Goal: Task Accomplishment & Management: Manage account settings

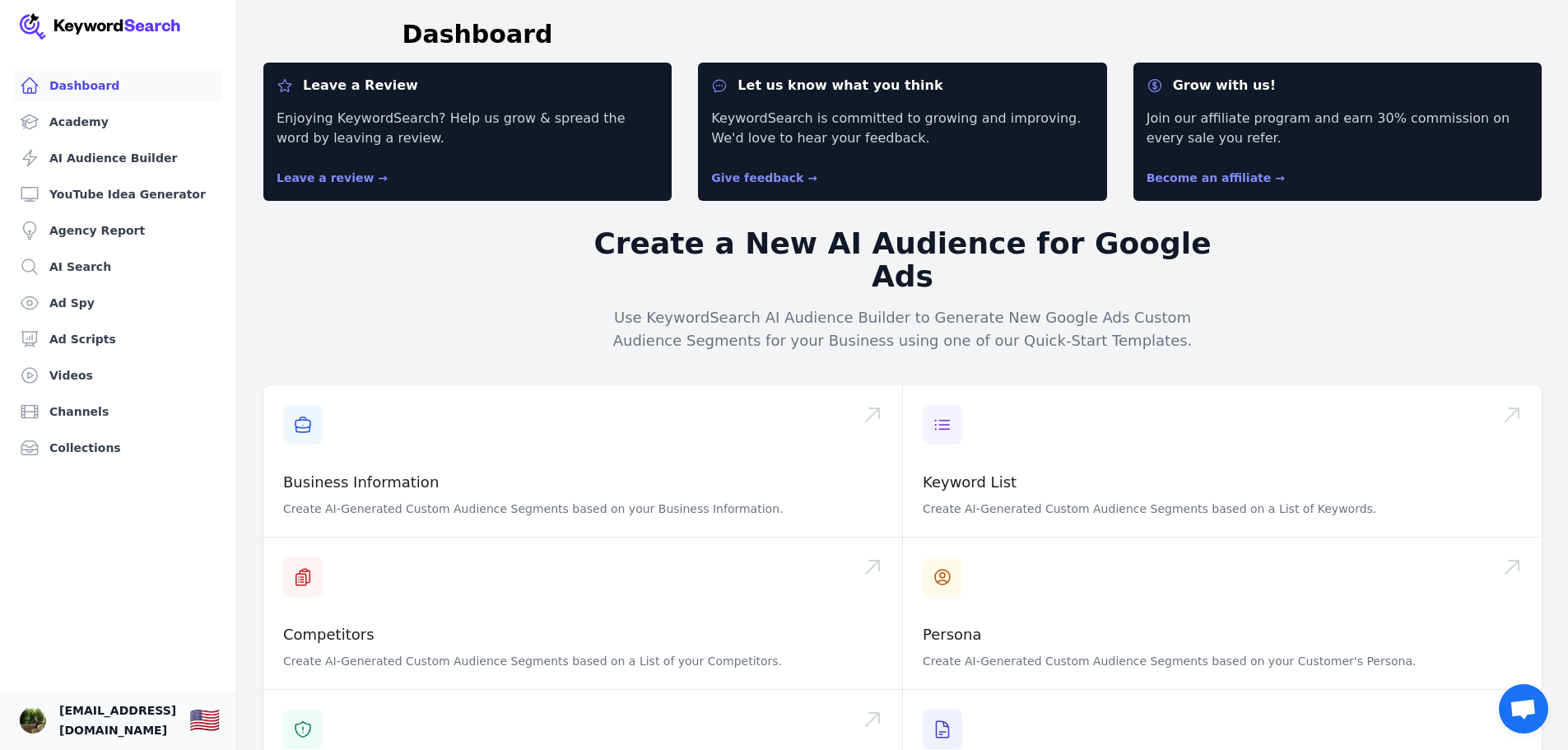
click at [86, 718] on span "[EMAIL_ADDRESS][DOMAIN_NAME]" at bounding box center [118, 720] width 117 height 40
click at [99, 343] on link "Ad Scripts" at bounding box center [119, 339] width 210 height 33
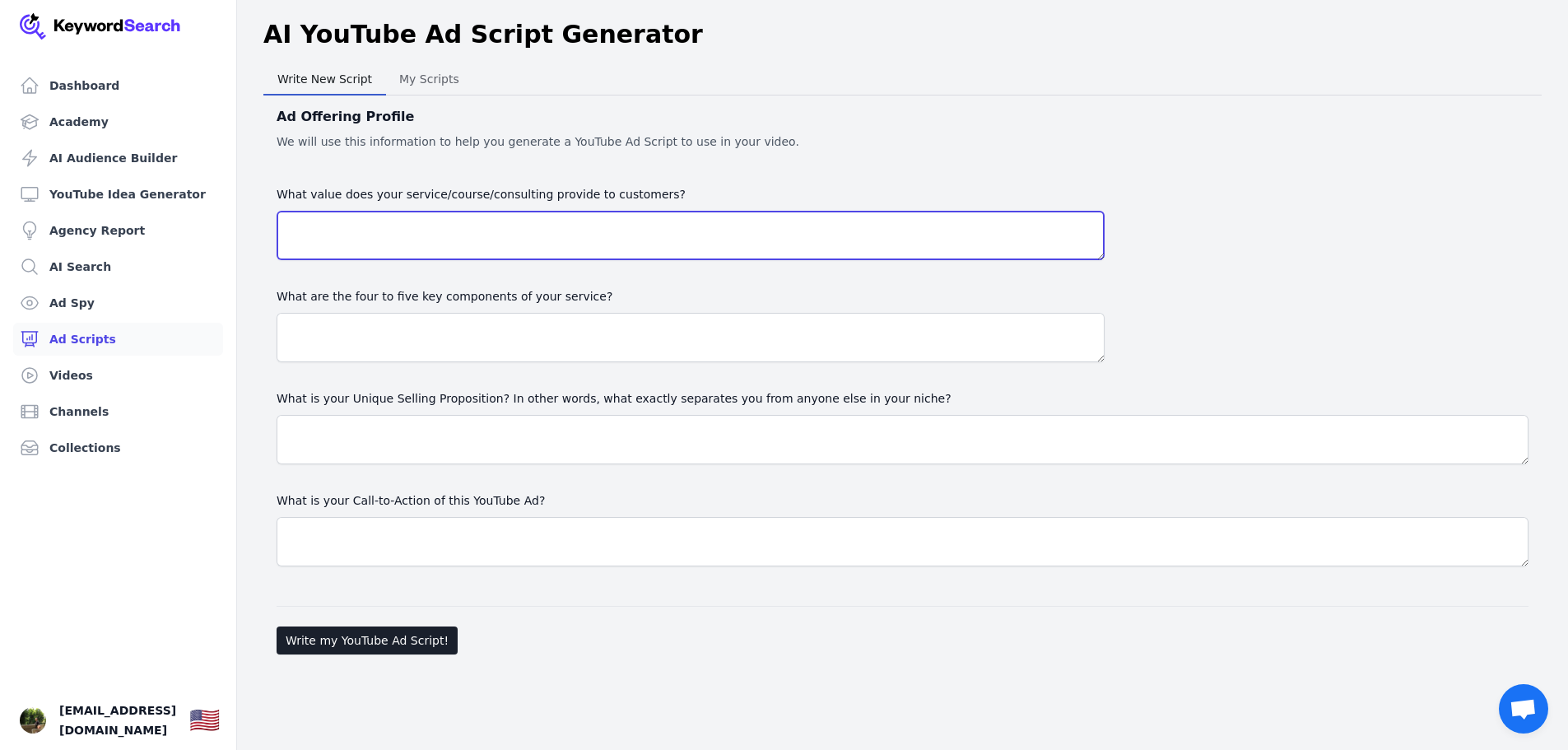
click at [438, 221] on textarea "What value does your service/course/consulting provide to customers?" at bounding box center [691, 235] width 828 height 49
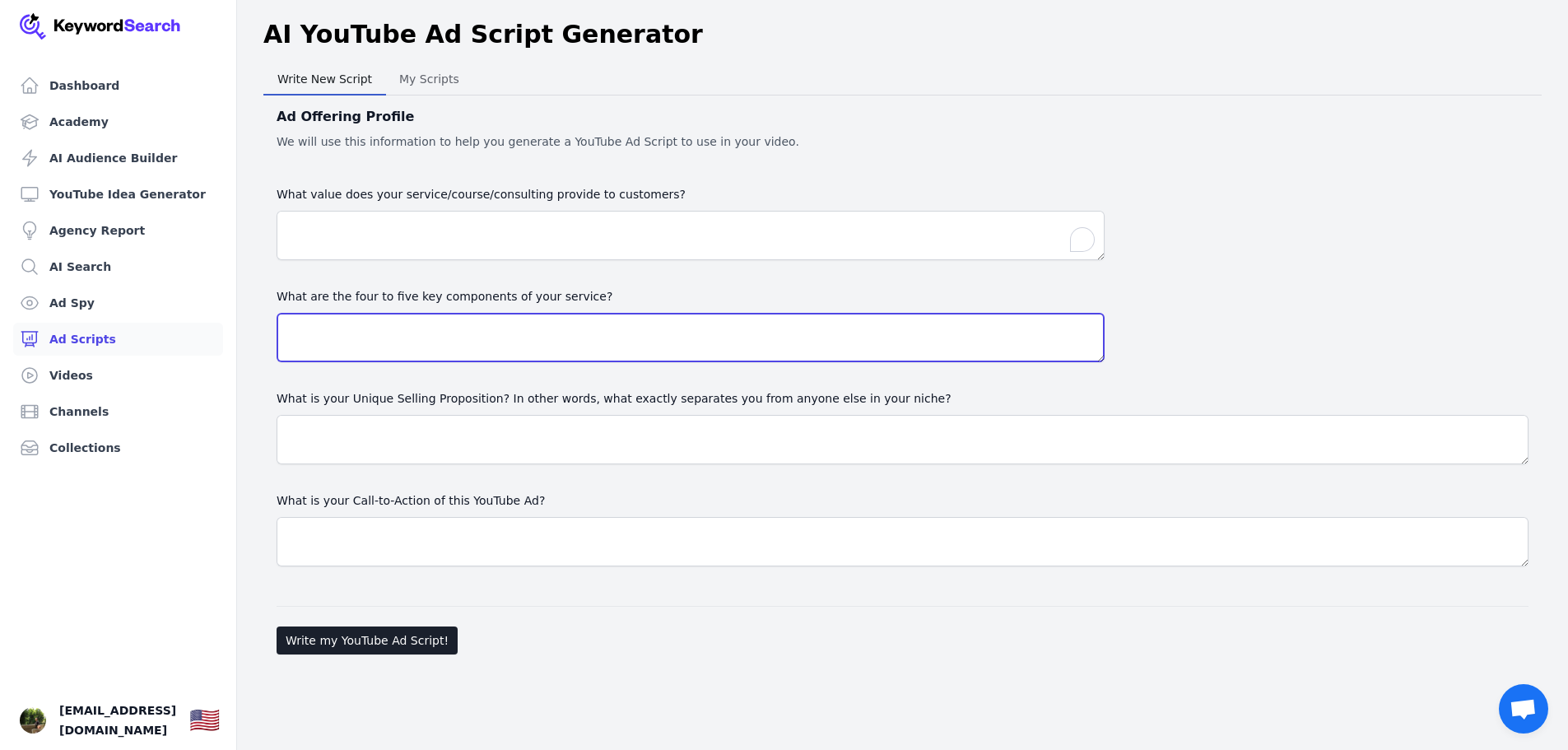
click at [423, 350] on textarea at bounding box center [691, 337] width 828 height 49
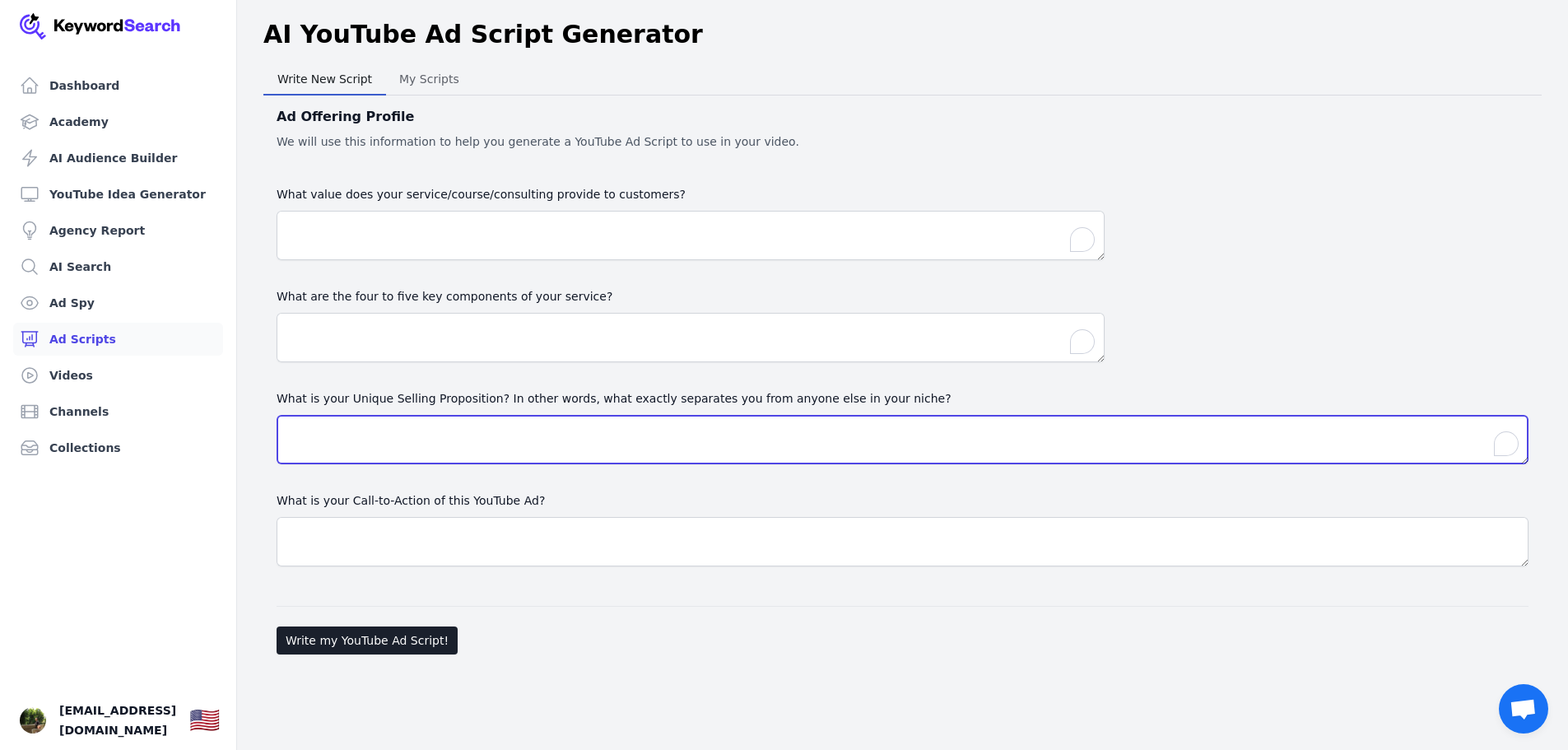
click at [436, 450] on textarea "What is your Unique Selling Proposition? In other words, what exactly separates…" at bounding box center [903, 439] width 1252 height 49
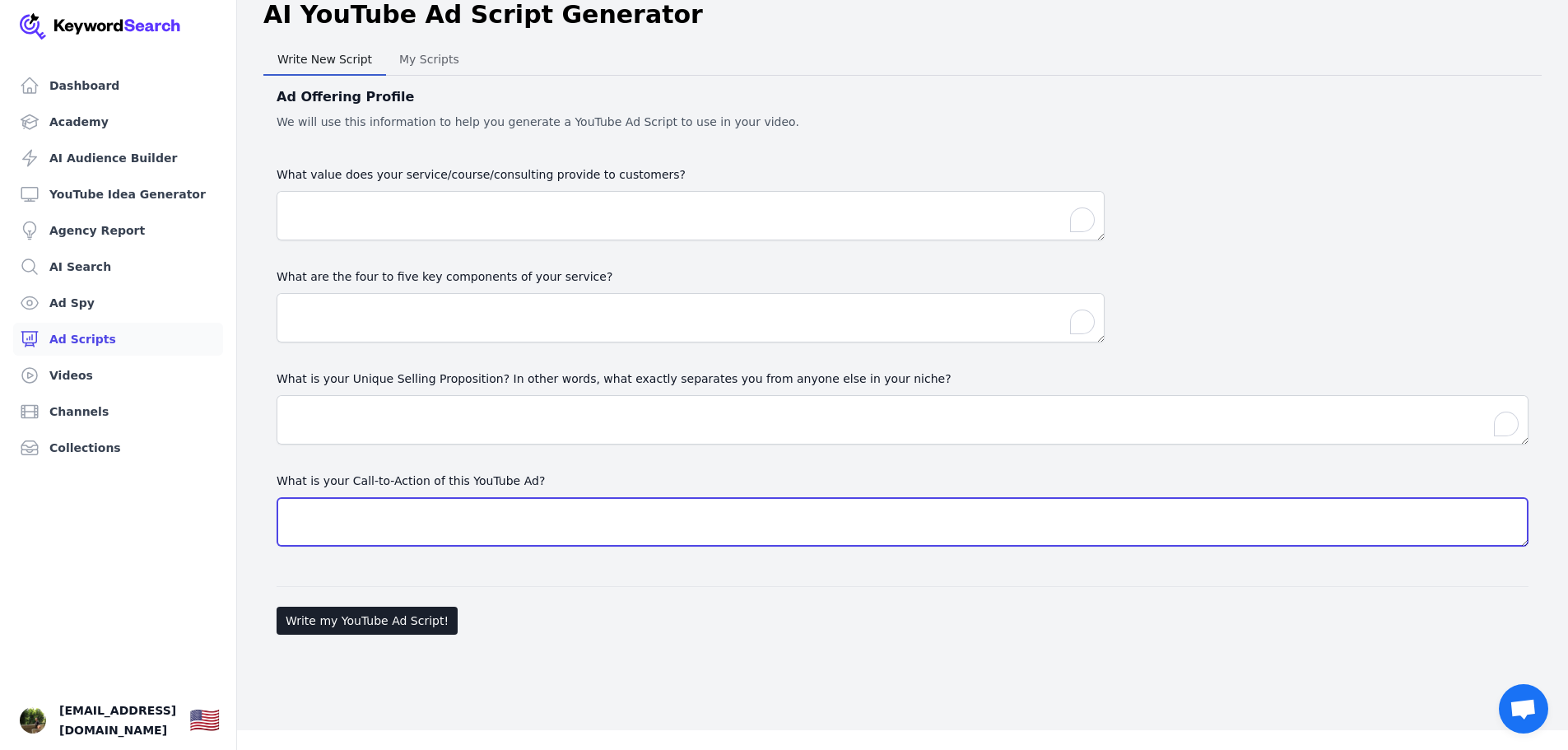
click at [384, 499] on textarea "What is your Call-to-Action of this YouTube Ad?" at bounding box center [903, 522] width 1252 height 49
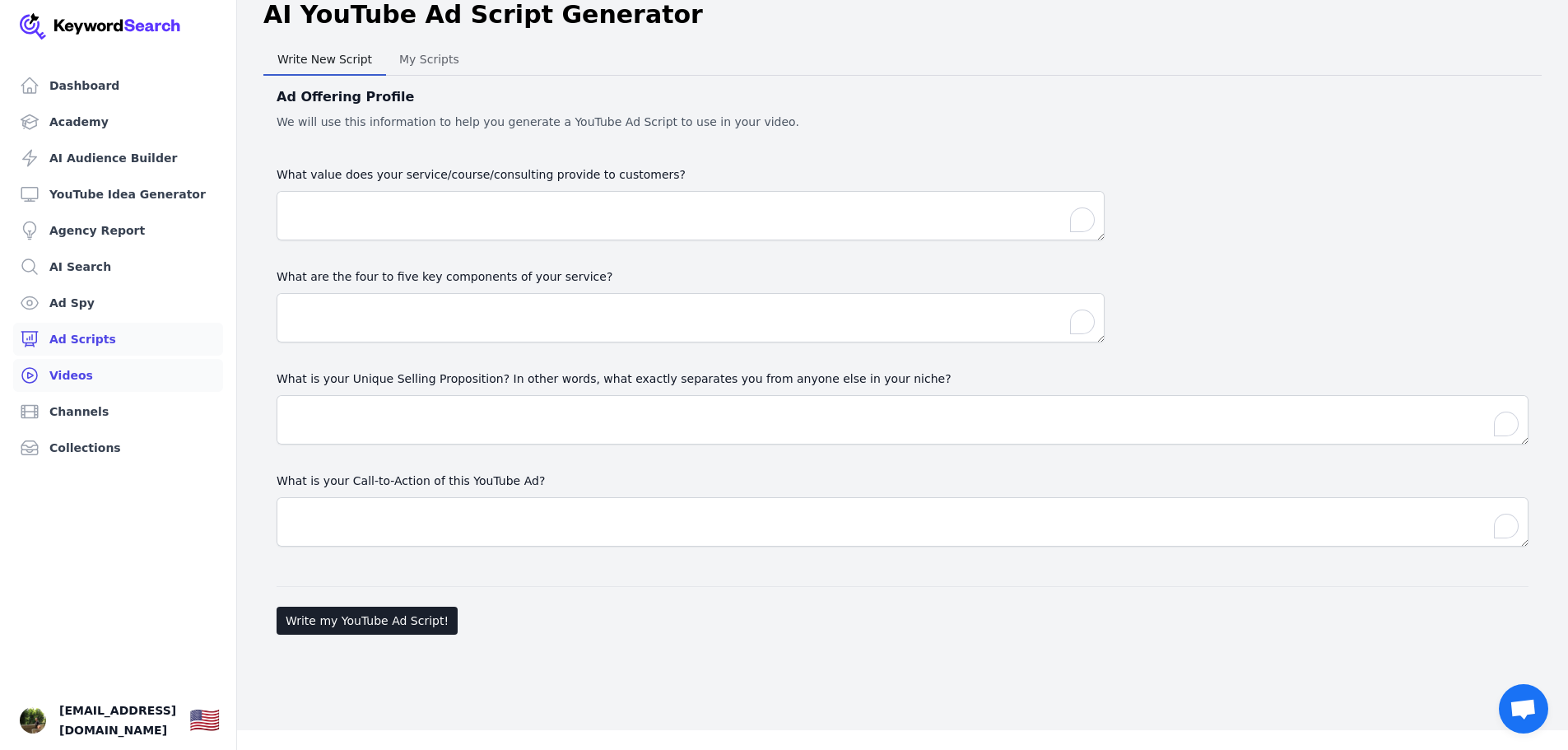
click at [83, 375] on link "Videos" at bounding box center [119, 375] width 210 height 33
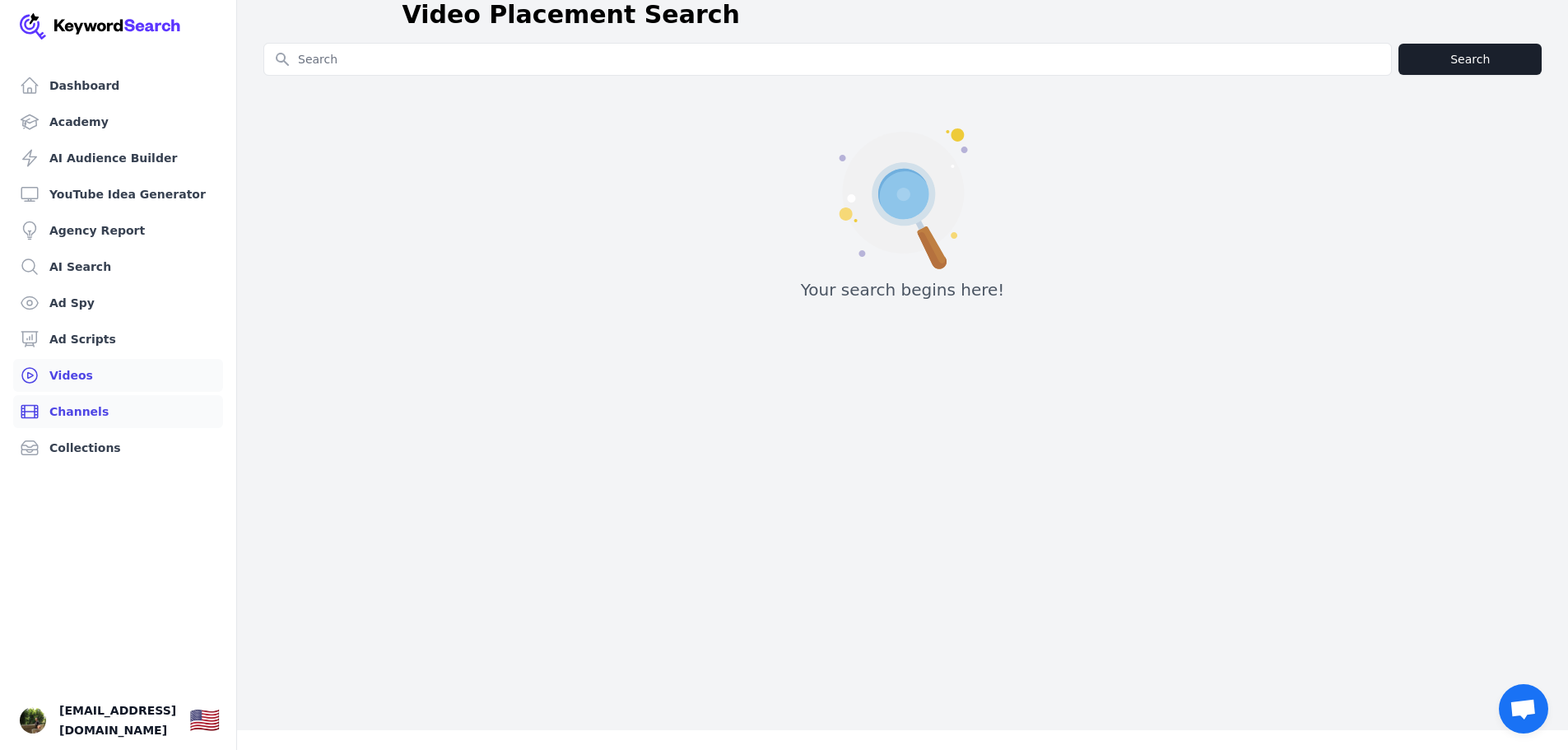
scroll to position [0, 0]
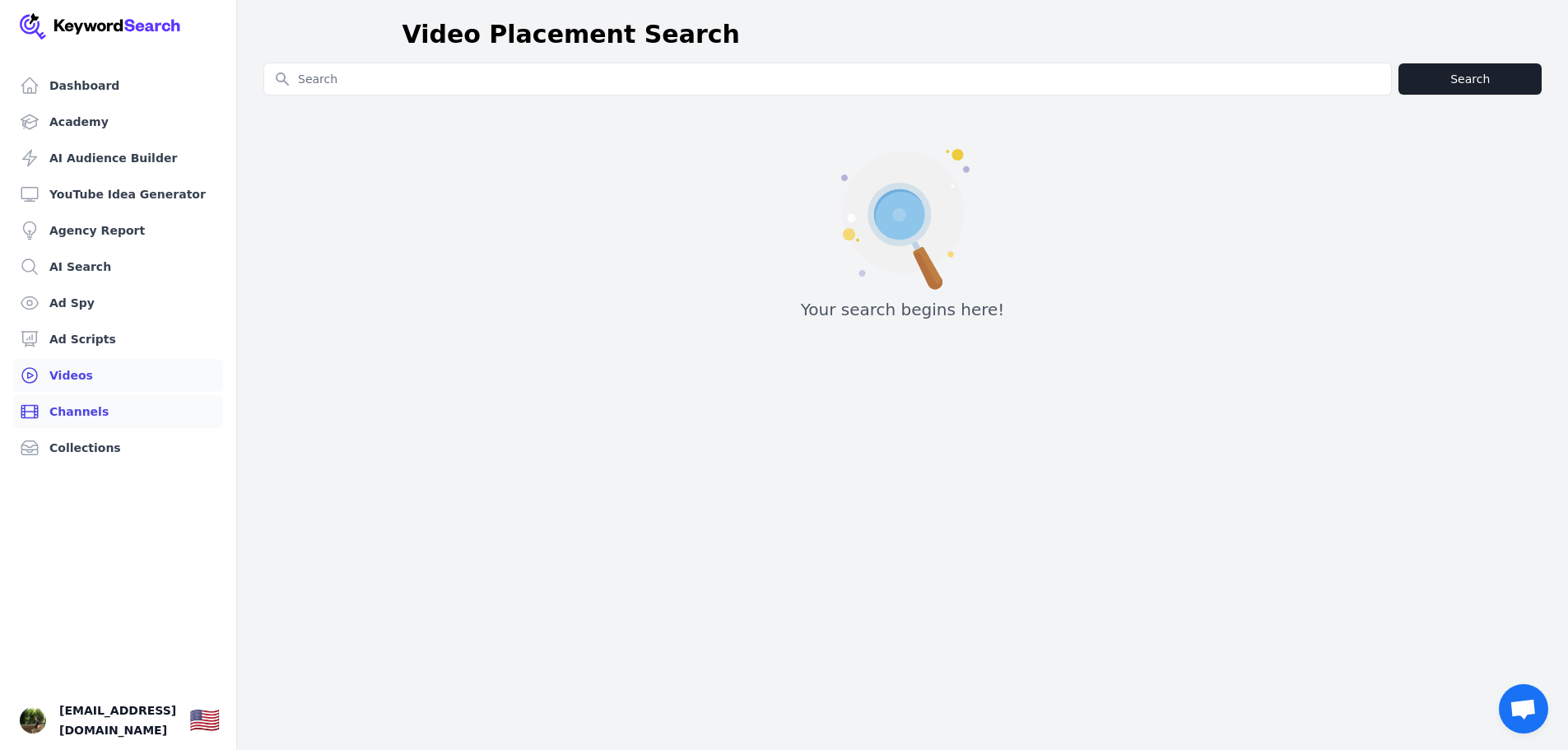
click at [84, 422] on link "Channels" at bounding box center [119, 411] width 210 height 33
click at [81, 446] on link "Collections" at bounding box center [119, 447] width 210 height 33
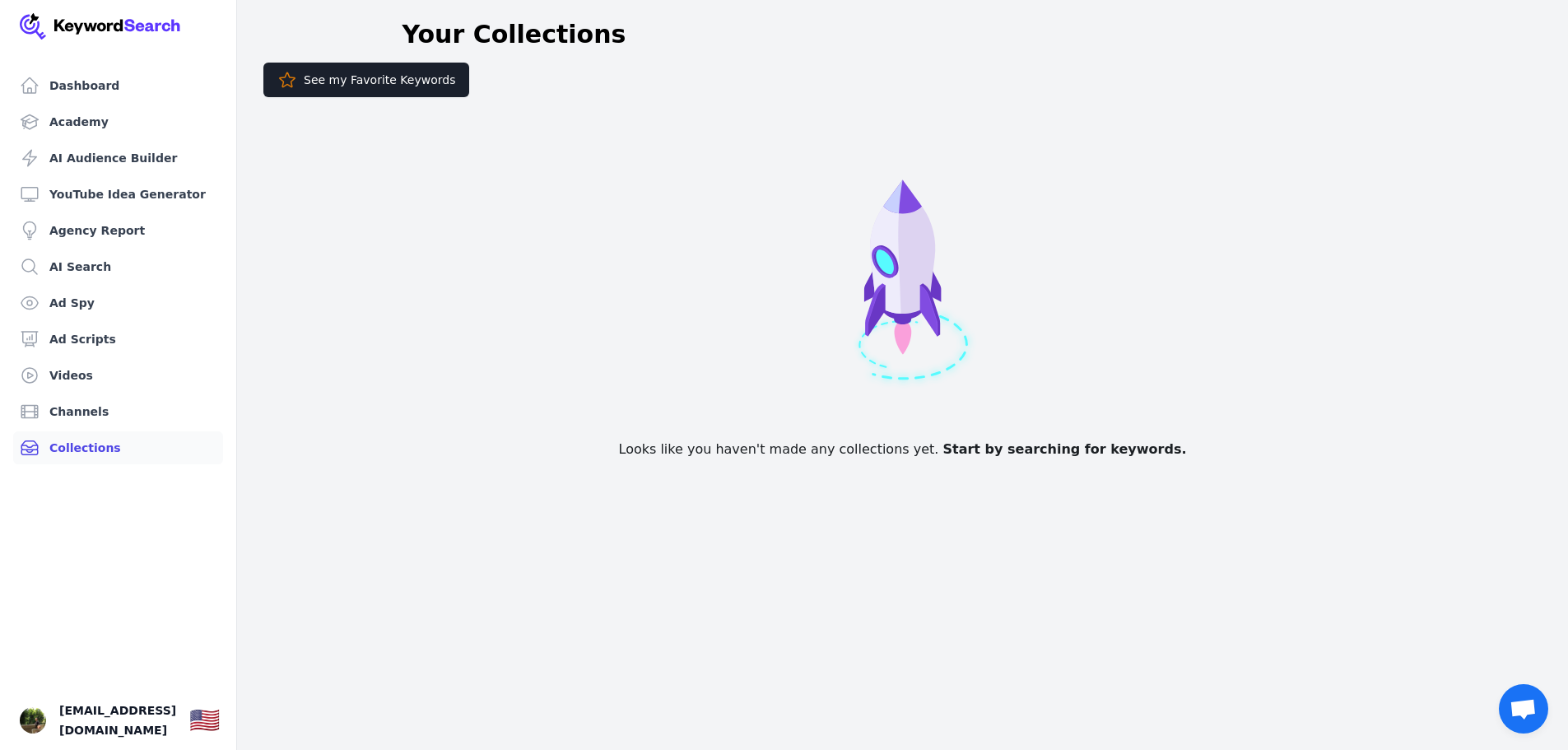
click at [325, 84] on button "See my Favorite Keywords" at bounding box center [366, 80] width 206 height 35
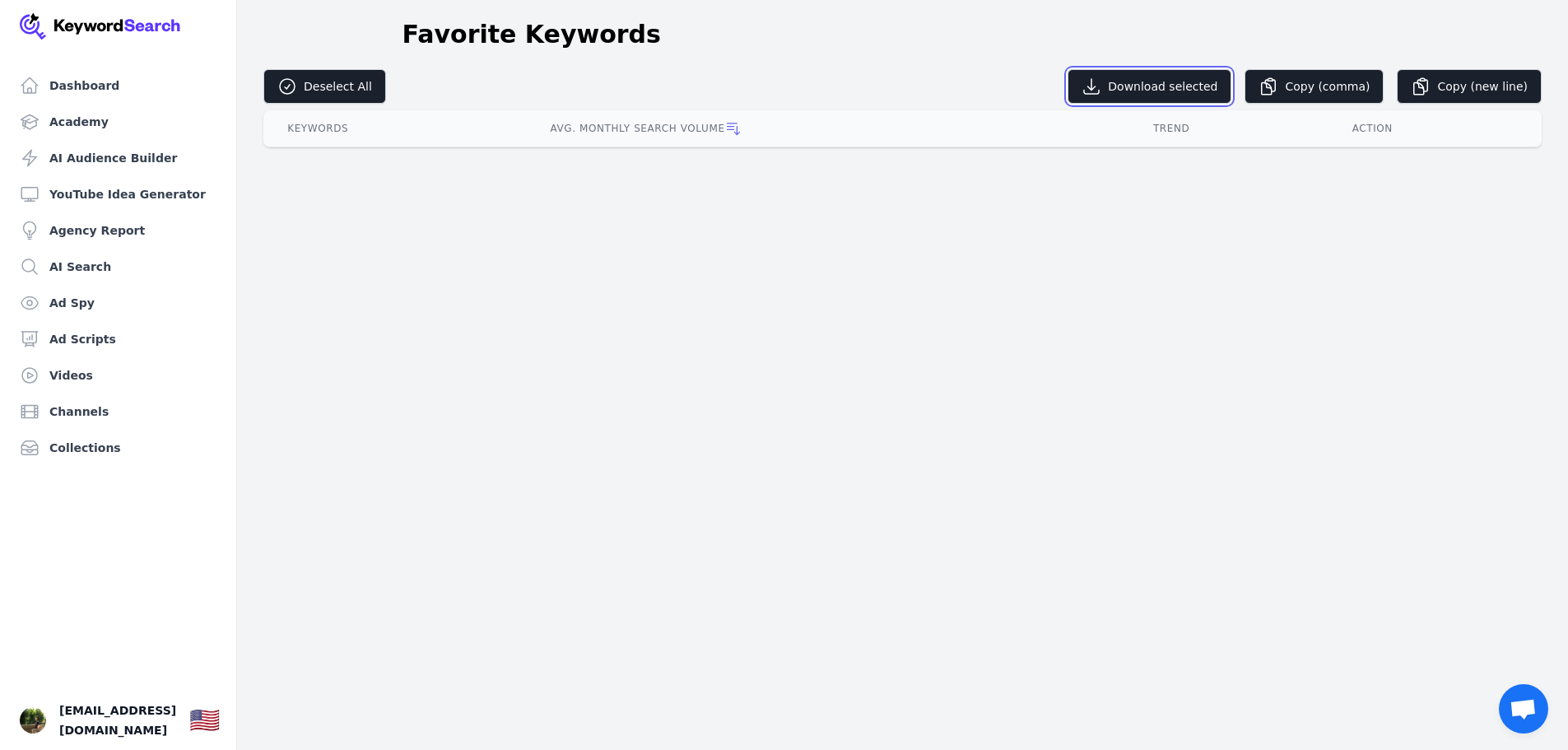
click at [1157, 89] on button "Download selected" at bounding box center [1150, 86] width 163 height 35
click at [153, 163] on link "AI Audience Builder" at bounding box center [119, 158] width 210 height 33
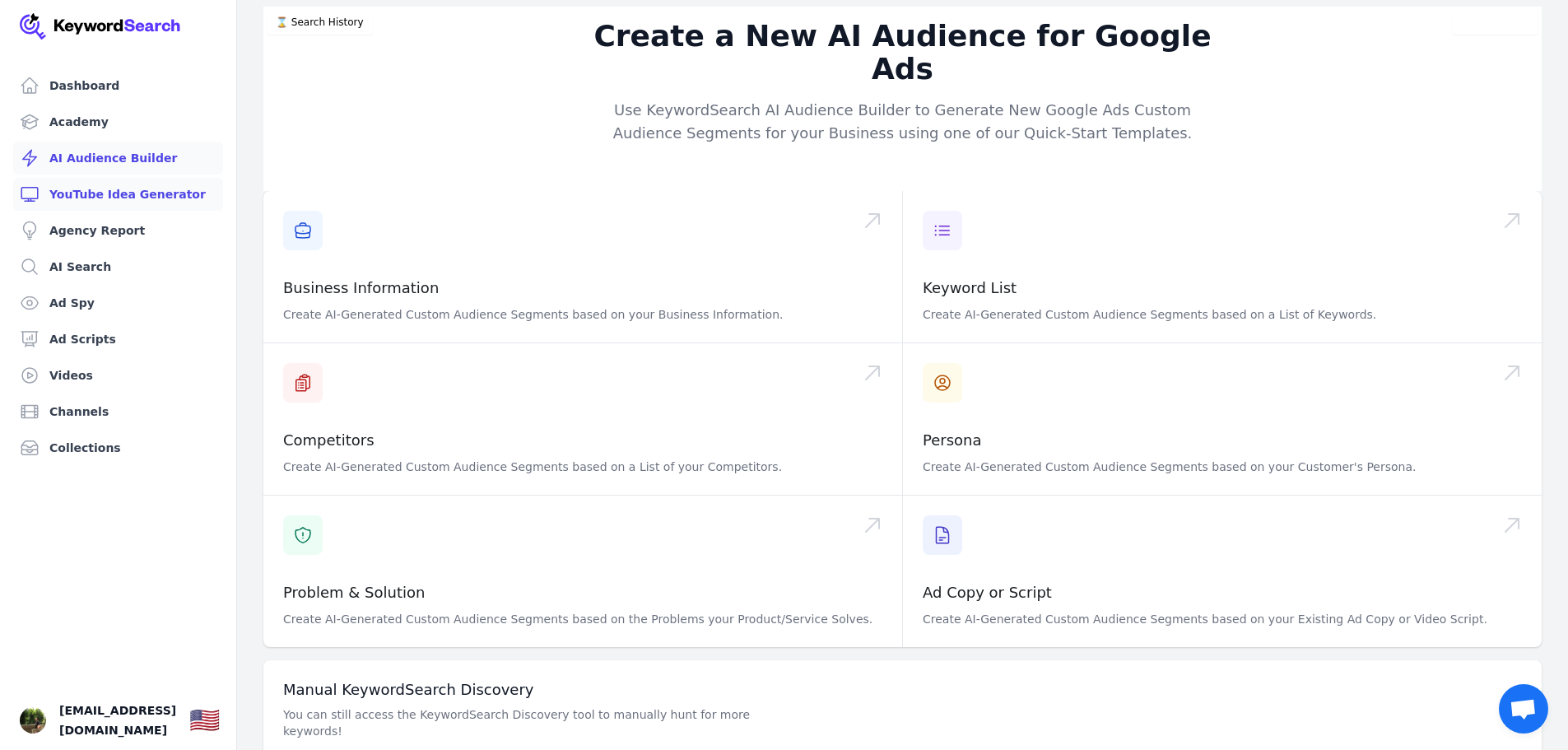
click at [161, 203] on link "YouTube Idea Generator" at bounding box center [119, 194] width 210 height 33
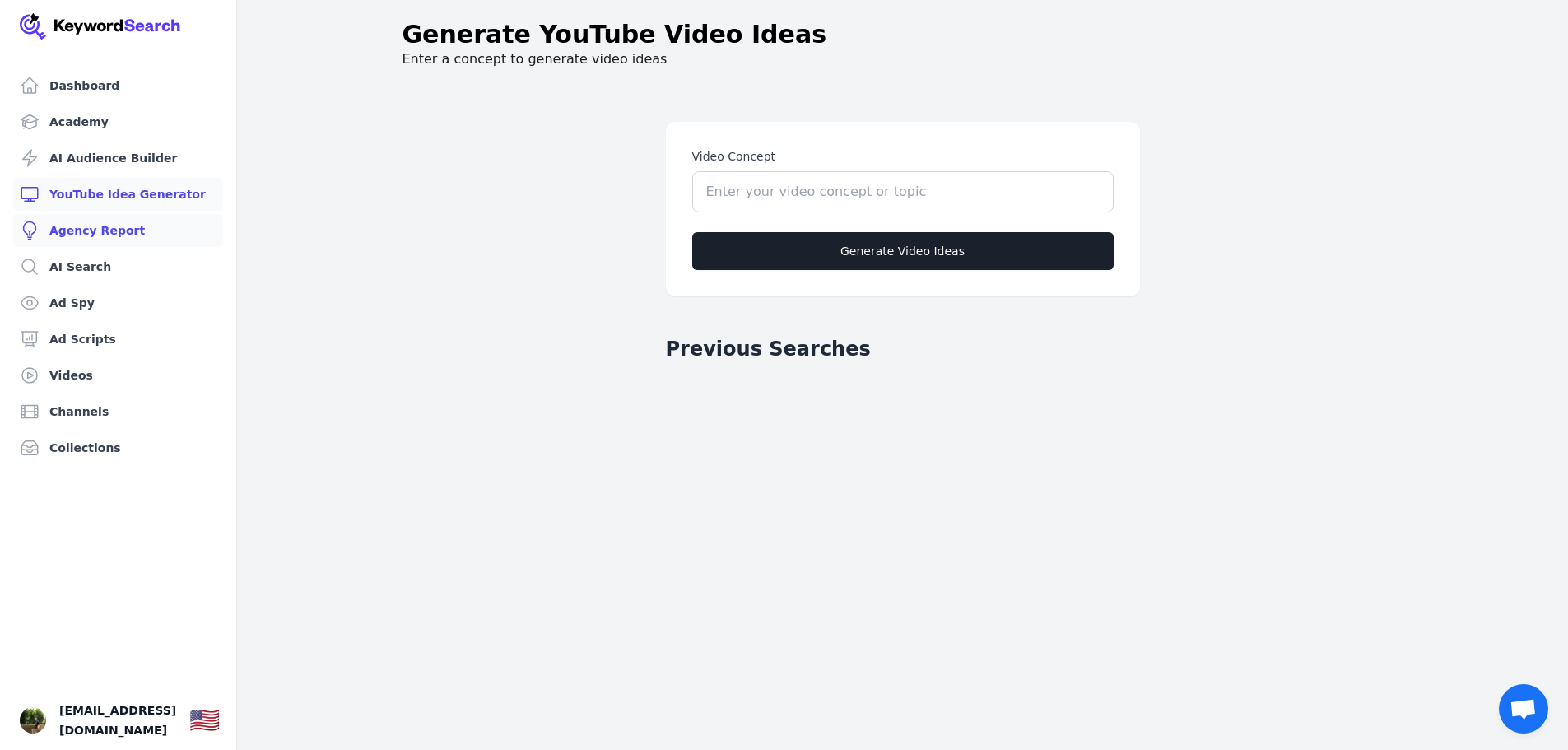
click at [71, 229] on link "Agency Report" at bounding box center [119, 230] width 210 height 33
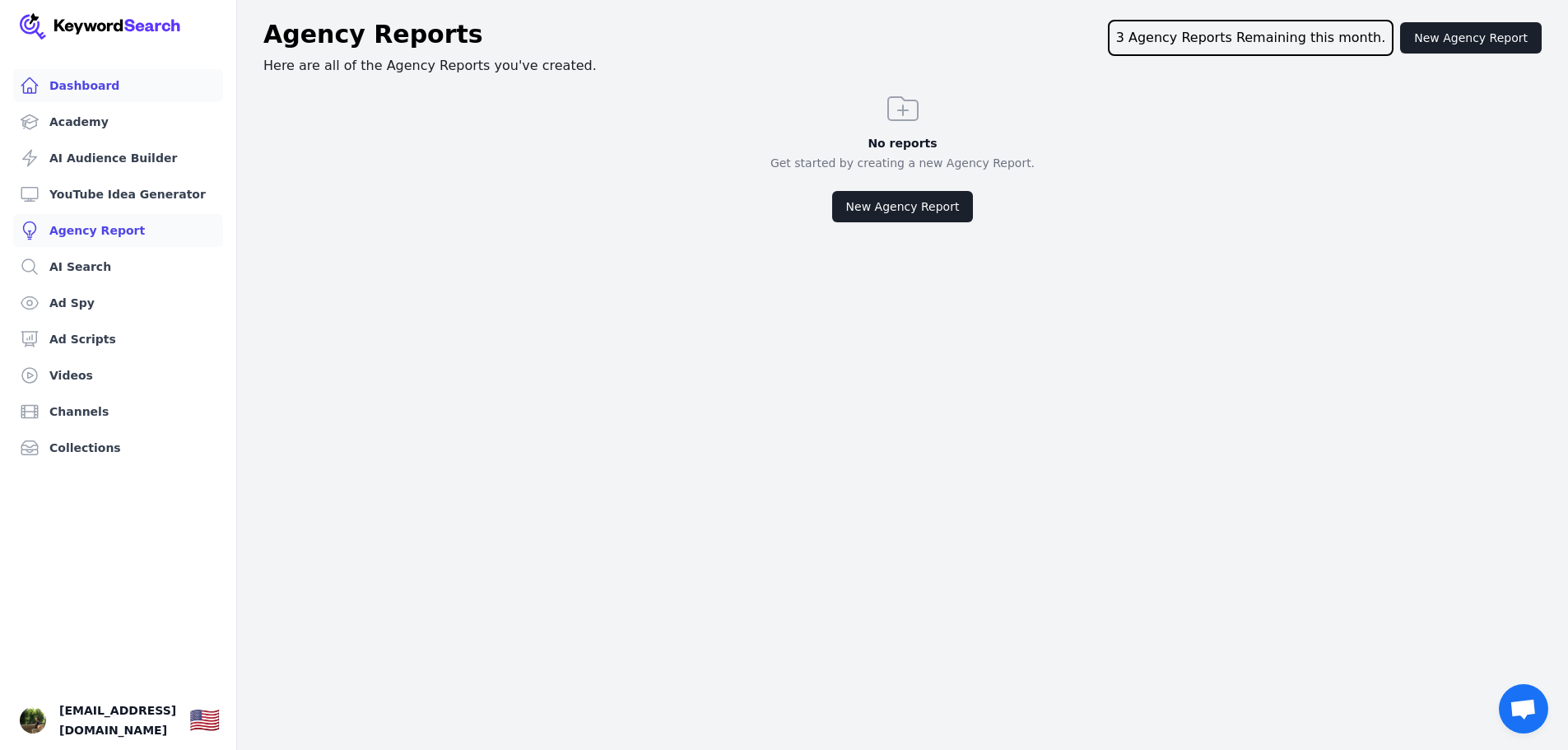
click at [70, 95] on link "Dashboard" at bounding box center [119, 85] width 210 height 33
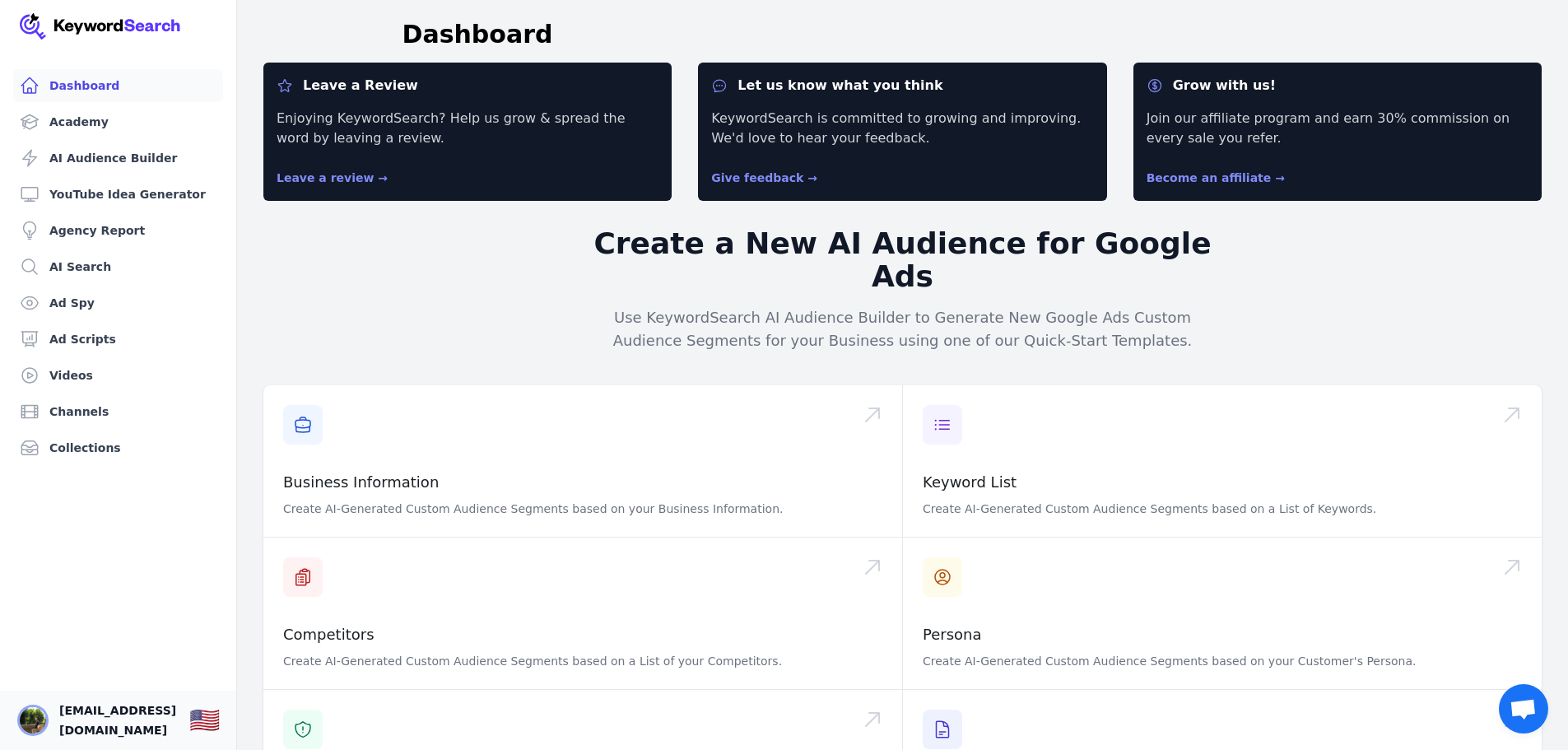
click at [34, 714] on img "Open user button" at bounding box center [32, 720] width 26 height 26
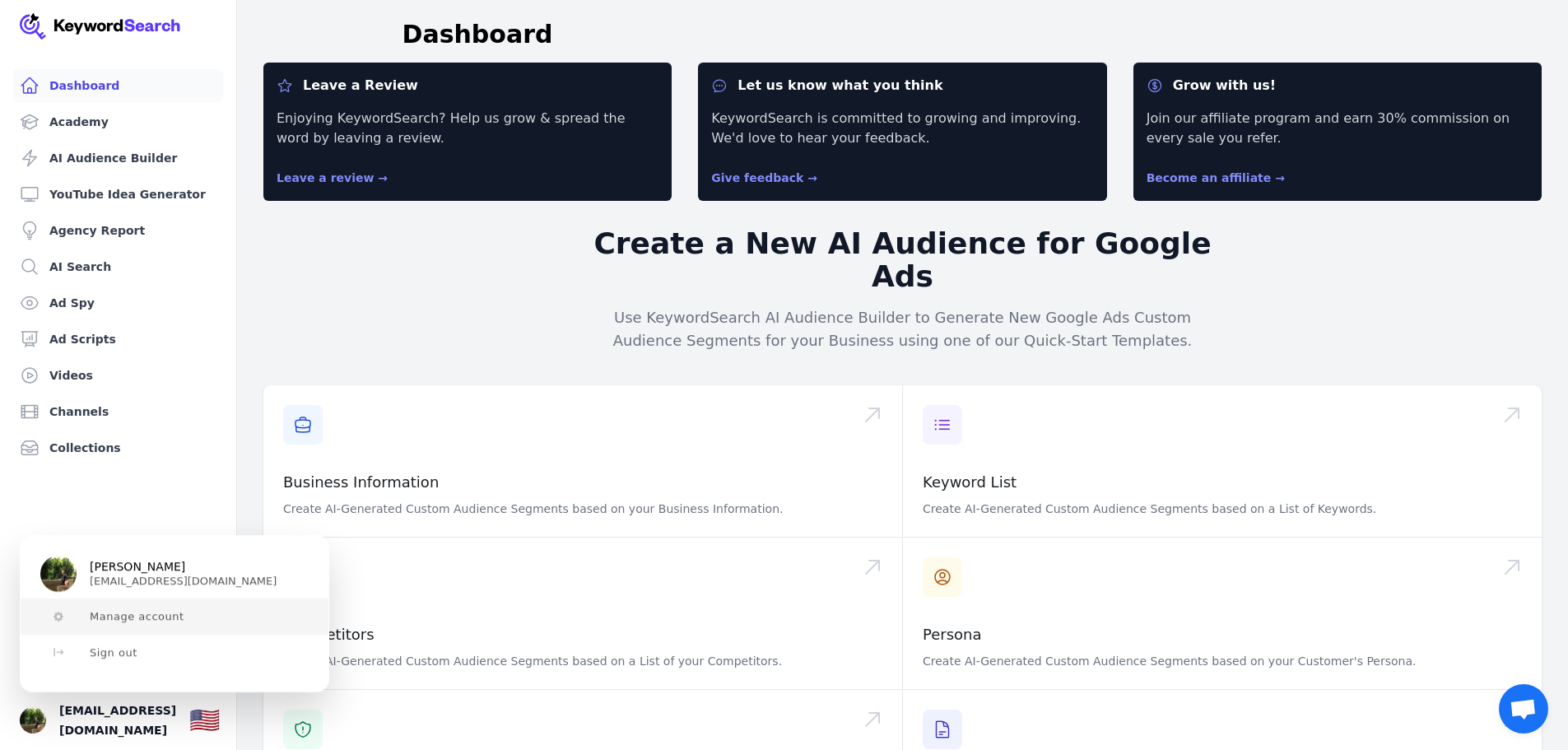
click at [98, 616] on span "Manage account" at bounding box center [137, 616] width 94 height 13
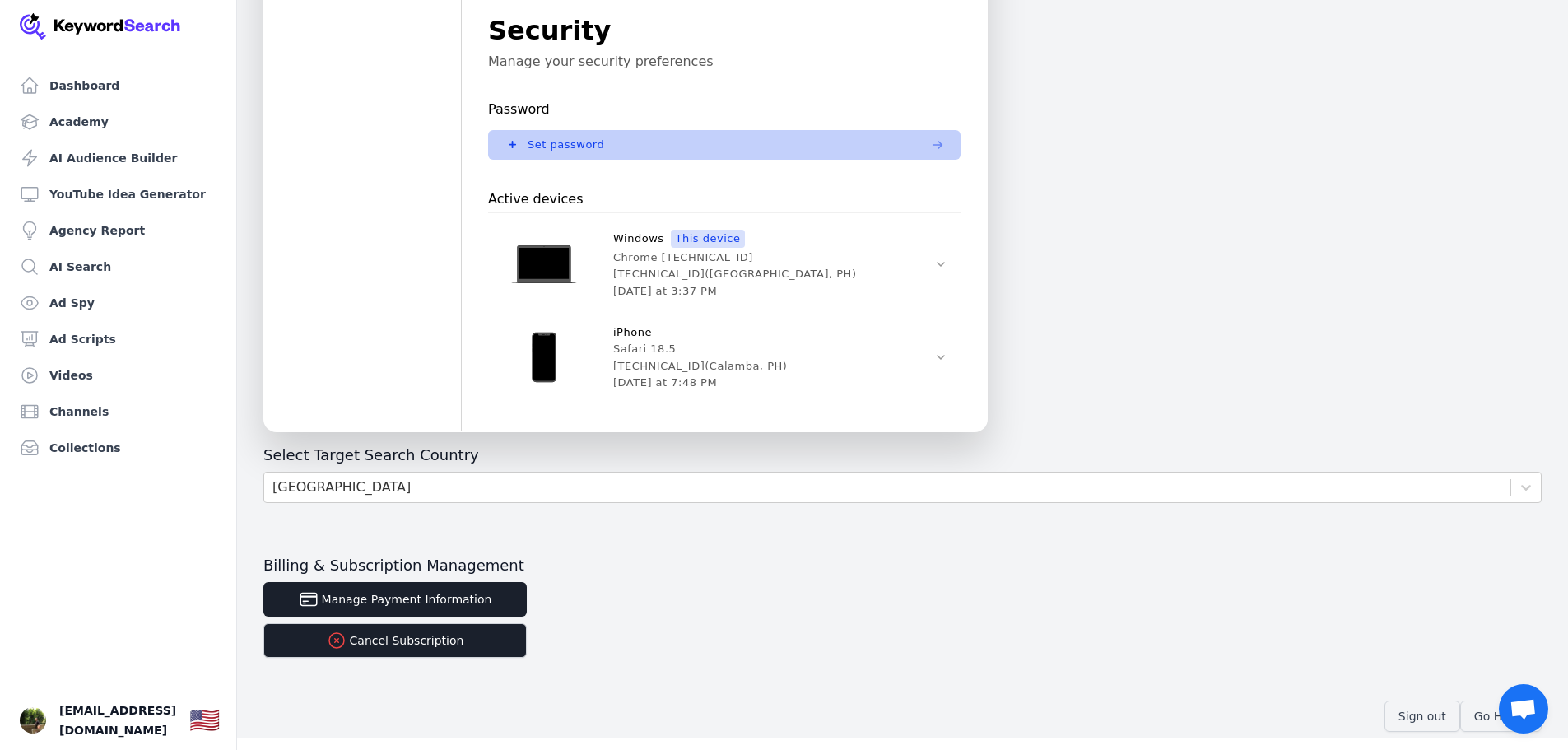
scroll to position [555, 0]
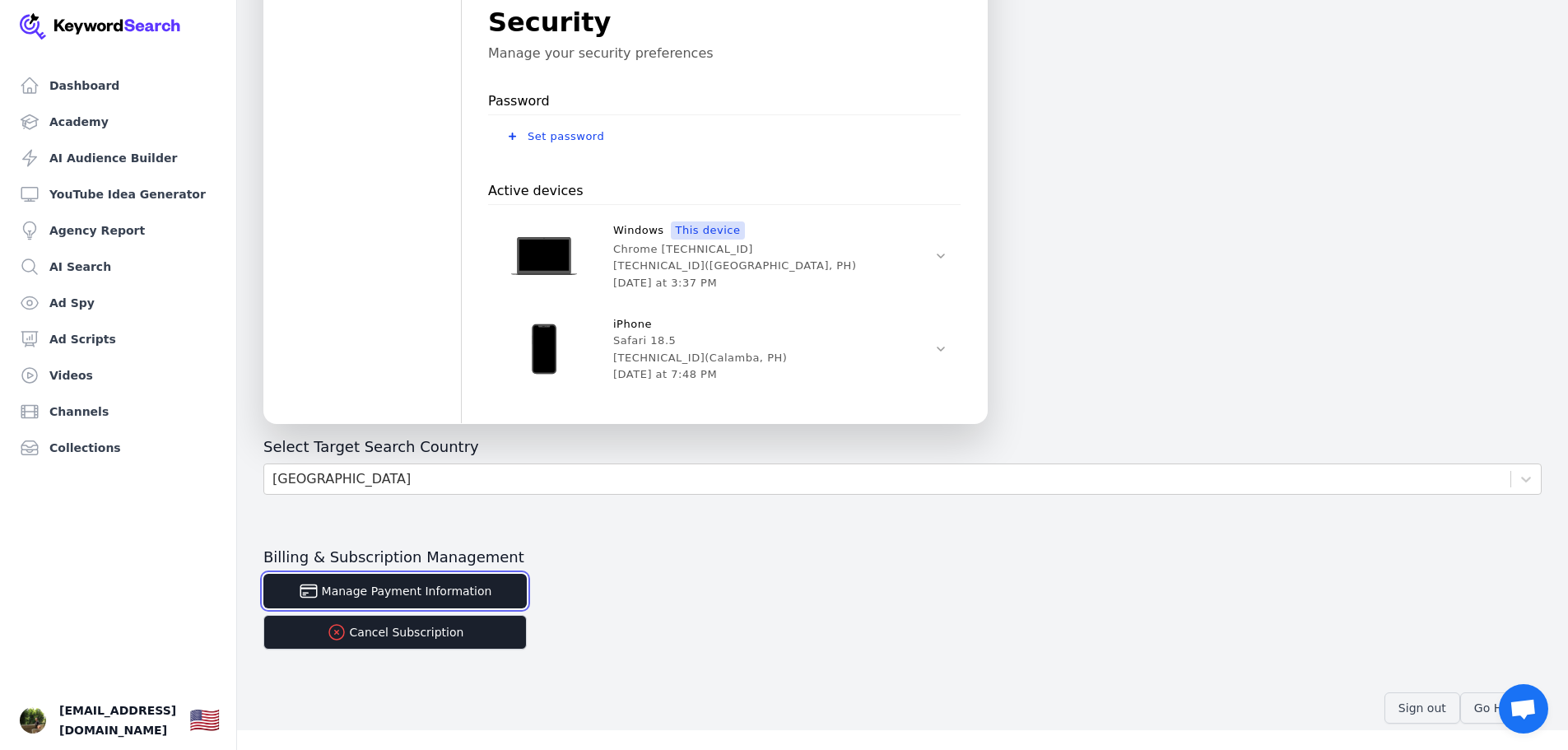
click at [401, 596] on button "Manage Payment Information" at bounding box center [394, 591] width 263 height 35
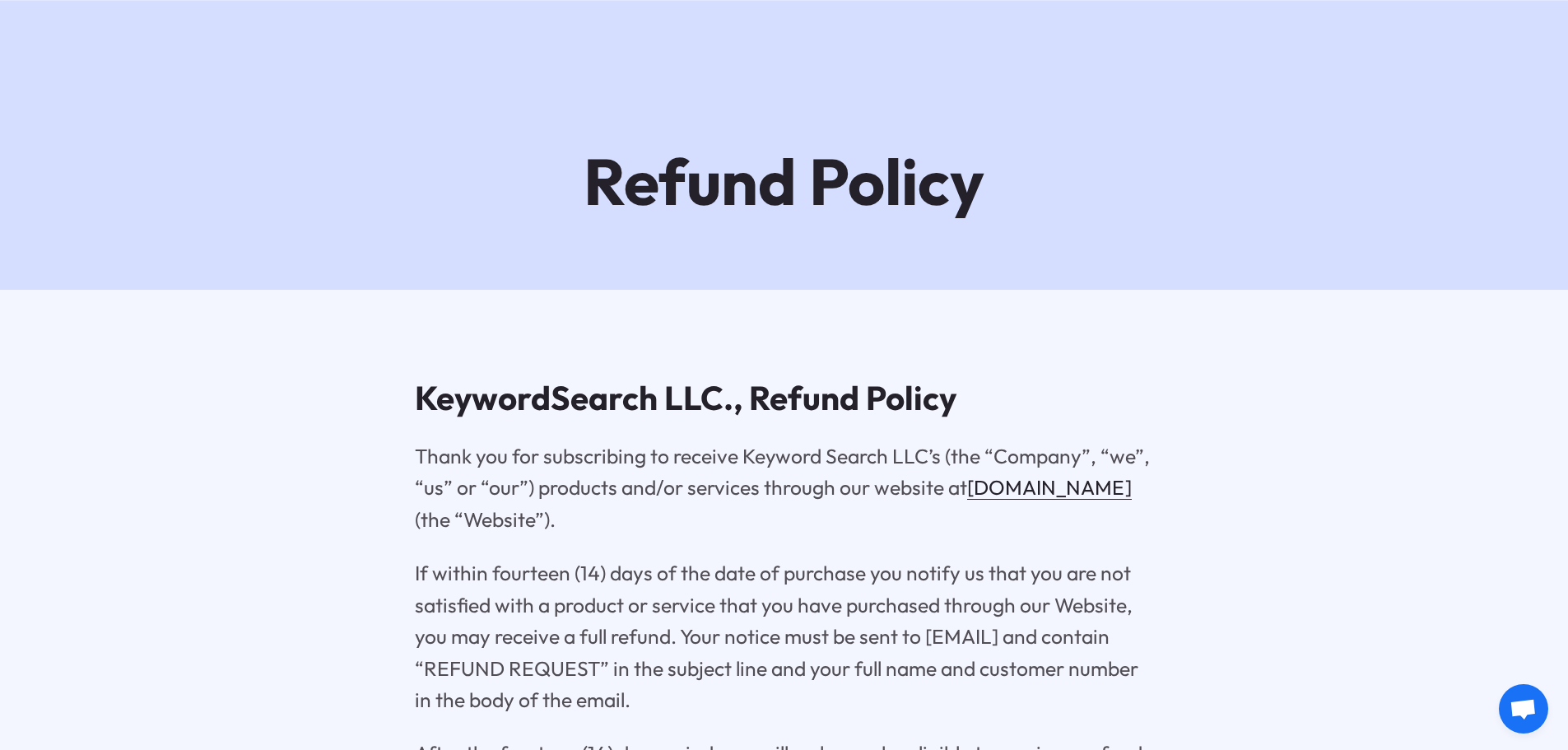
scroll to position [330, 0]
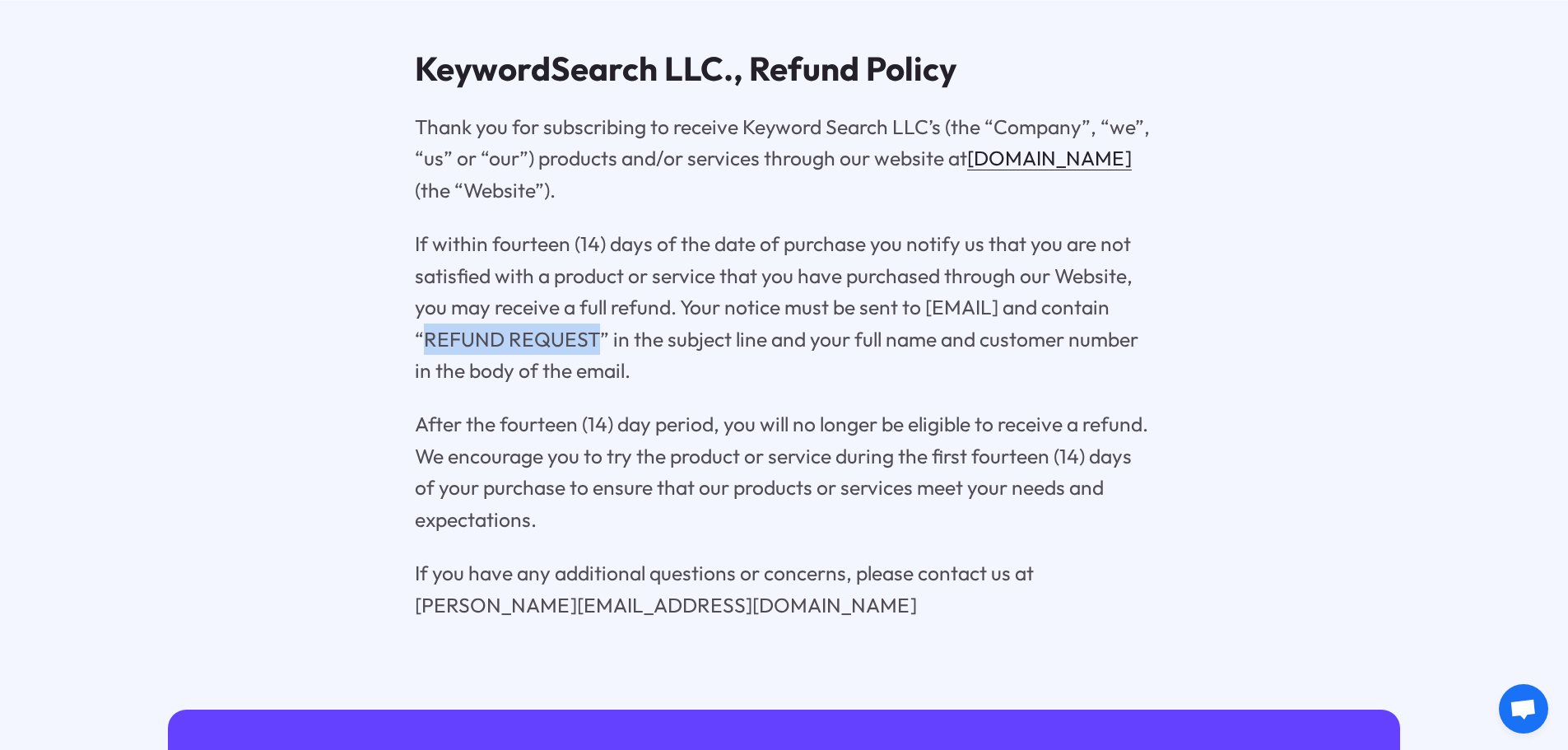
drag, startPoint x: 424, startPoint y: 339, endPoint x: 595, endPoint y: 337, distance: 171.0
click at [595, 337] on p "If within fourteen (14) days of the date of purchase you notify us that you are…" at bounding box center [784, 307] width 738 height 158
copy p "REFUND REQUEST"
click at [780, 395] on div "KeywordSearch LLC., Refund Policy Thank you for subscribing to receive Keyword …" at bounding box center [784, 335] width 738 height 571
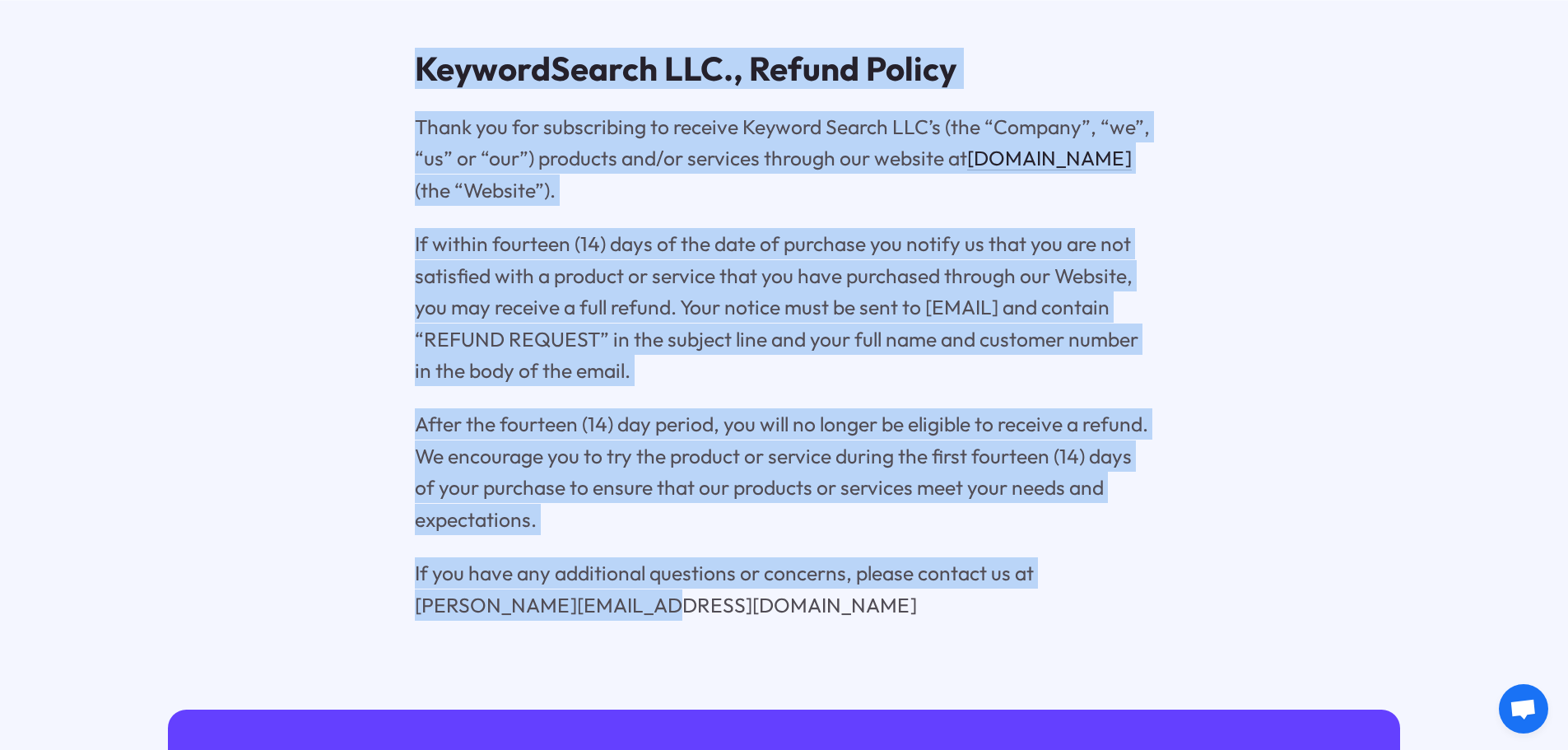
drag, startPoint x: 462, startPoint y: 175, endPoint x: 743, endPoint y: 658, distance: 558.8
click at [743, 658] on div "KeywordSearch LLC., Refund Policy Thank you for subscribing to receive Keyword …" at bounding box center [784, 335] width 1568 height 749
copy div "KeywordSearch LLC., Refund Policy Thank you for subscribing to receive Keyword …"
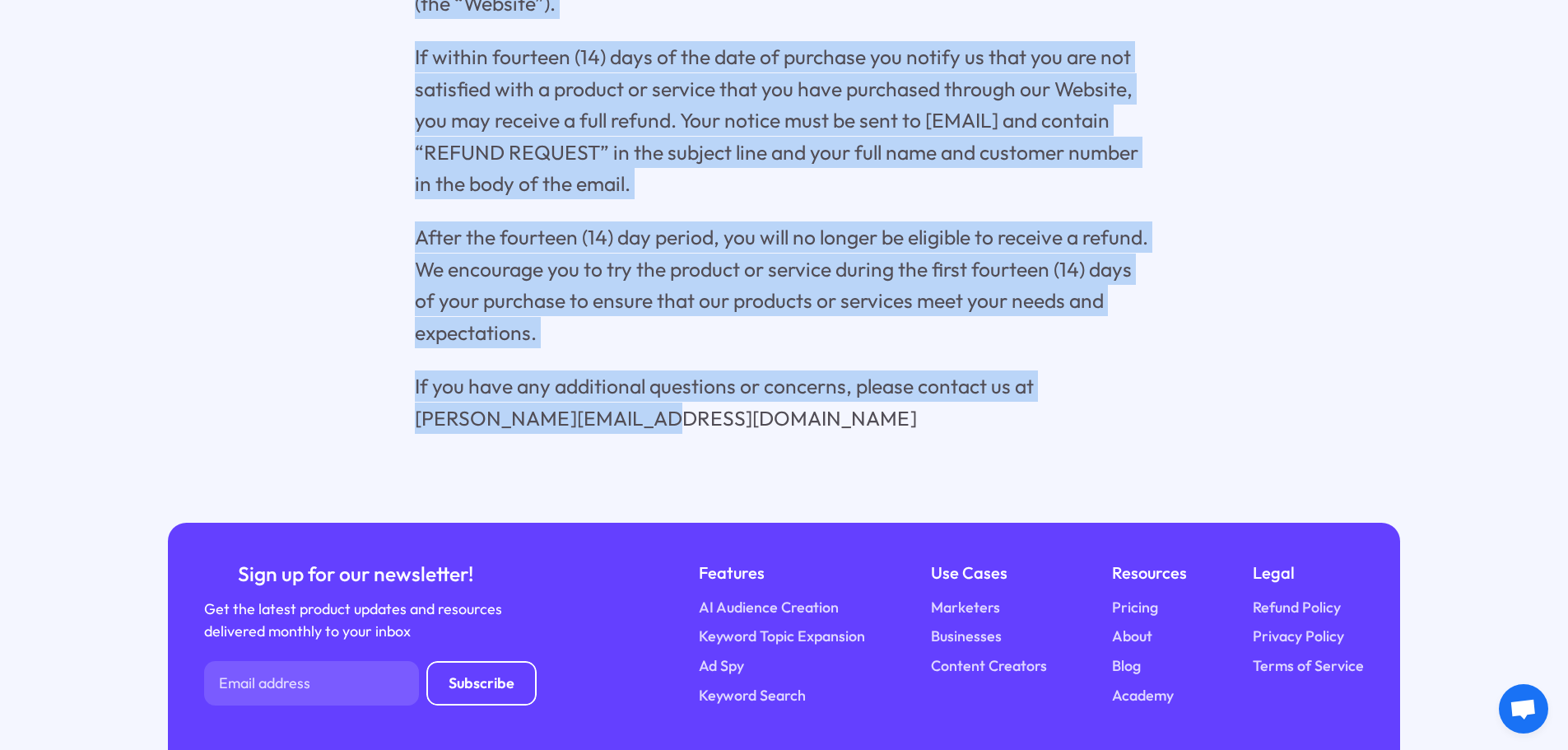
scroll to position [652, 0]
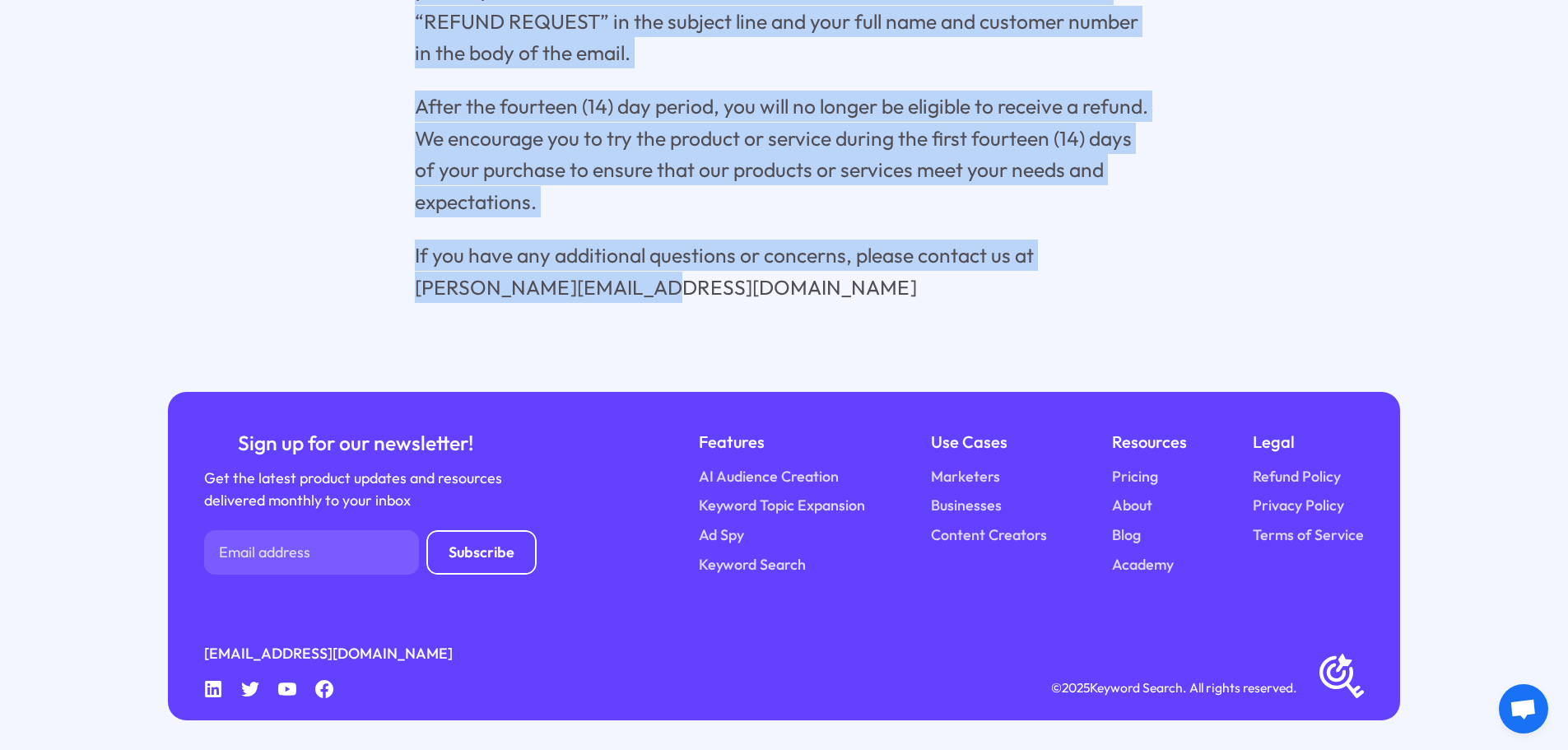
click at [1186, 183] on div "KeywordSearch LLC., Refund Policy Thank you for subscribing to receive Keyword …" at bounding box center [784, 17] width 1292 height 571
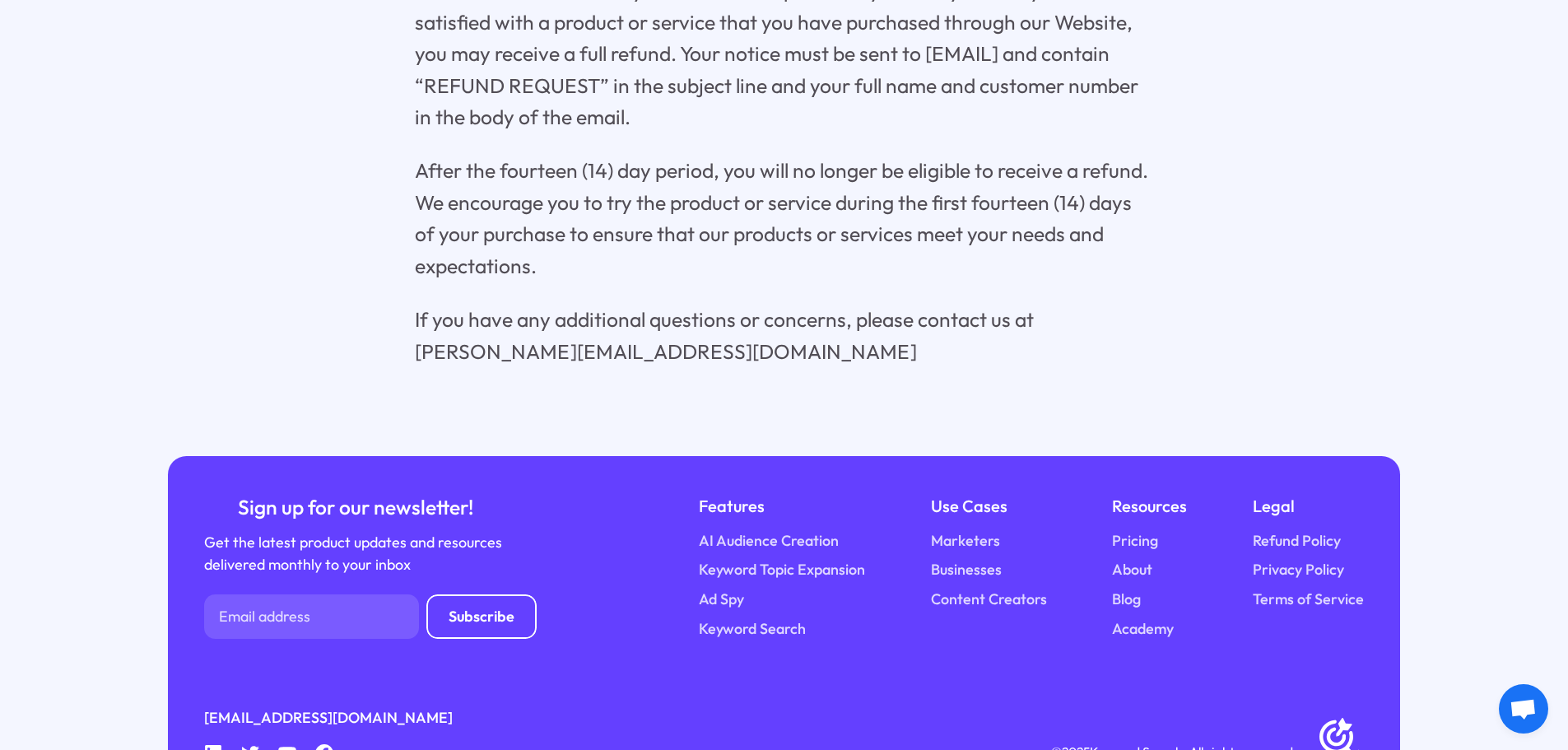
scroll to position [488, 0]
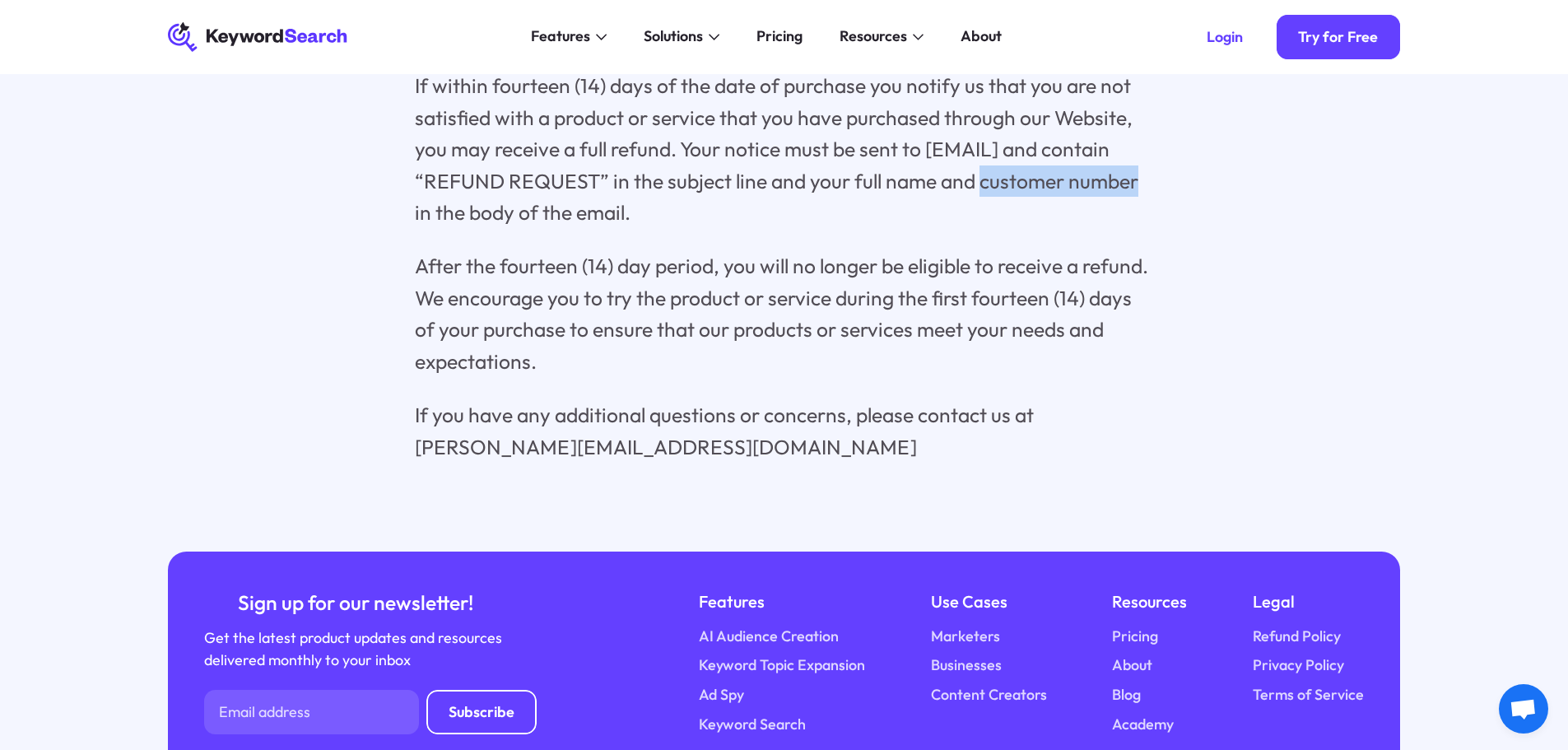
drag, startPoint x: 978, startPoint y: 183, endPoint x: 1137, endPoint y: 186, distance: 159.0
click at [1137, 186] on p "If within fourteen (14) days of the date of purchase you notify us that you are…" at bounding box center [784, 149] width 738 height 158
copy p "customer number"
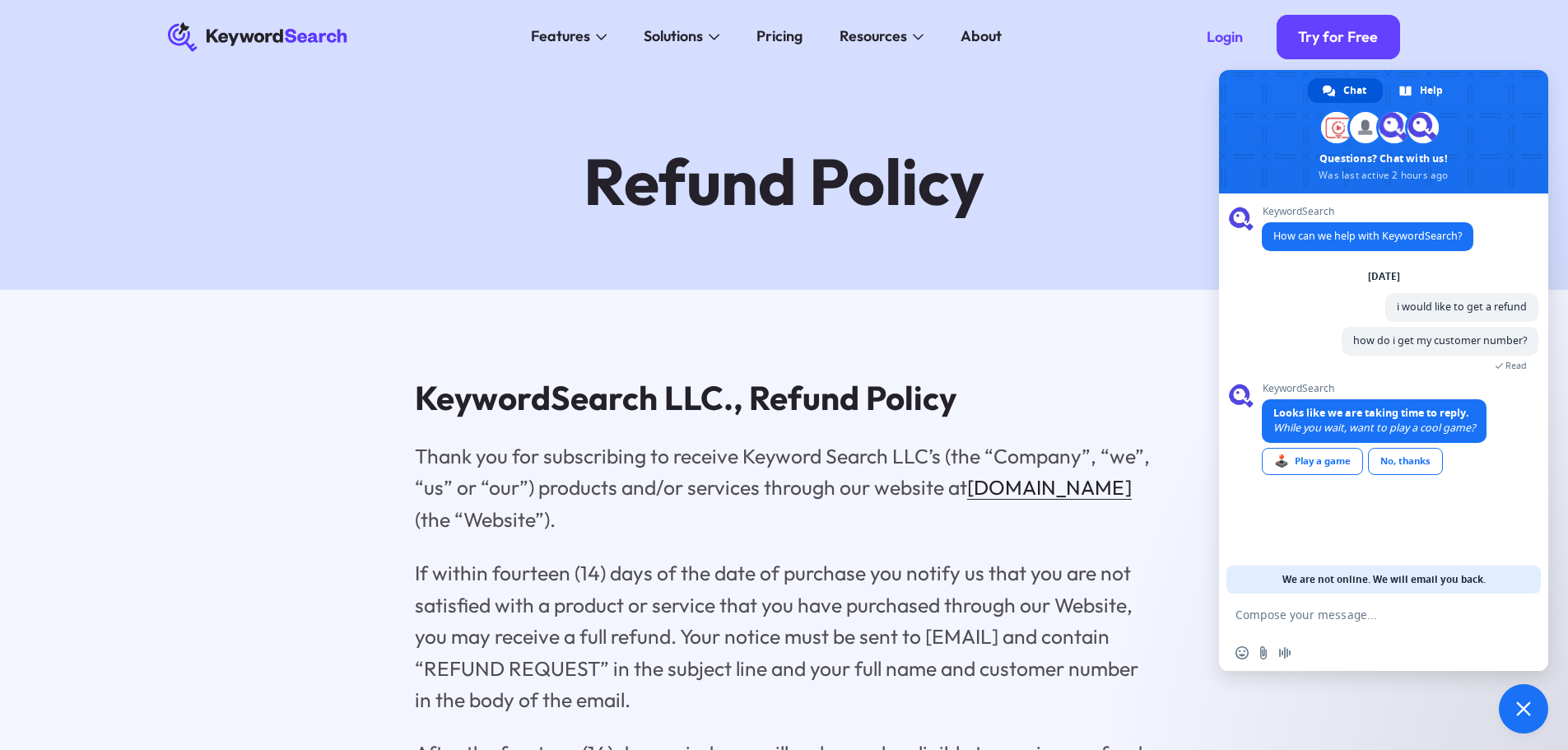
scroll to position [0, 0]
click at [1423, 95] on span "Help" at bounding box center [1431, 91] width 23 height 25
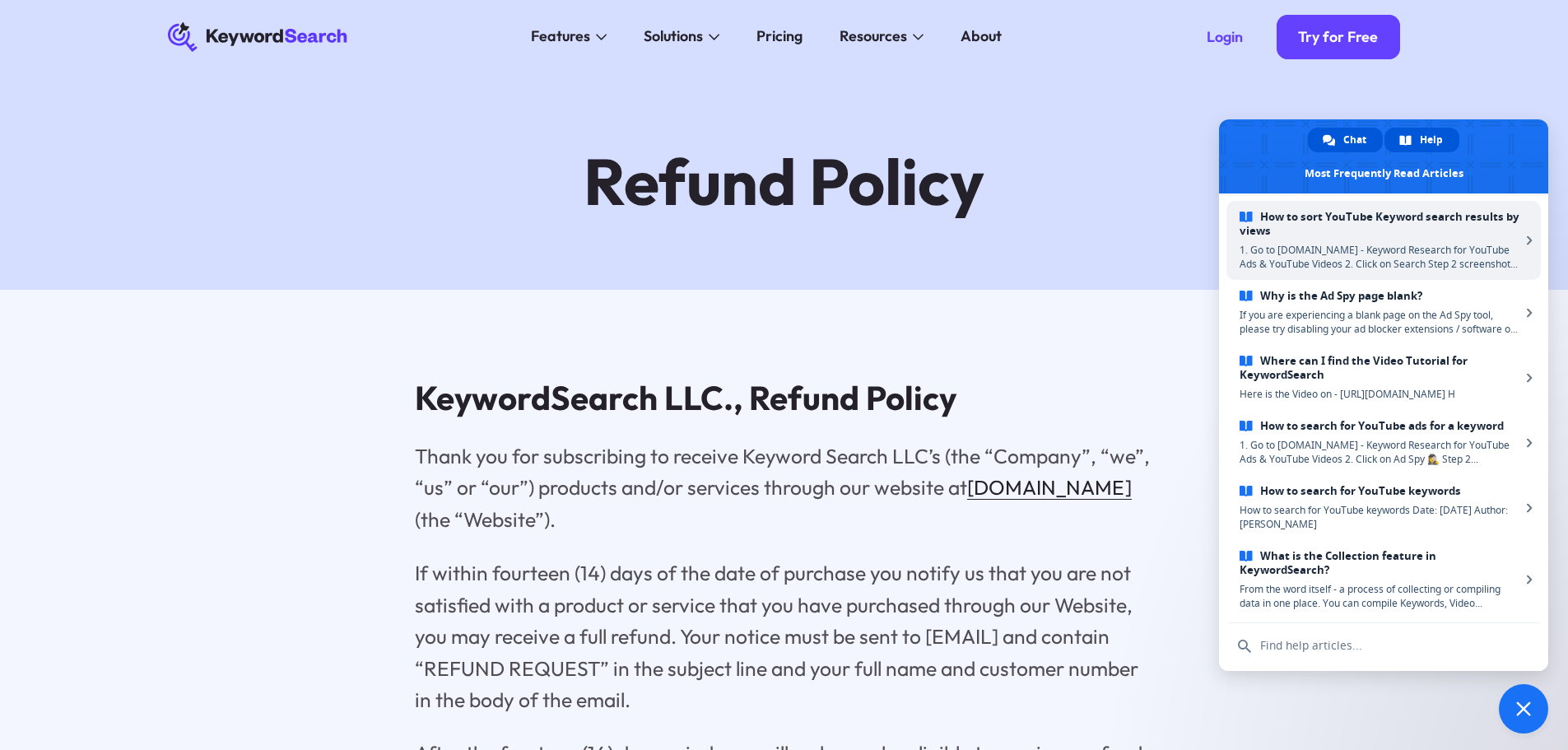
click at [1343, 132] on link "Chat" at bounding box center [1345, 140] width 75 height 25
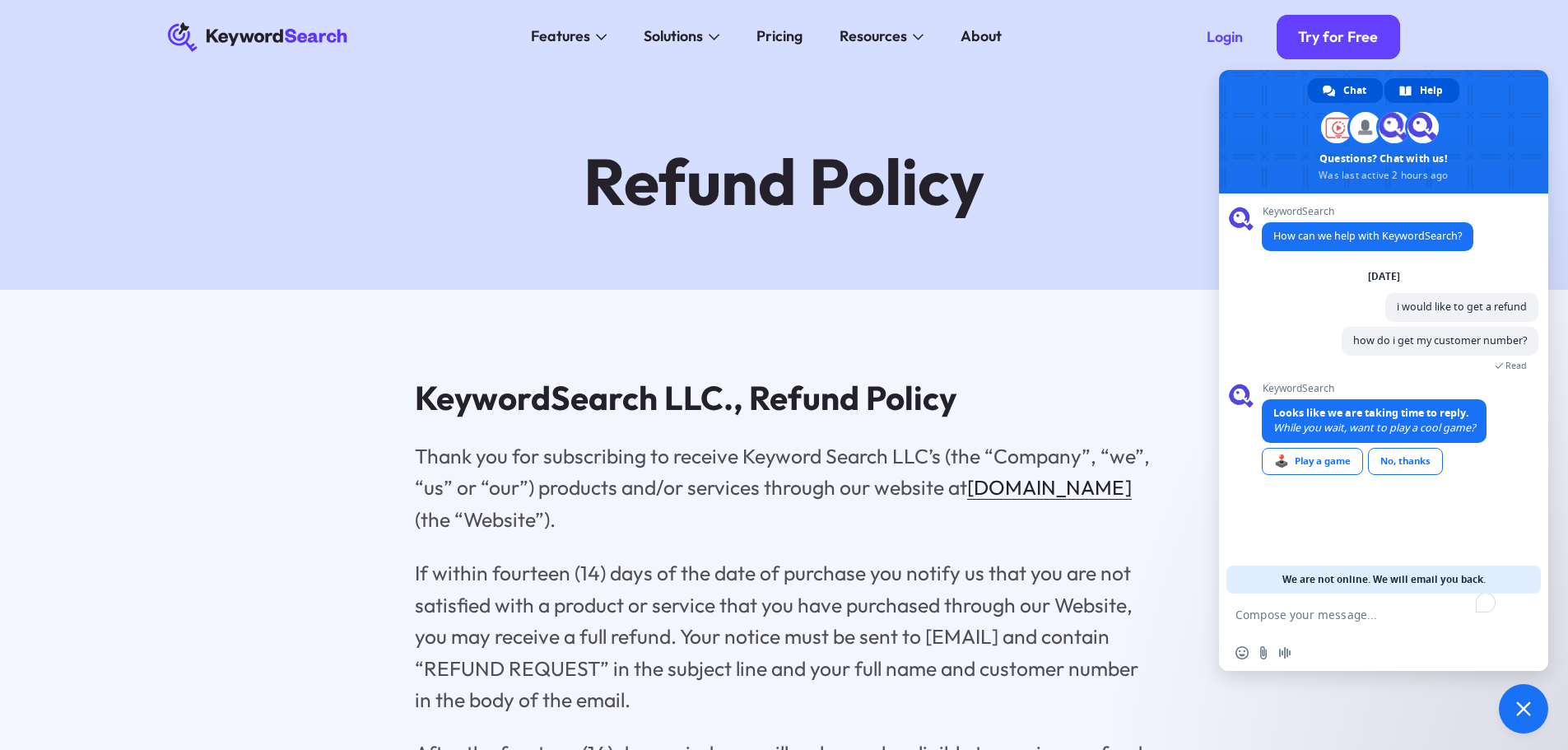
click at [1425, 93] on span "Help" at bounding box center [1431, 91] width 23 height 25
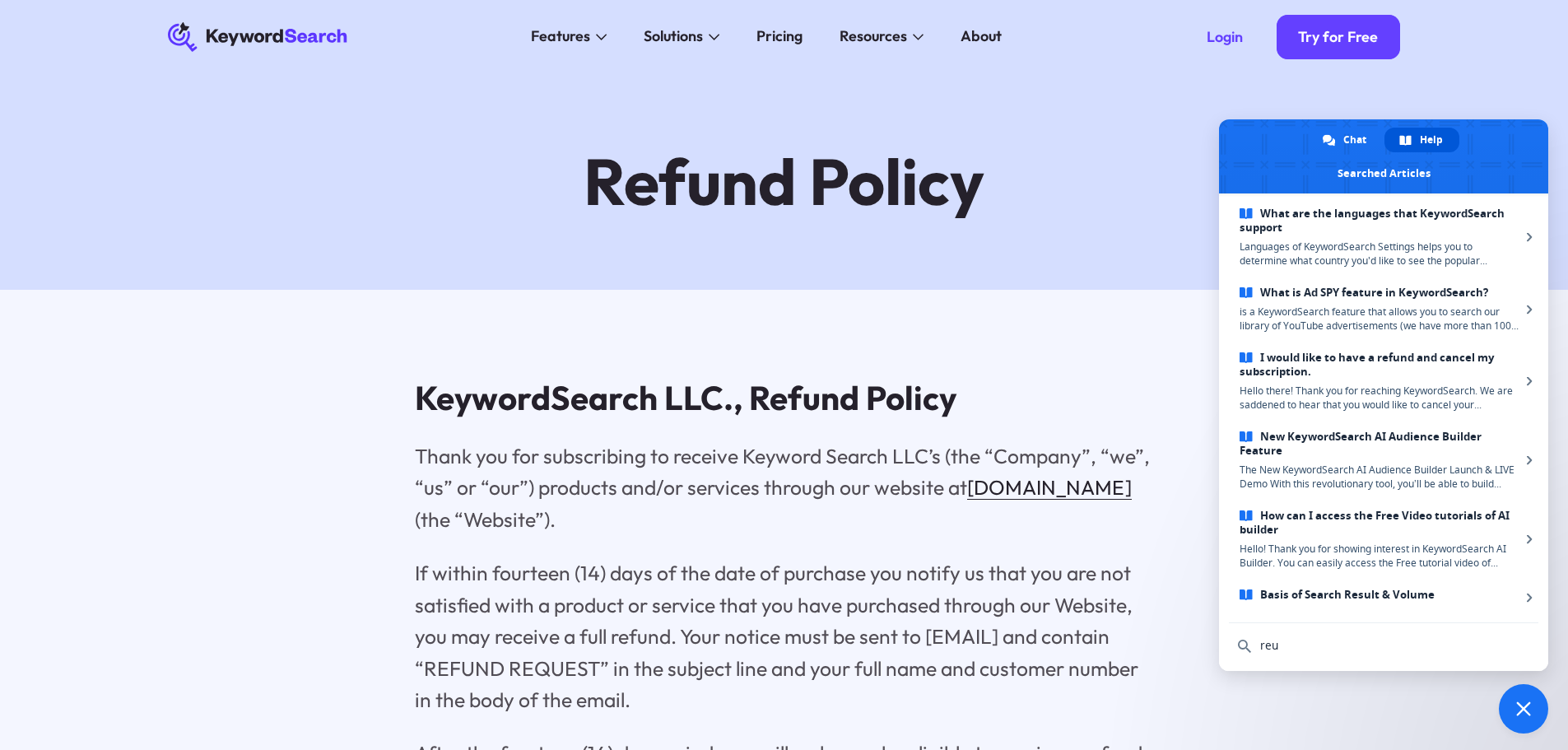
scroll to position [320, 0]
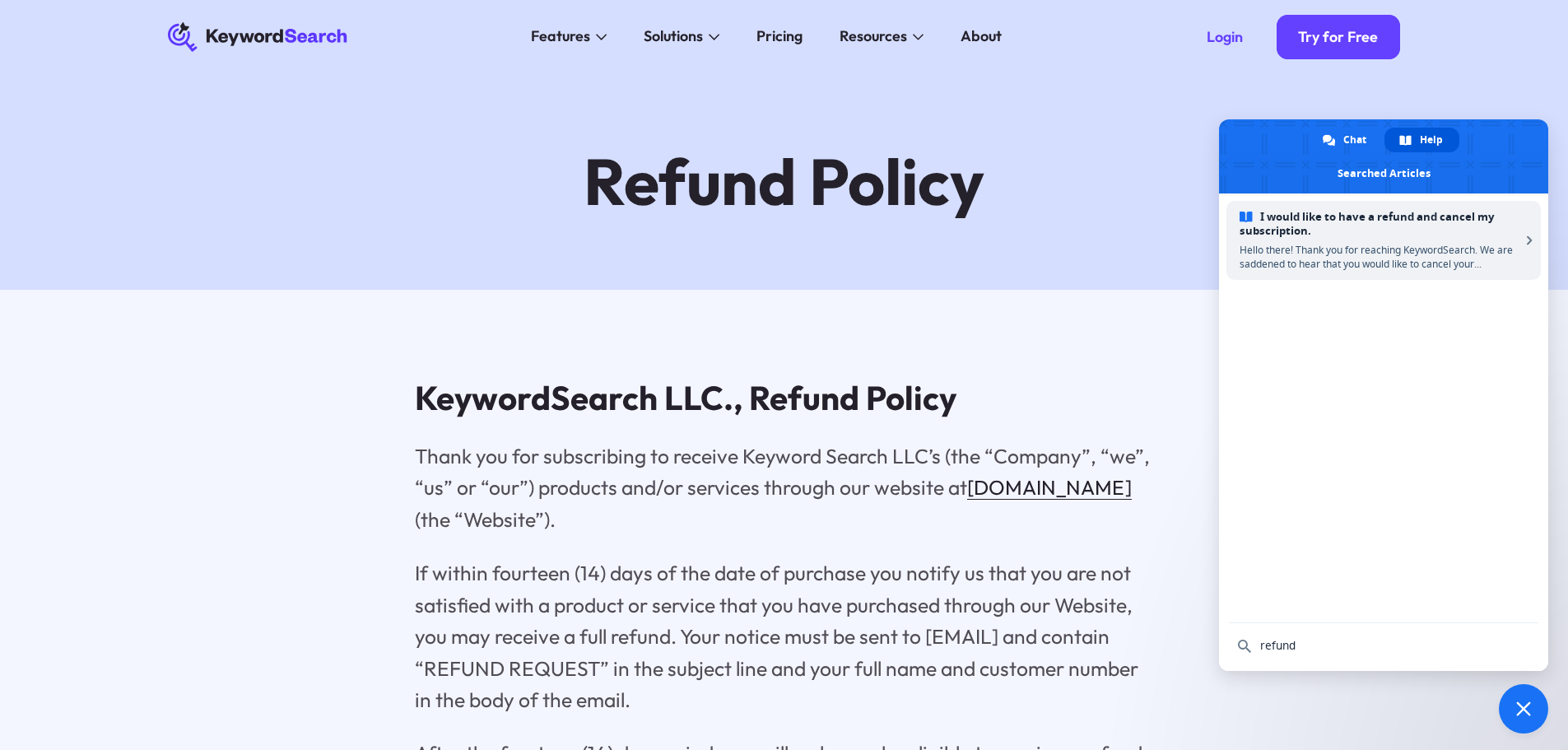
type input "refund"
click at [1295, 252] on span "Hello there! Thank you for reaching KeywordSearch. We are saddened to hear that…" at bounding box center [1380, 256] width 281 height 28
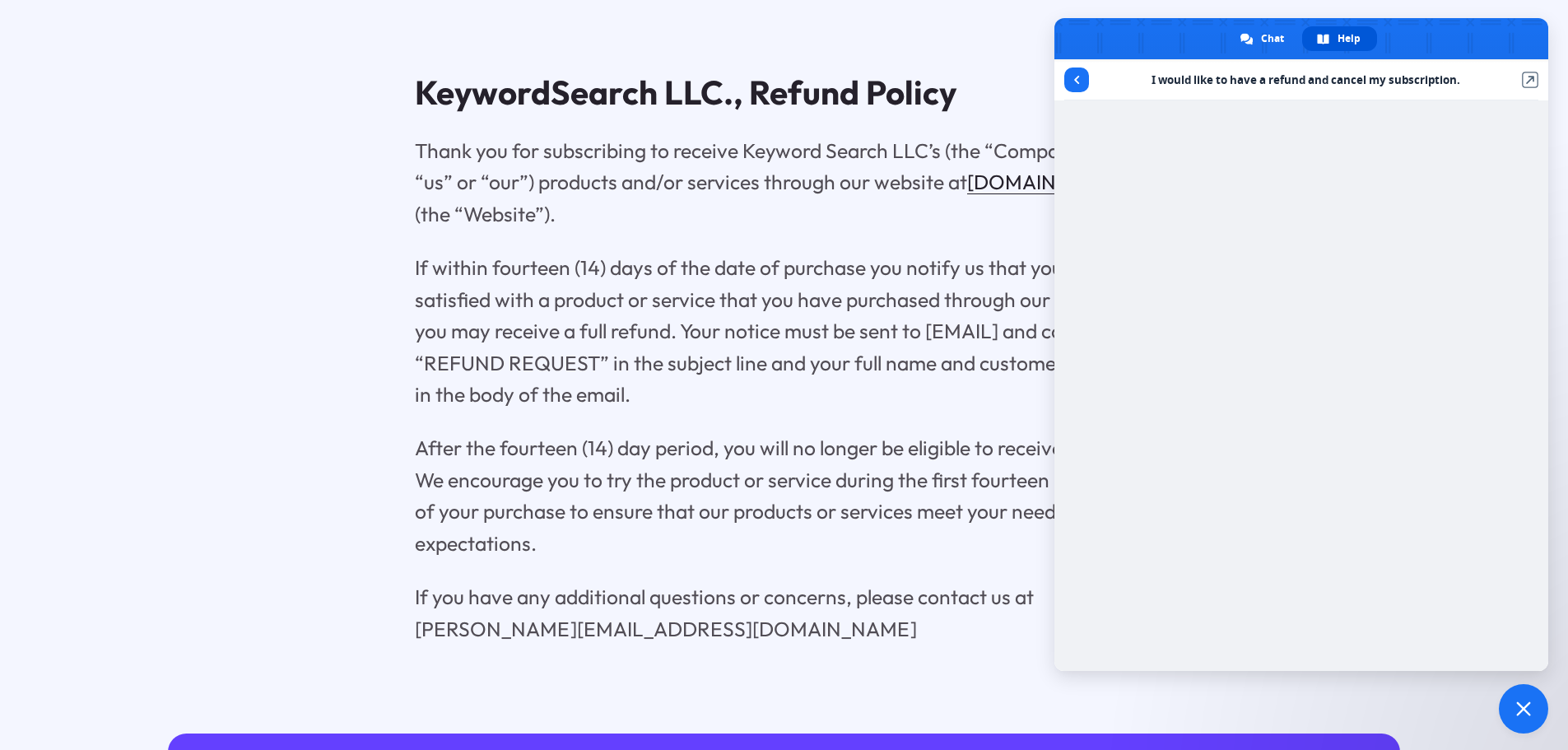
scroll to position [330, 0]
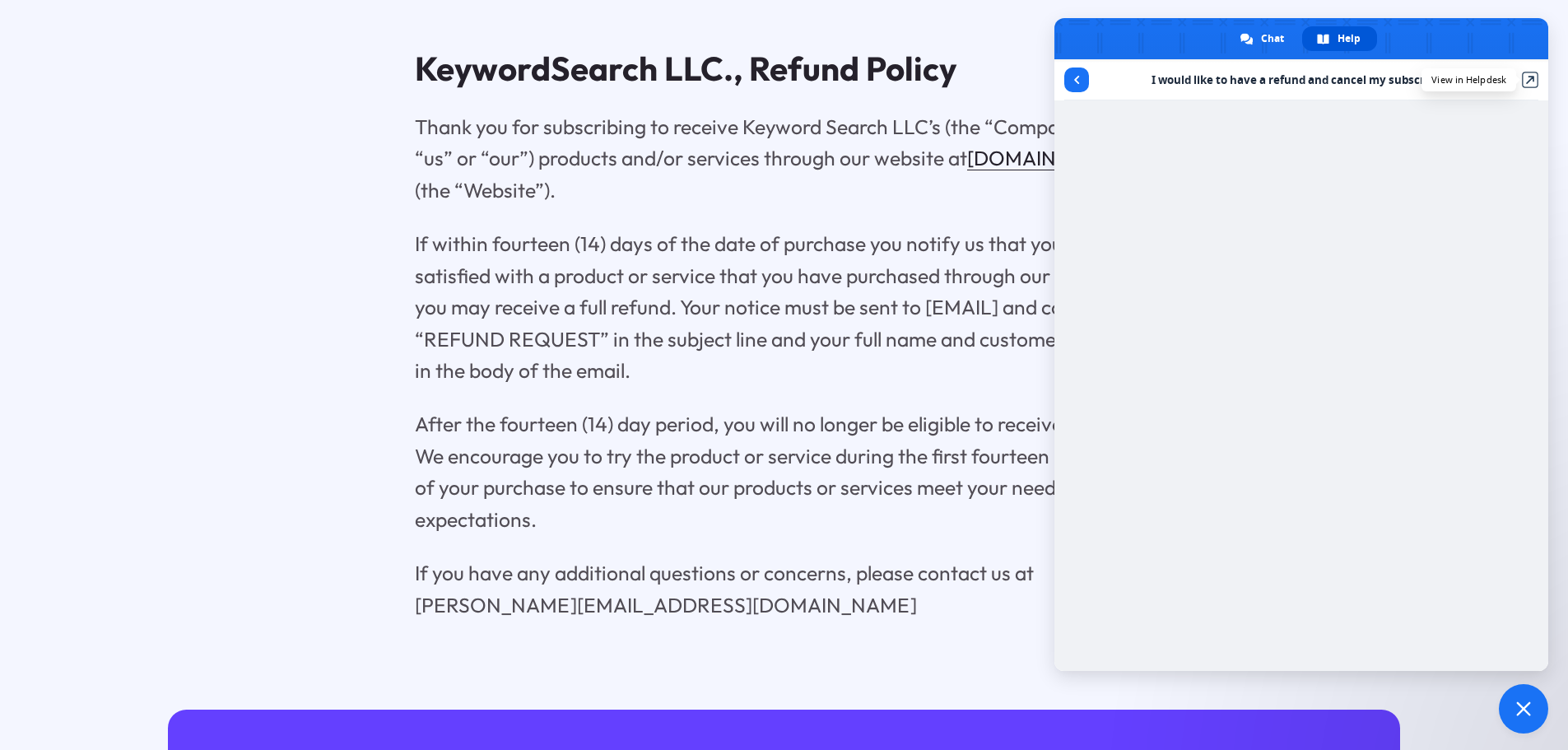
click at [1530, 77] on link at bounding box center [1530, 80] width 16 height 16
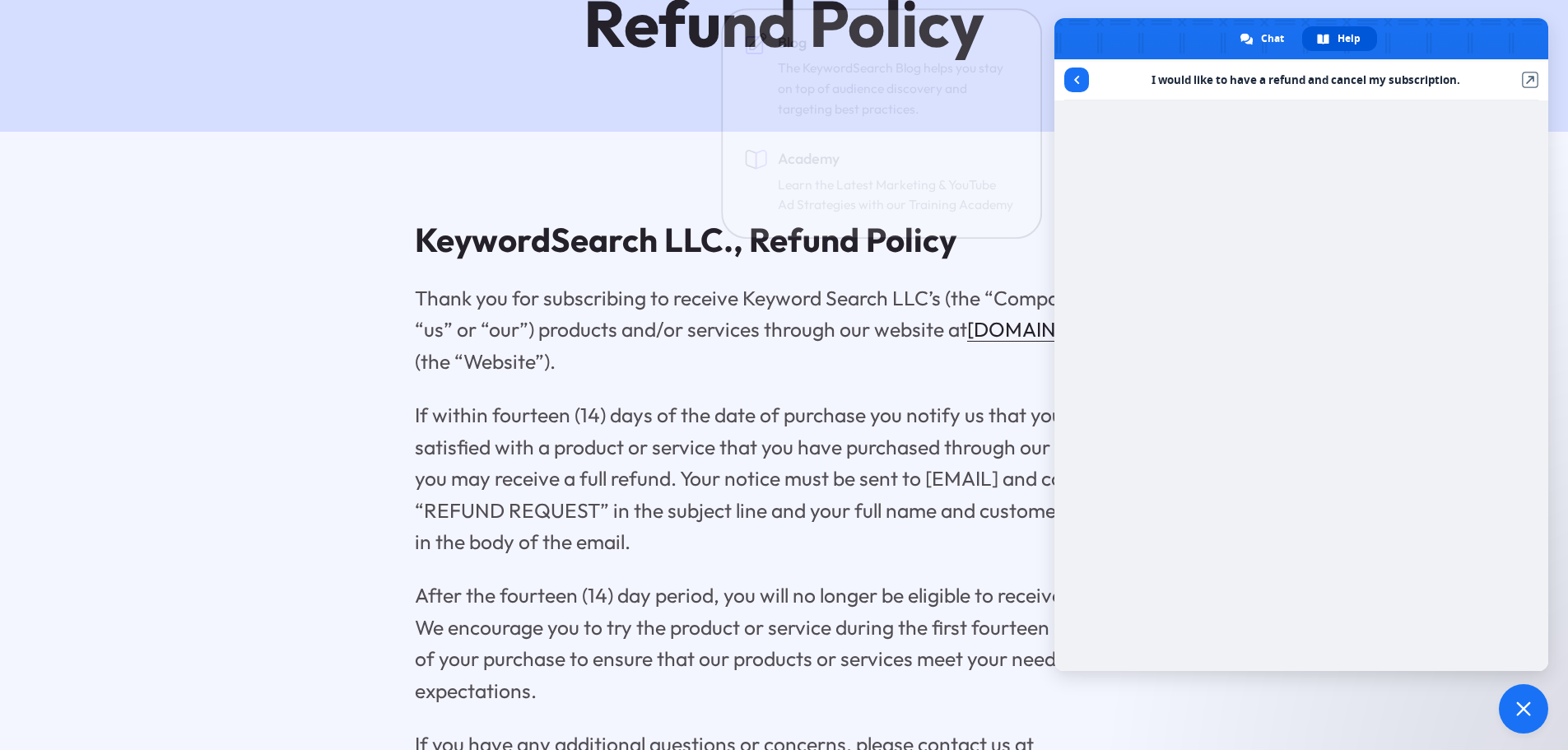
scroll to position [411, 0]
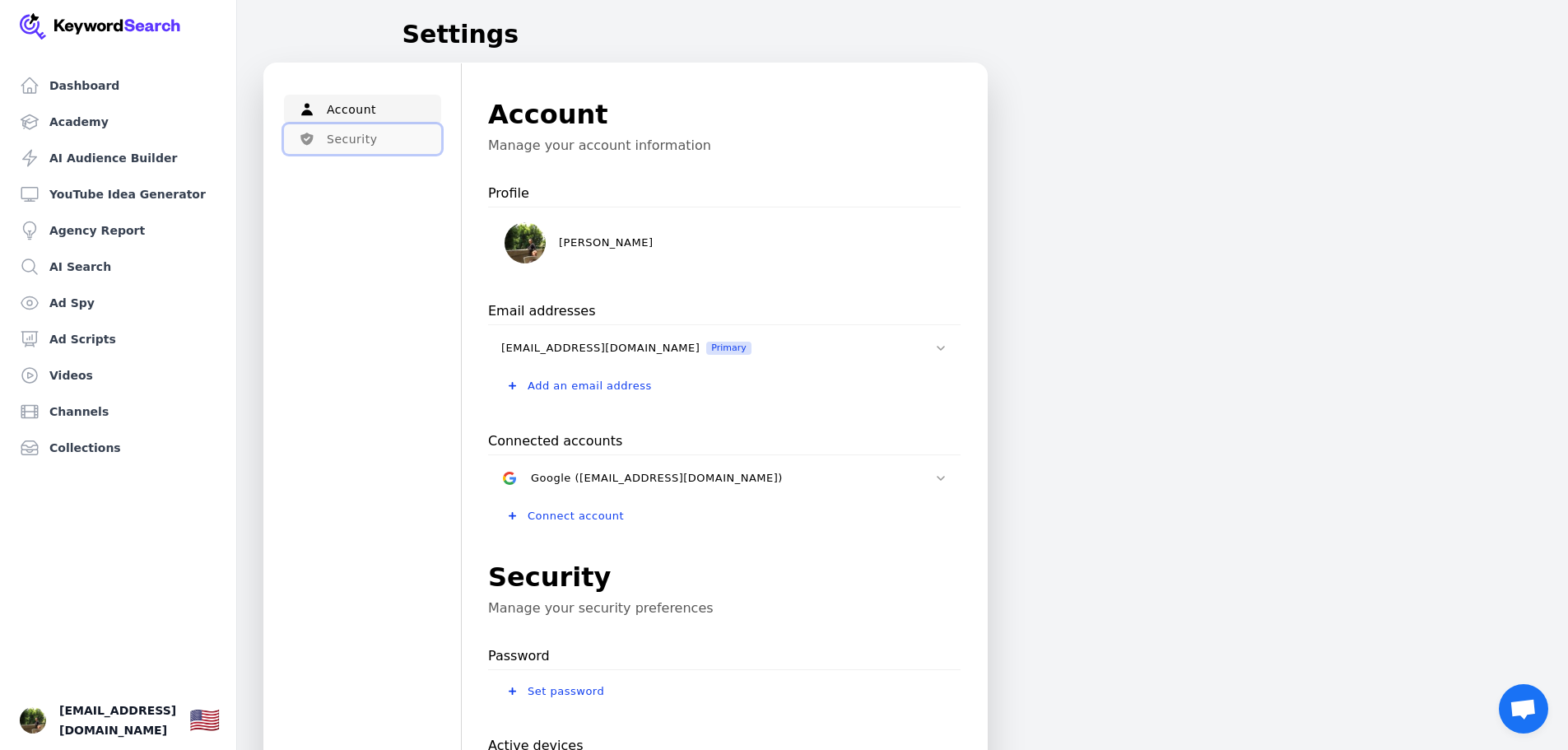
click at [362, 132] on button "Security" at bounding box center [362, 138] width 157 height 30
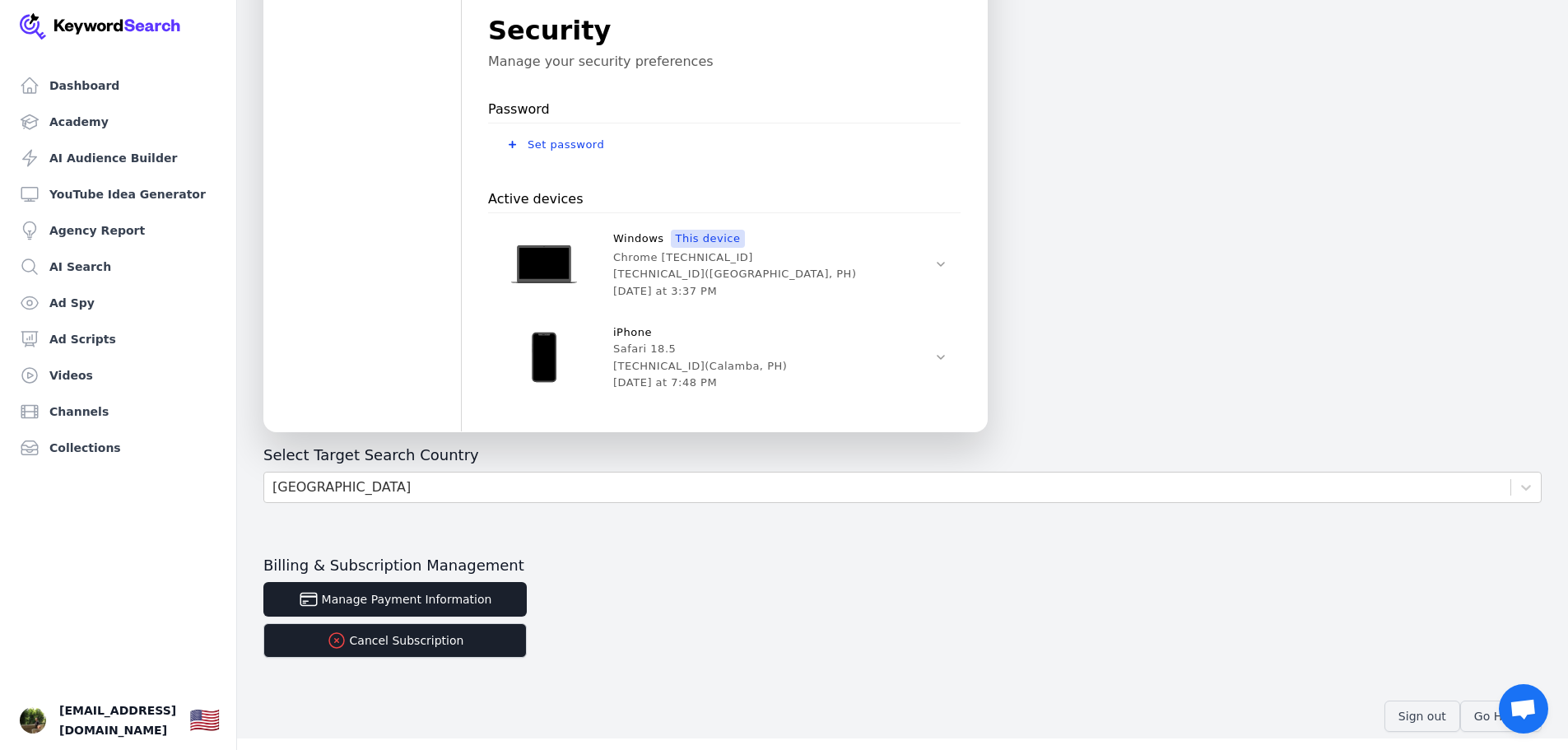
scroll to position [555, 0]
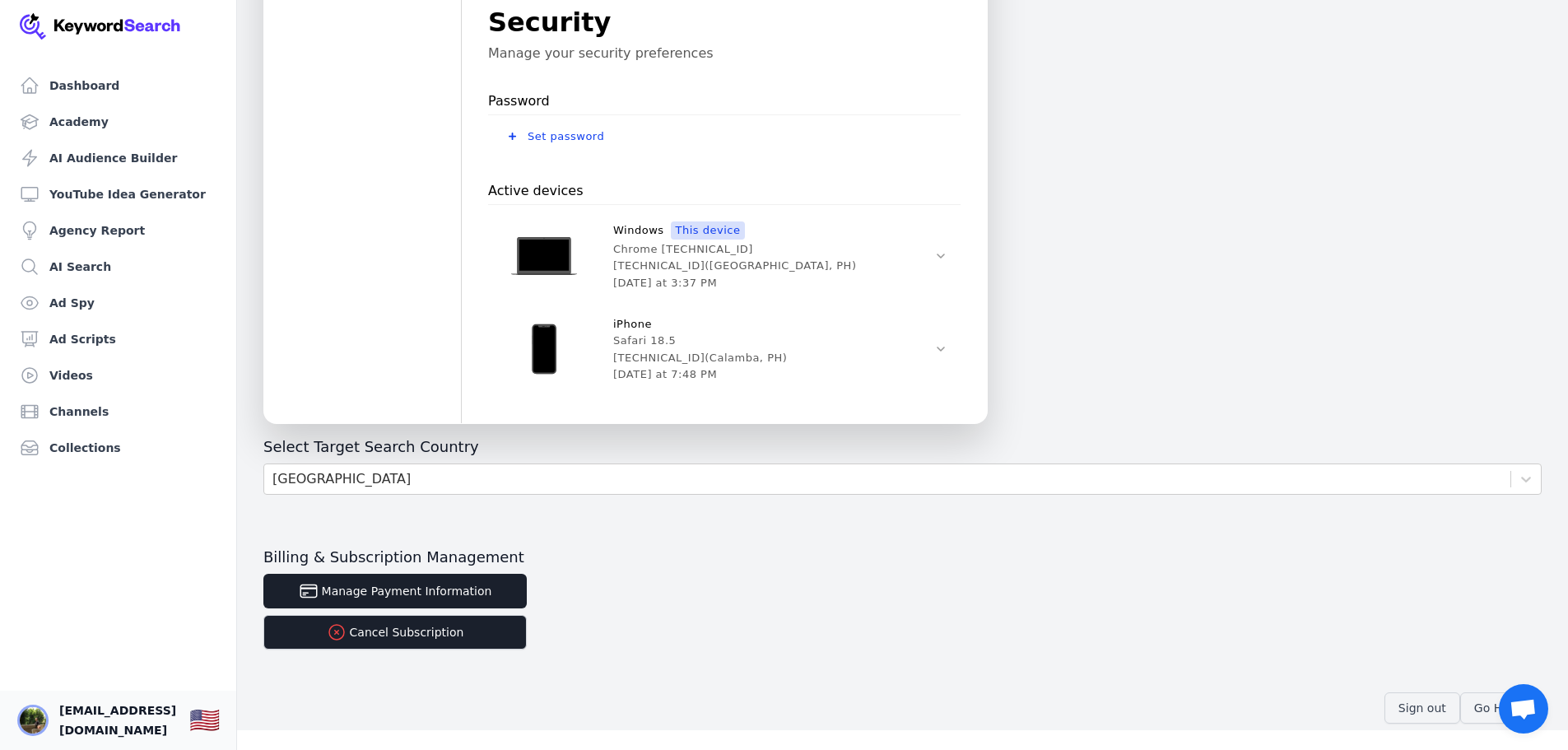
click at [35, 716] on img "Open user button" at bounding box center [32, 720] width 26 height 26
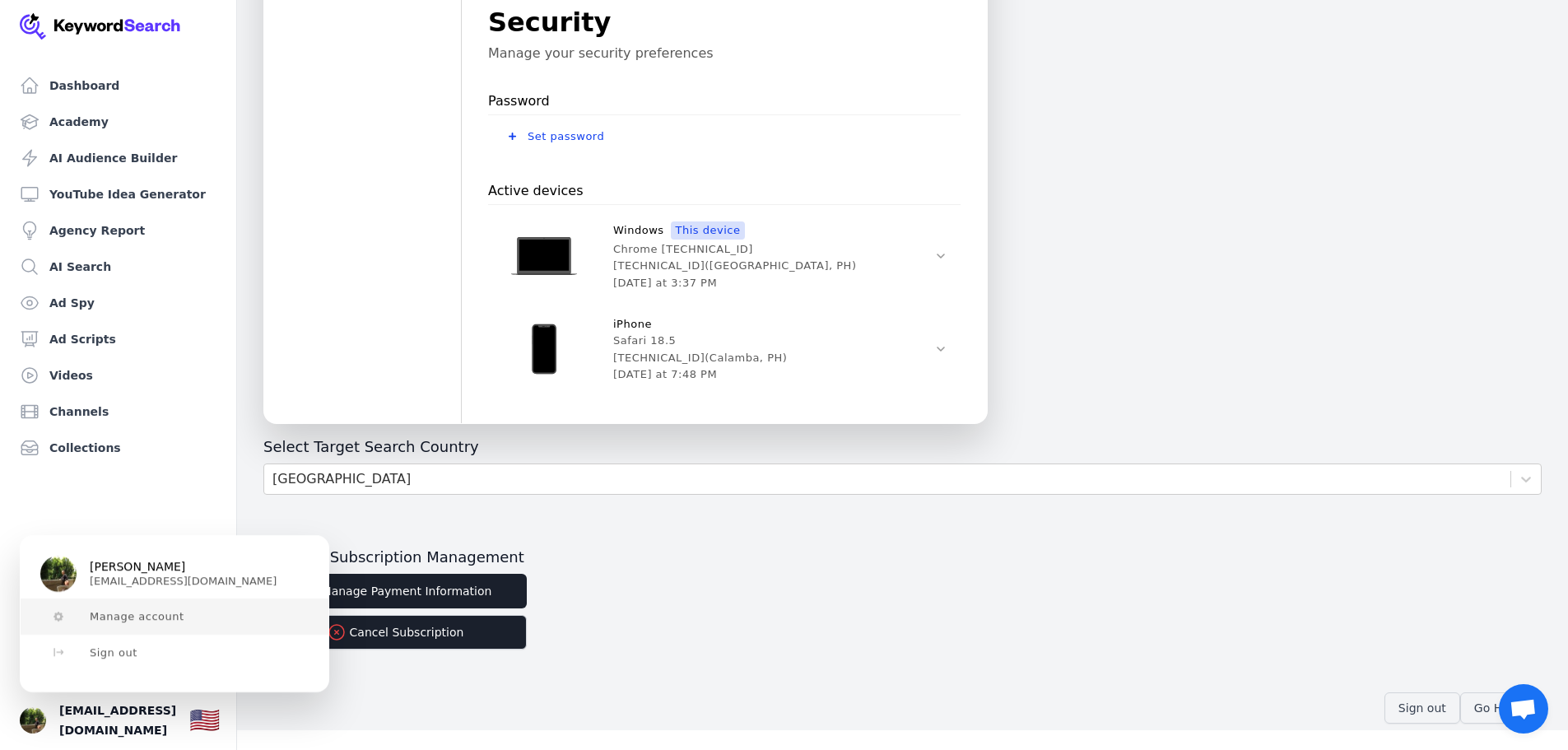
click at [137, 621] on span "Manage account" at bounding box center [137, 616] width 94 height 13
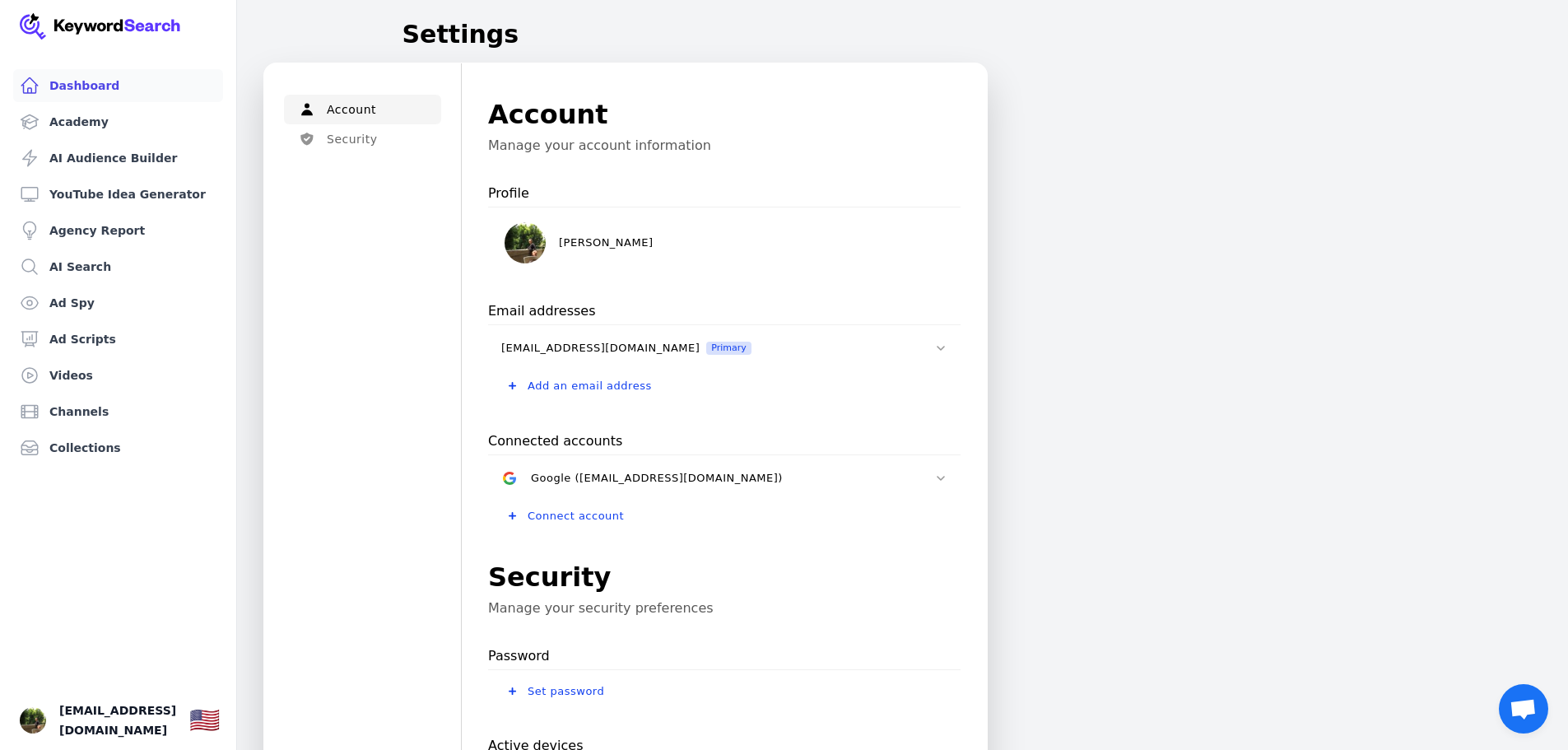
click at [99, 88] on link "Dashboard" at bounding box center [119, 85] width 210 height 33
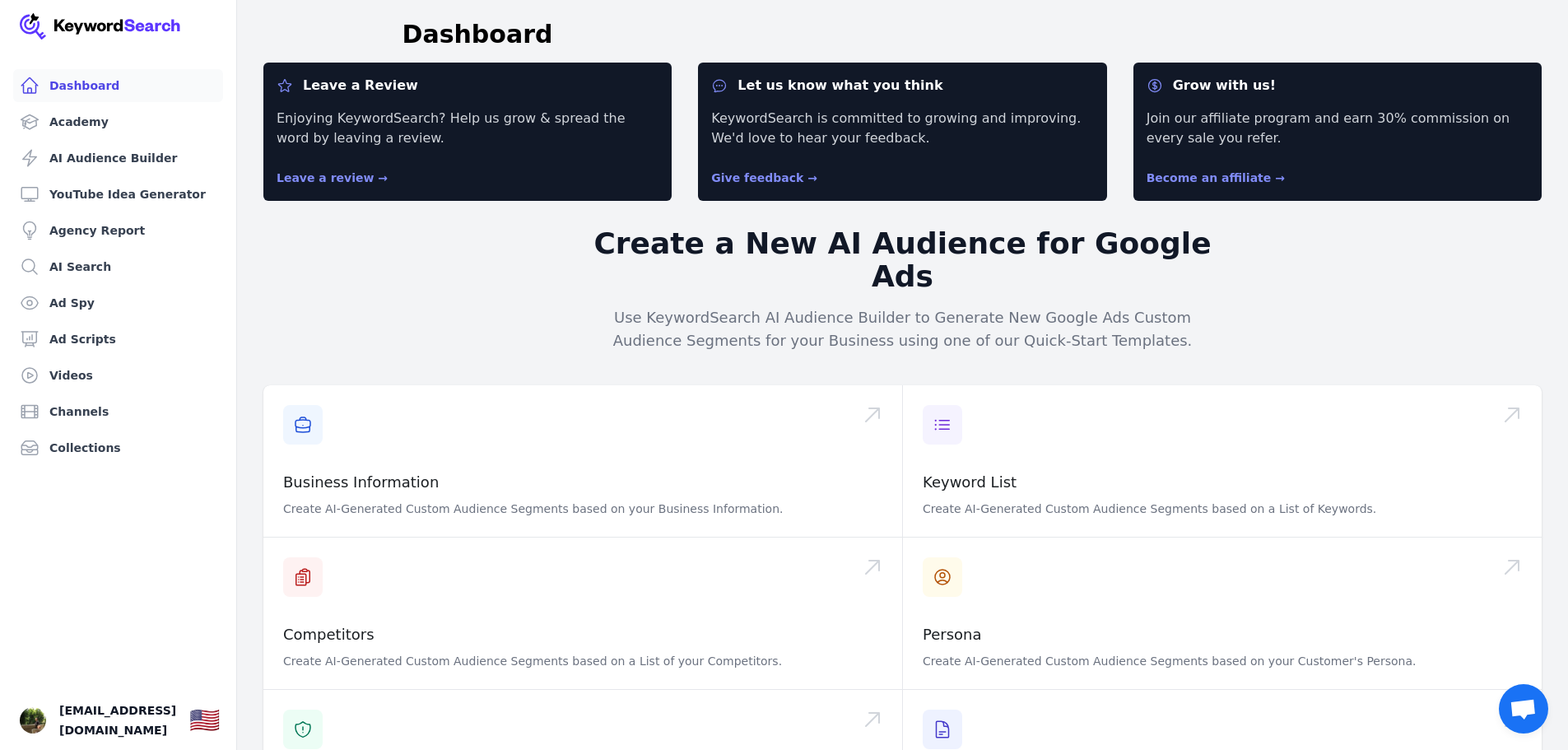
click at [1534, 717] on span "Open chat" at bounding box center [1523, 710] width 27 height 23
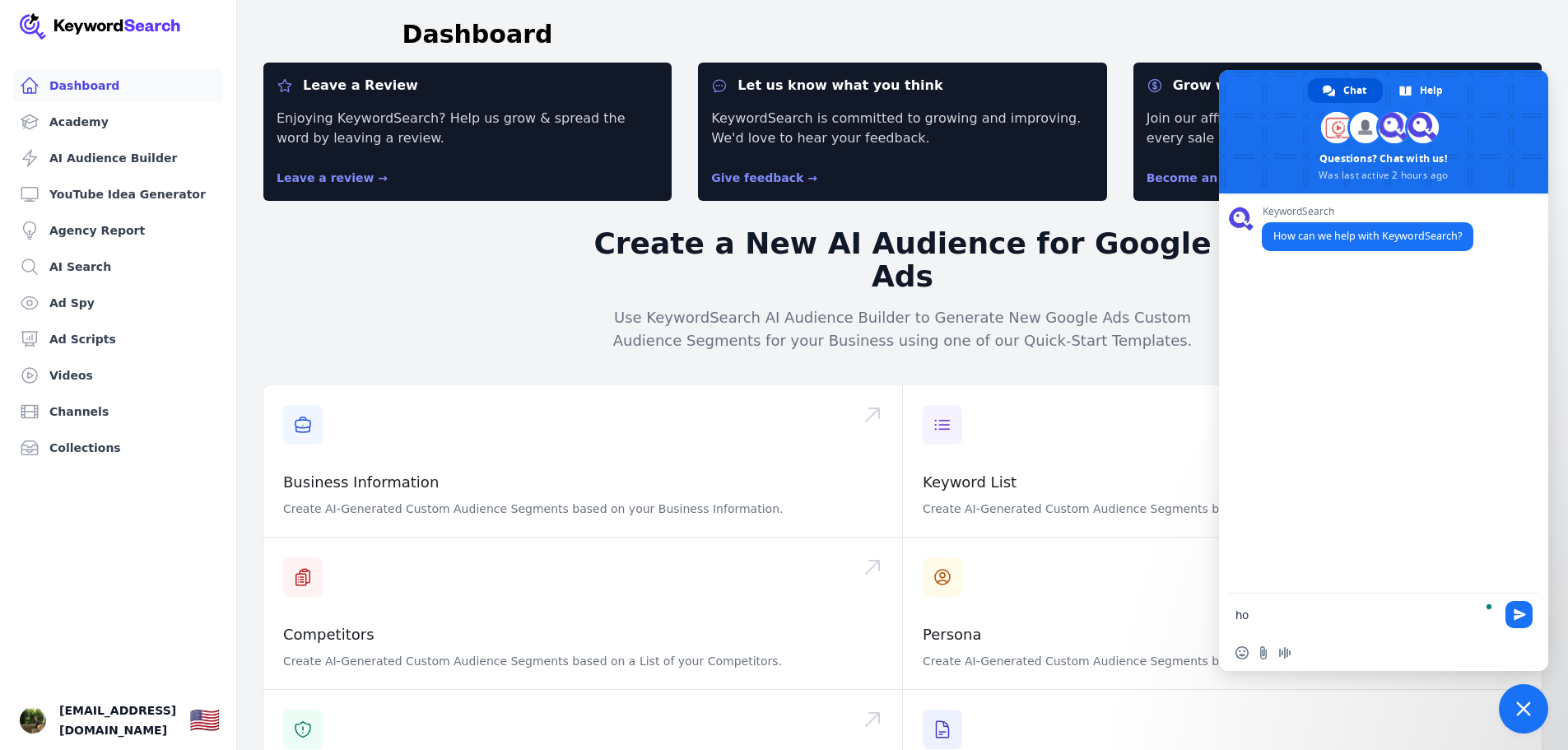
type textarea "h"
type textarea "i would like to get a refund"
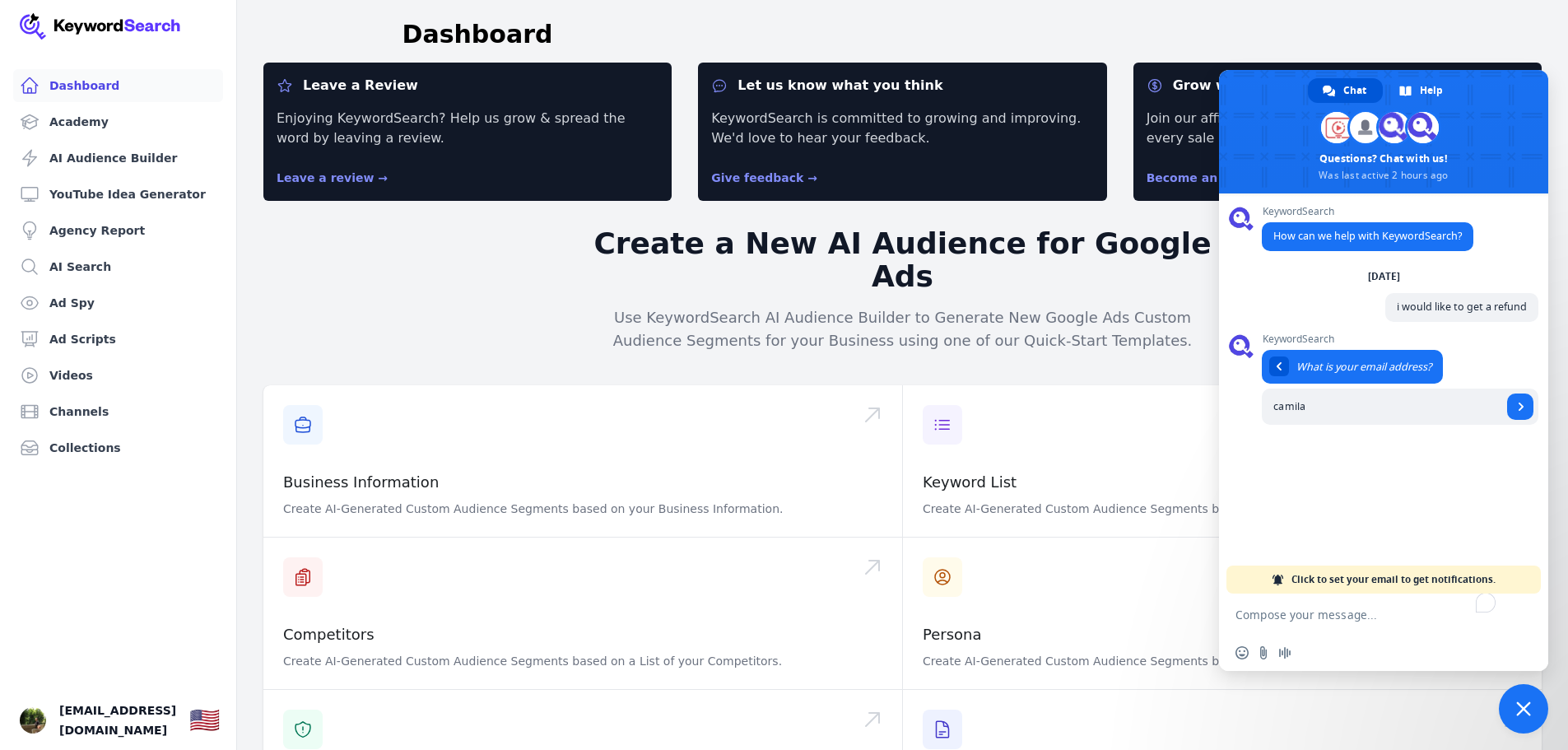
type input "[EMAIL_ADDRESS][DOMAIN_NAME]"
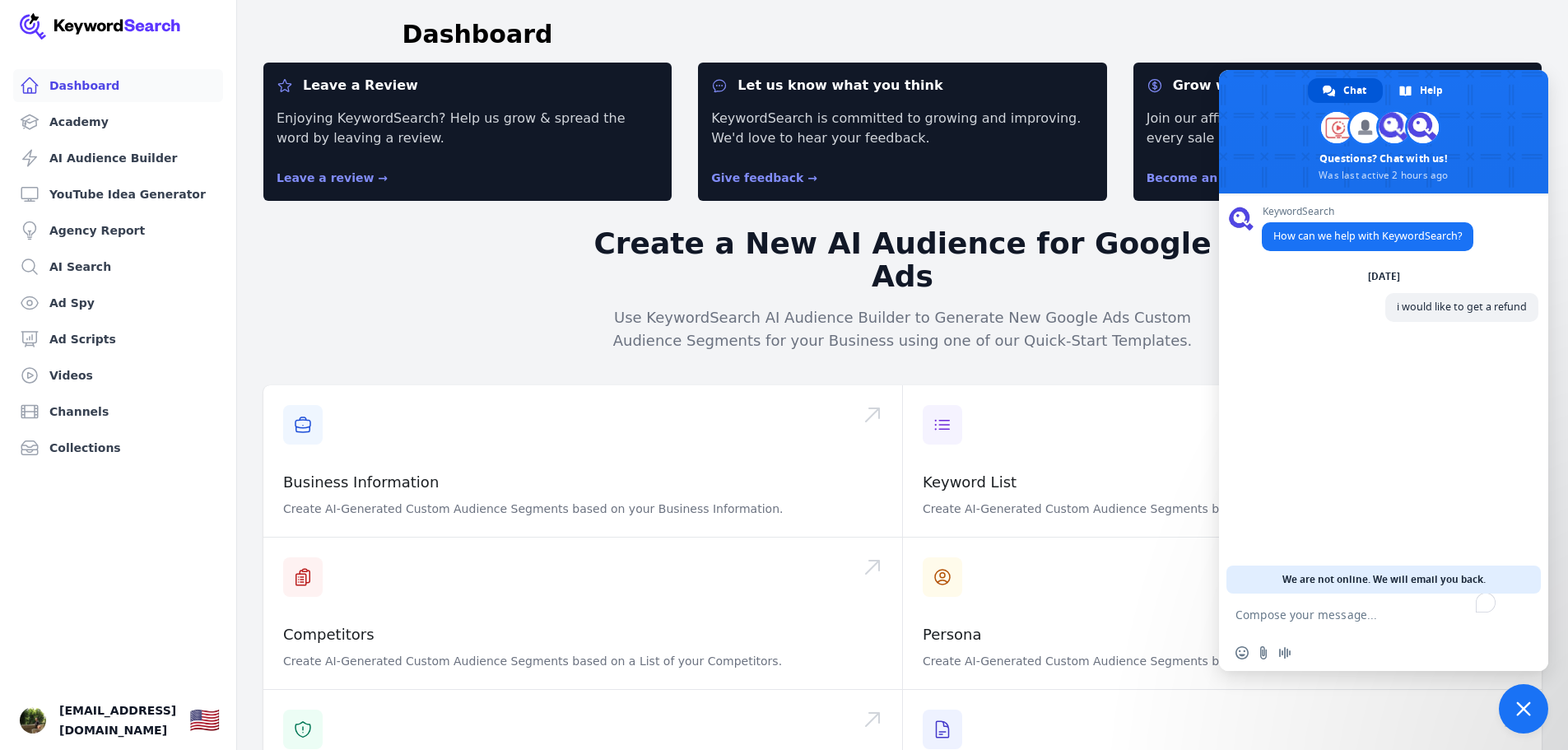
drag, startPoint x: 1284, startPoint y: 578, endPoint x: 1543, endPoint y: 577, distance: 259.0
click at [1543, 577] on div "Network offline. Reconnecting... No messages can be received or sent for now. S…" at bounding box center [1384, 432] width 330 height 478
click at [1268, 621] on textarea "To enrich screen reader interactions, please activate Accessibility in Grammarl…" at bounding box center [1367, 614] width 263 height 41
paste textarea "customer number"
type textarea "how do i get my customer number?"
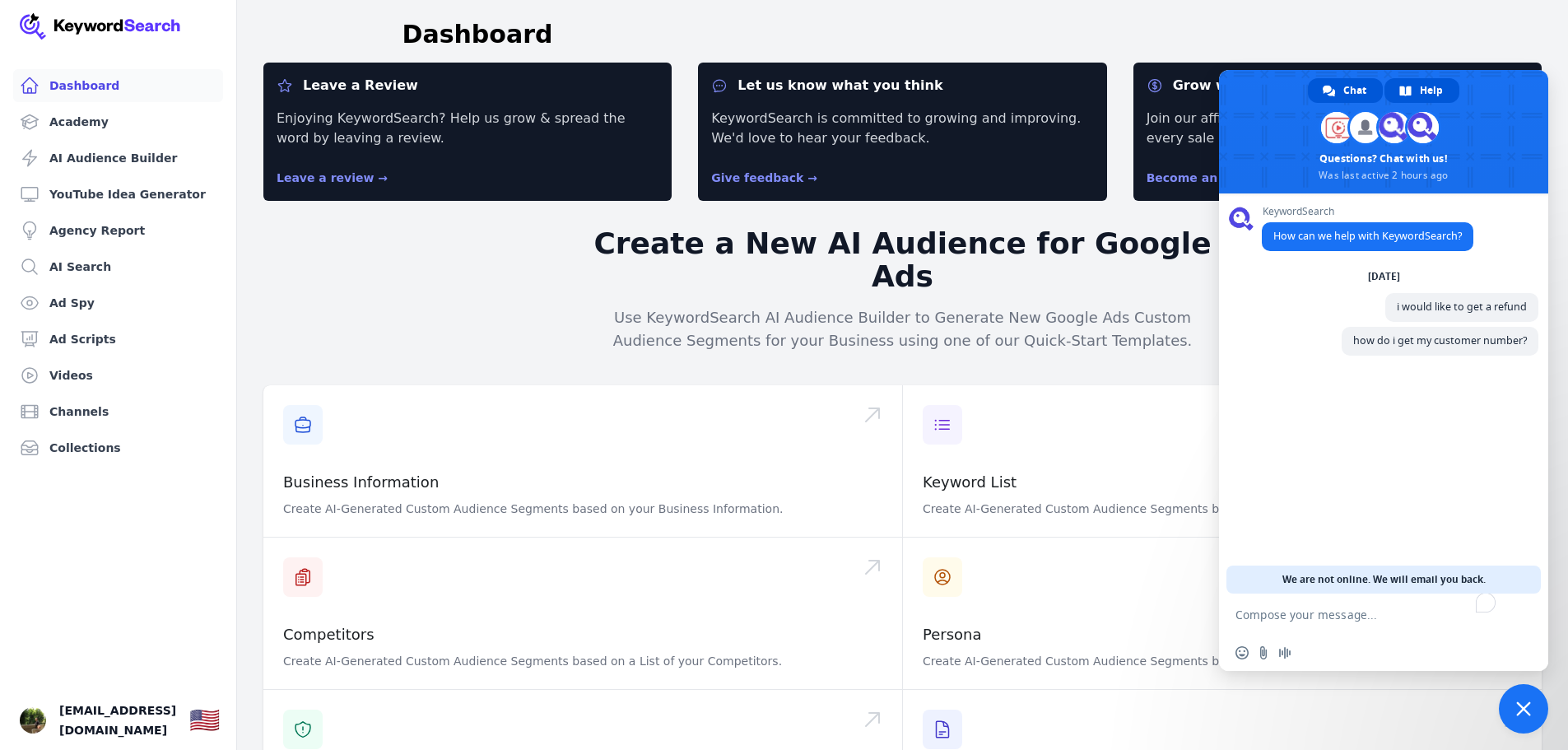
click at [1415, 94] on link "Help" at bounding box center [1422, 91] width 75 height 25
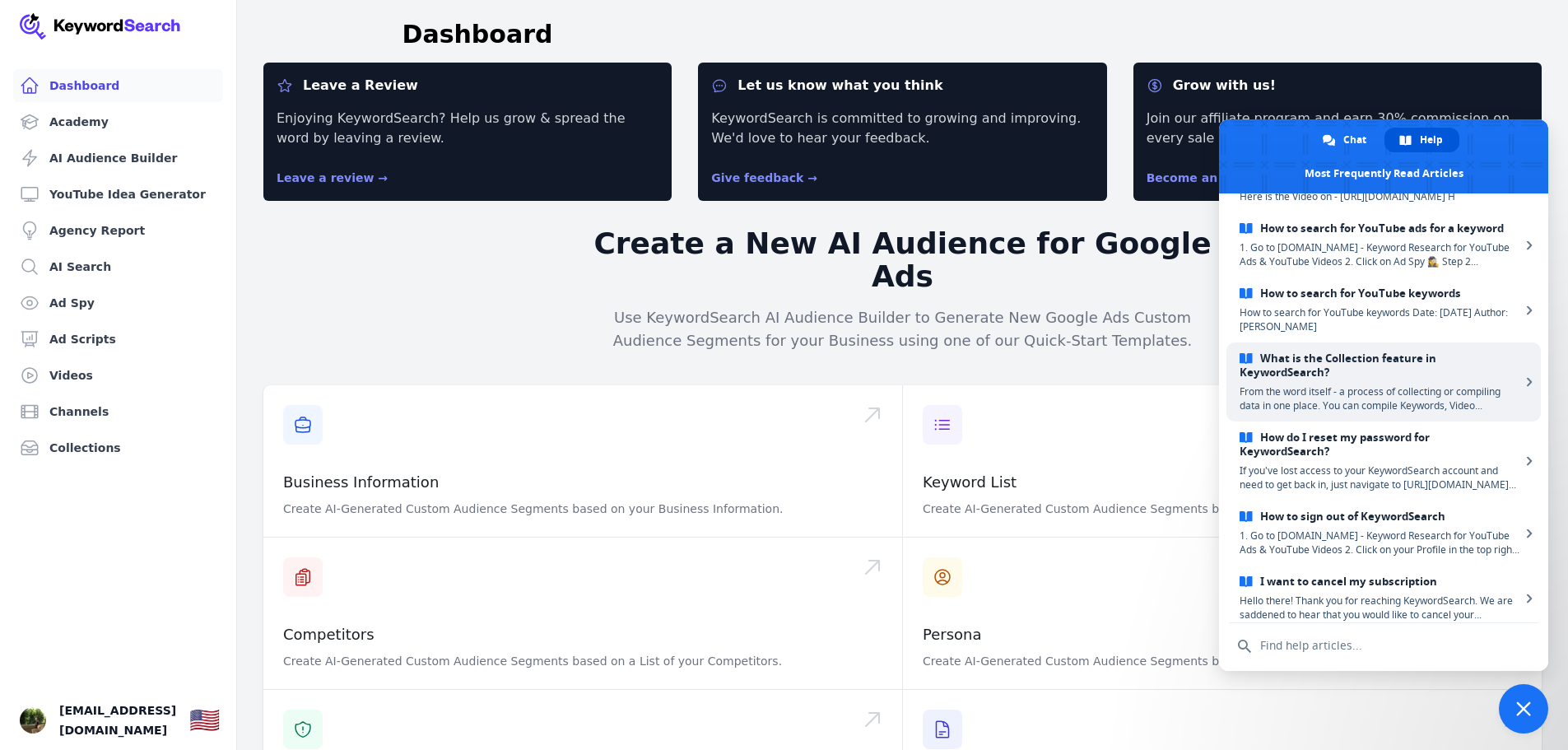
scroll to position [305, 0]
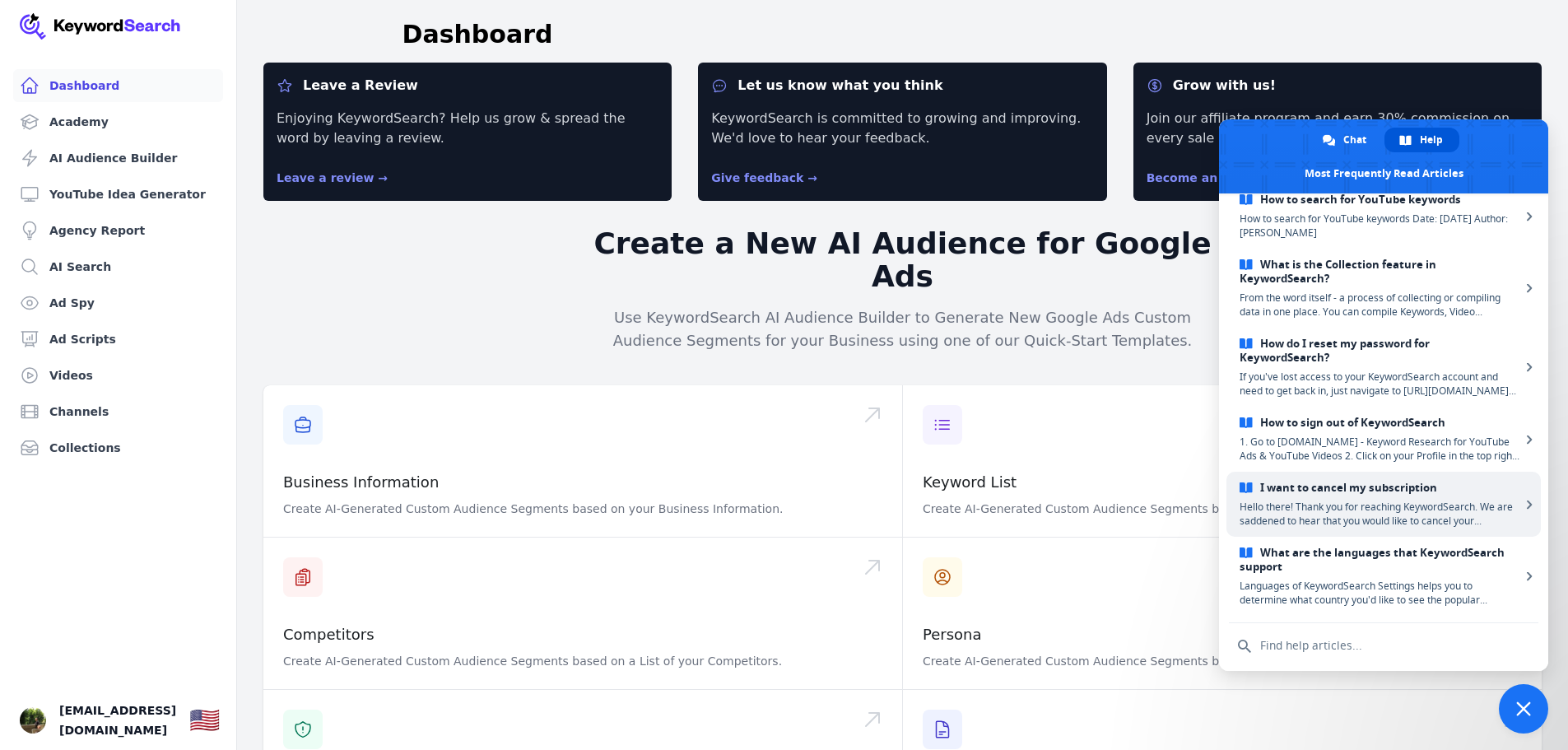
click at [1364, 493] on span "I want to cancel my subscription" at bounding box center [1380, 488] width 281 height 14
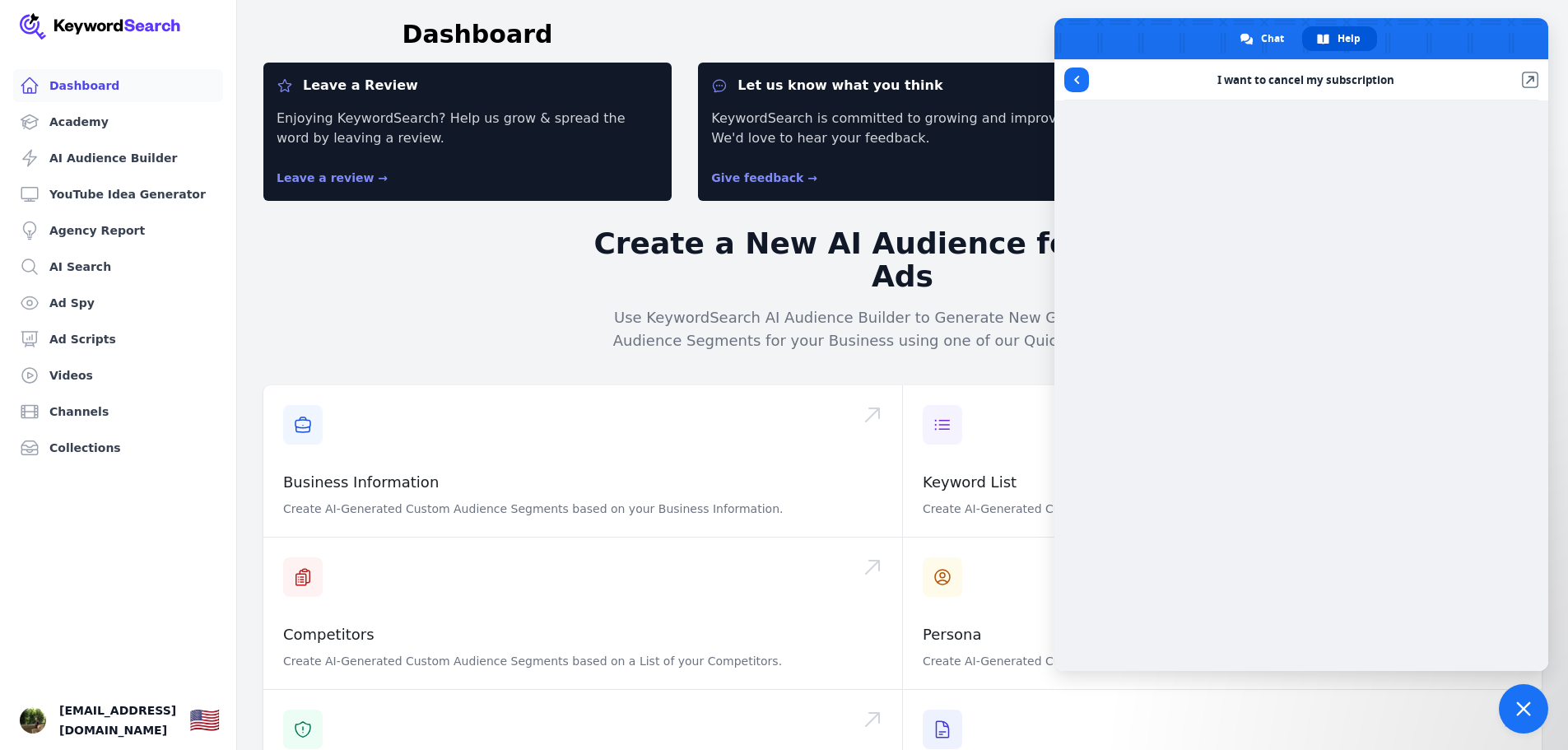
scroll to position [83, 0]
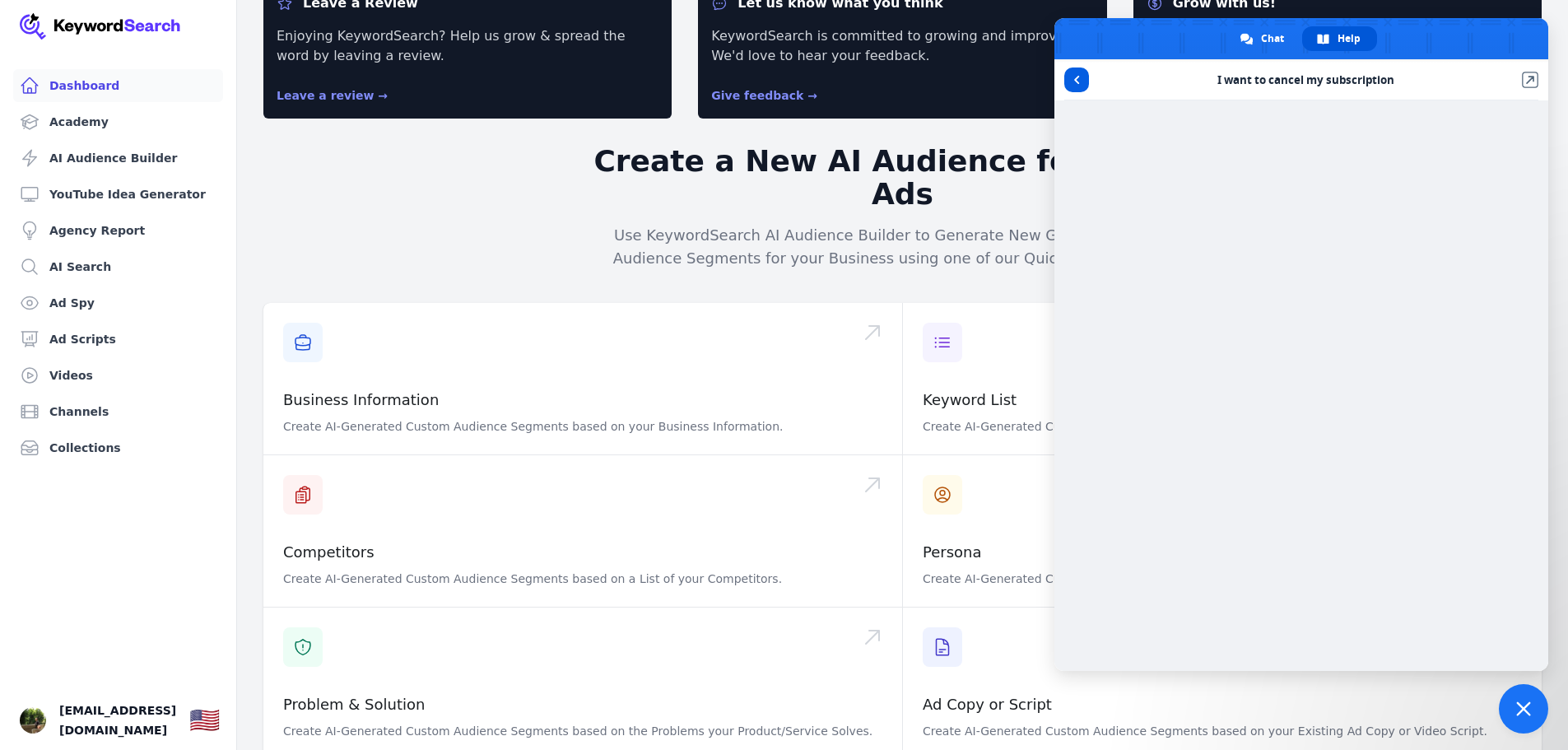
click at [1066, 78] on link at bounding box center [1077, 80] width 25 height 25
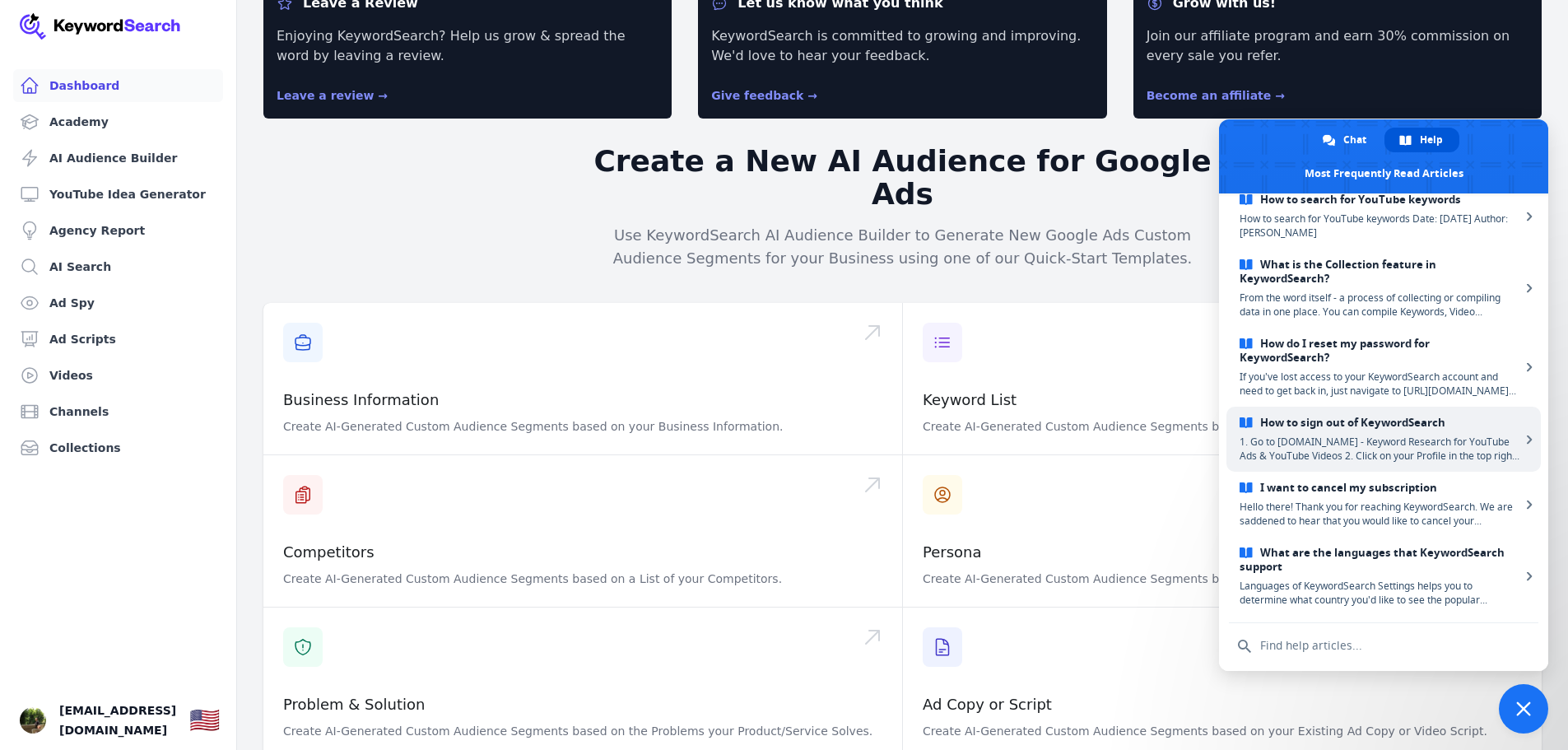
scroll to position [0, 0]
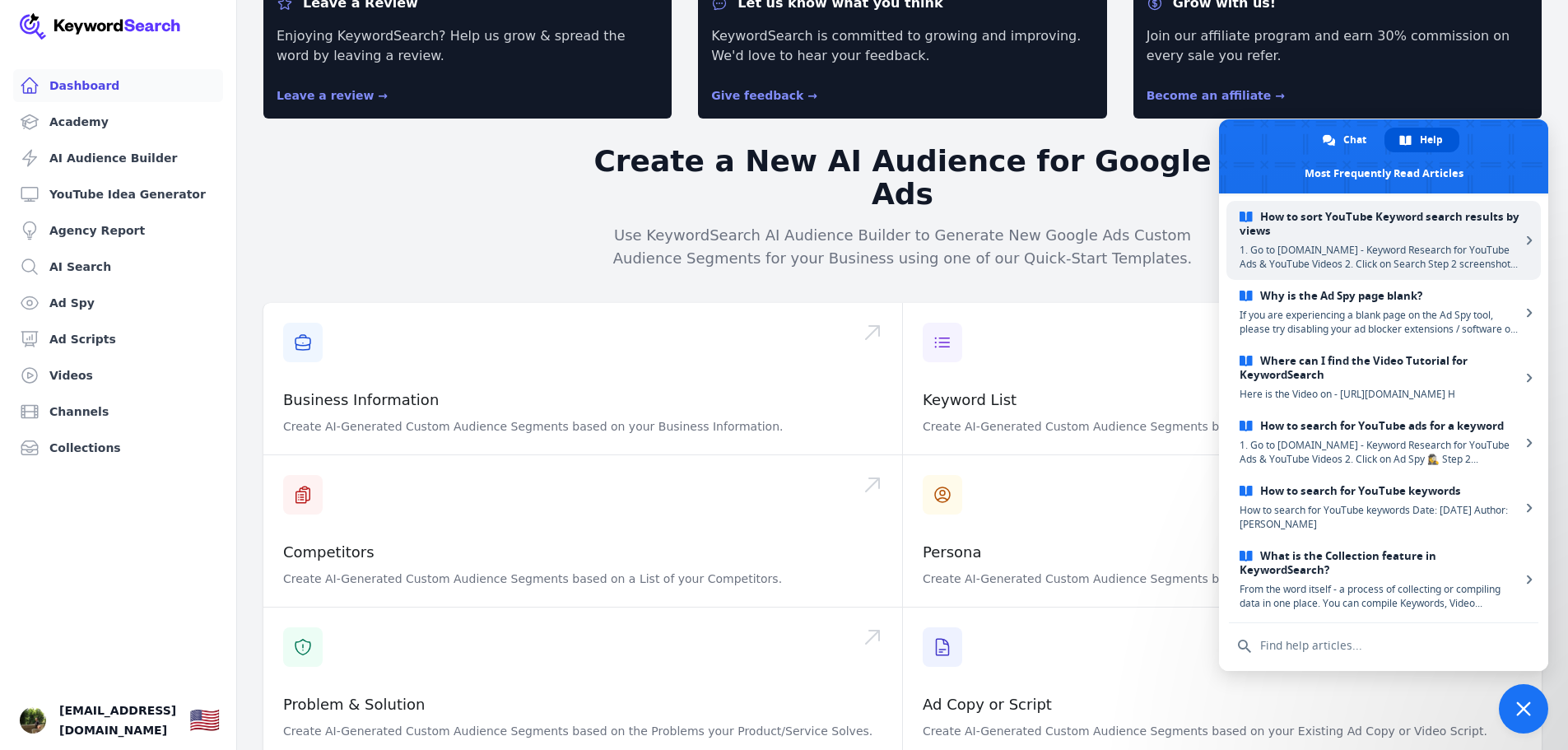
click at [1342, 249] on span "1. Go to KeywordSearch.com - Keyword Research for YouTube Ads & YouTube Videos …" at bounding box center [1380, 256] width 281 height 28
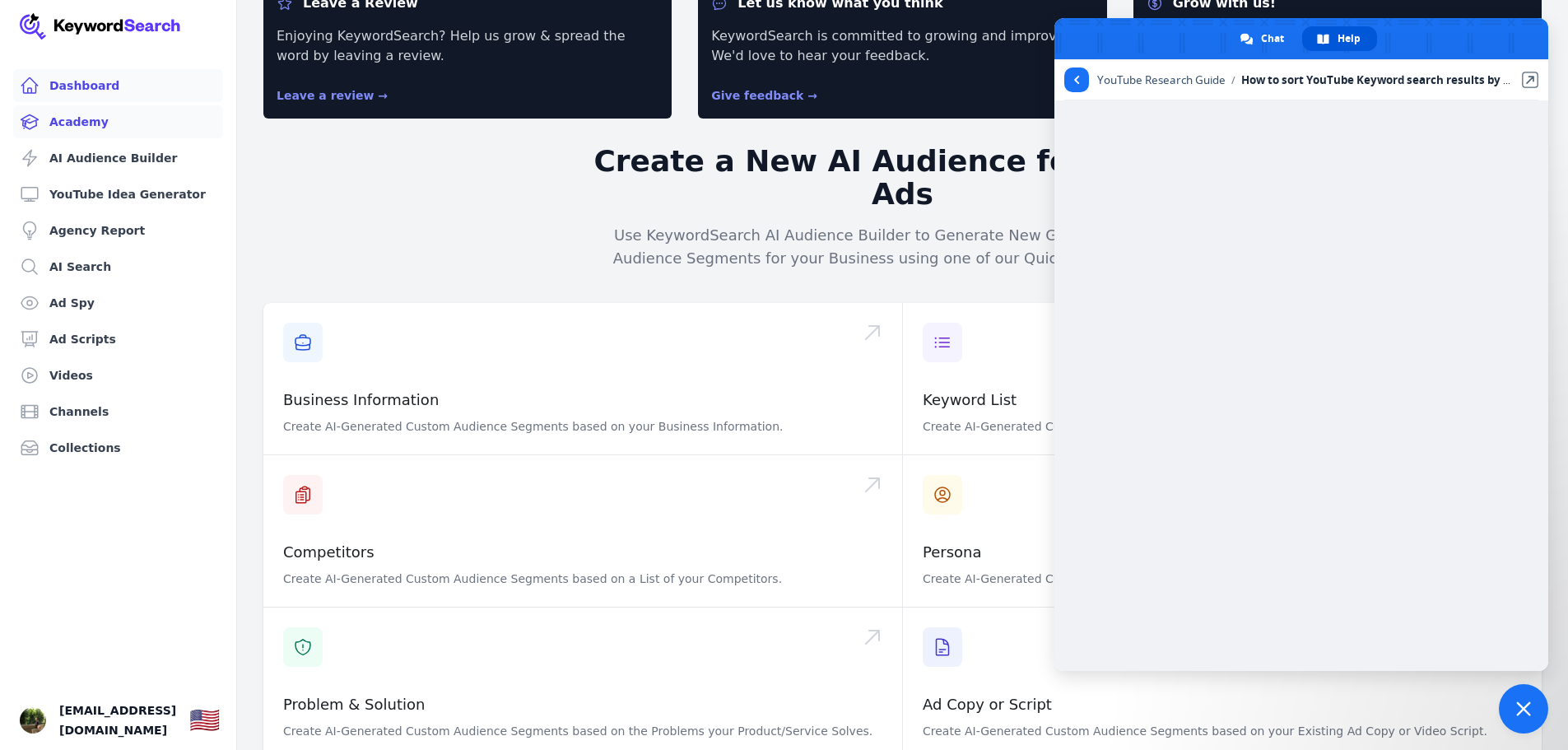
click at [84, 115] on link "Academy" at bounding box center [119, 121] width 210 height 33
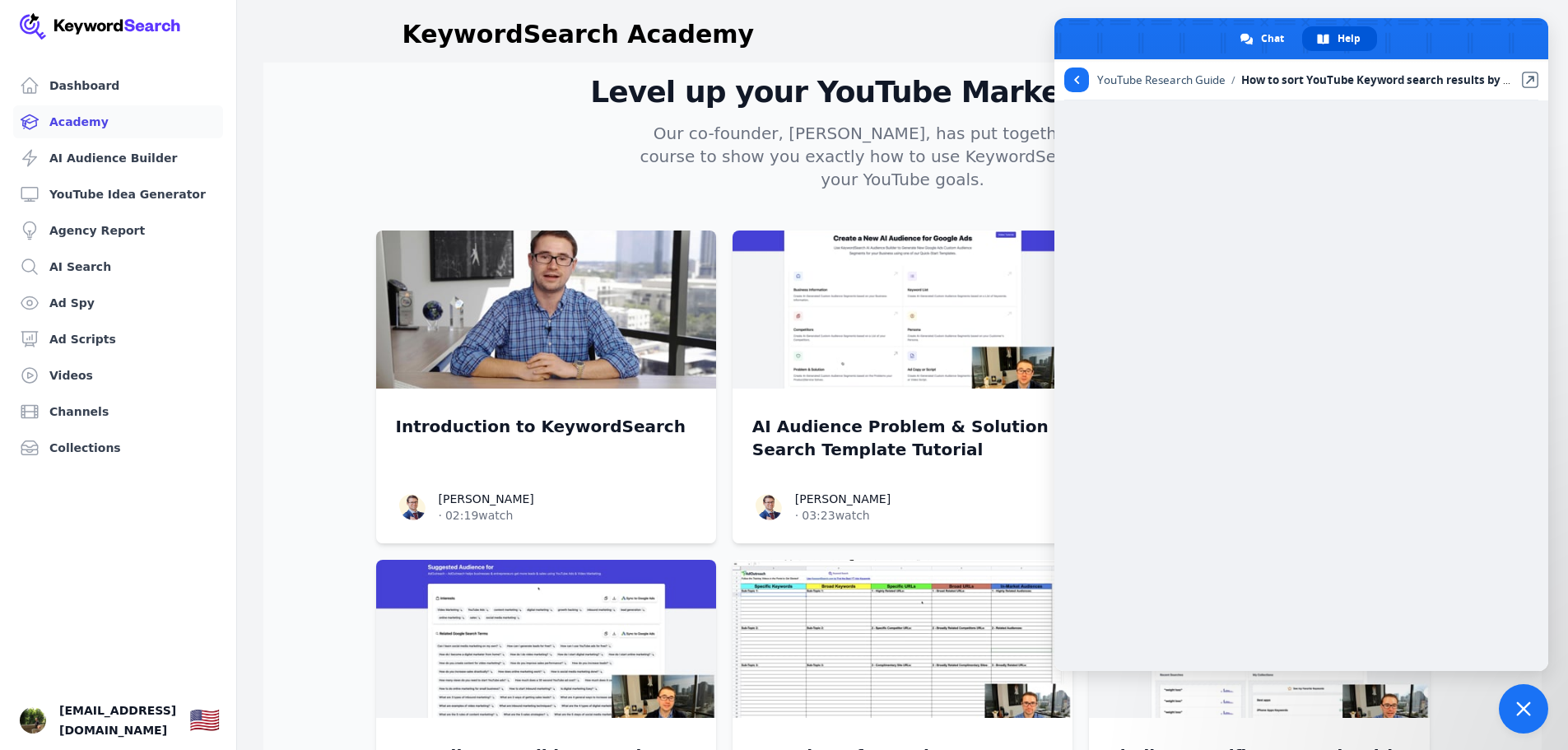
scroll to position [411, 0]
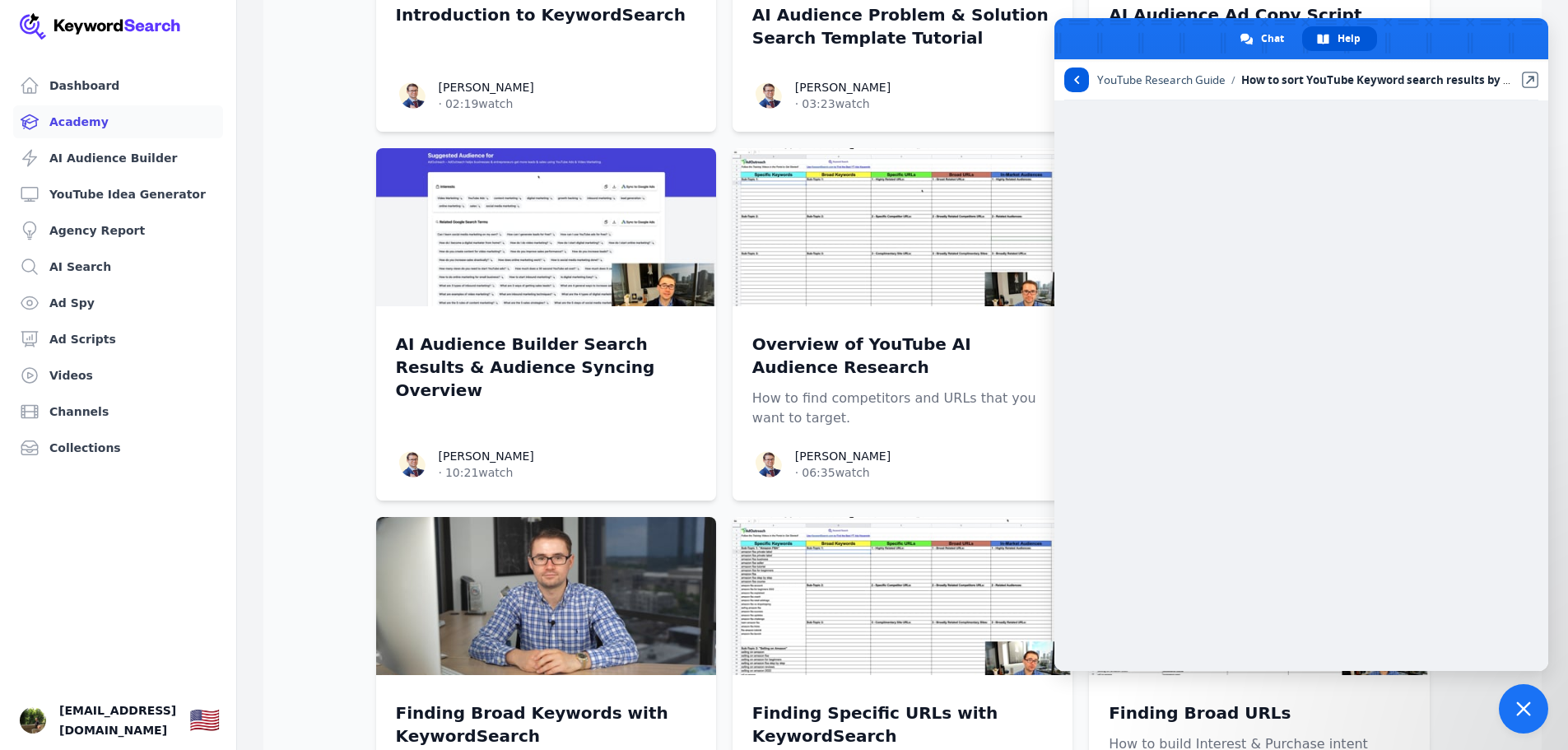
click at [1070, 83] on link at bounding box center [1077, 80] width 25 height 25
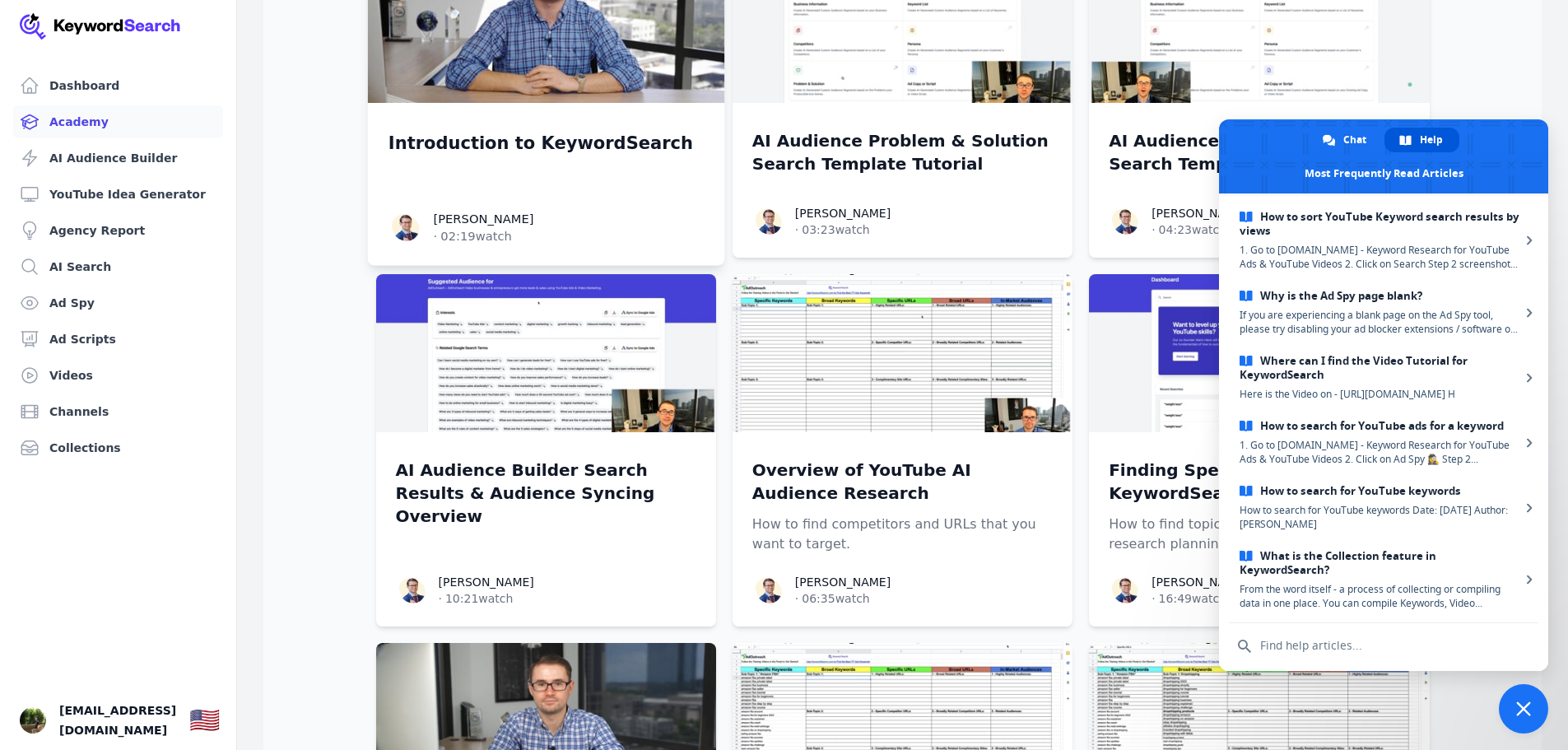
scroll to position [0, 0]
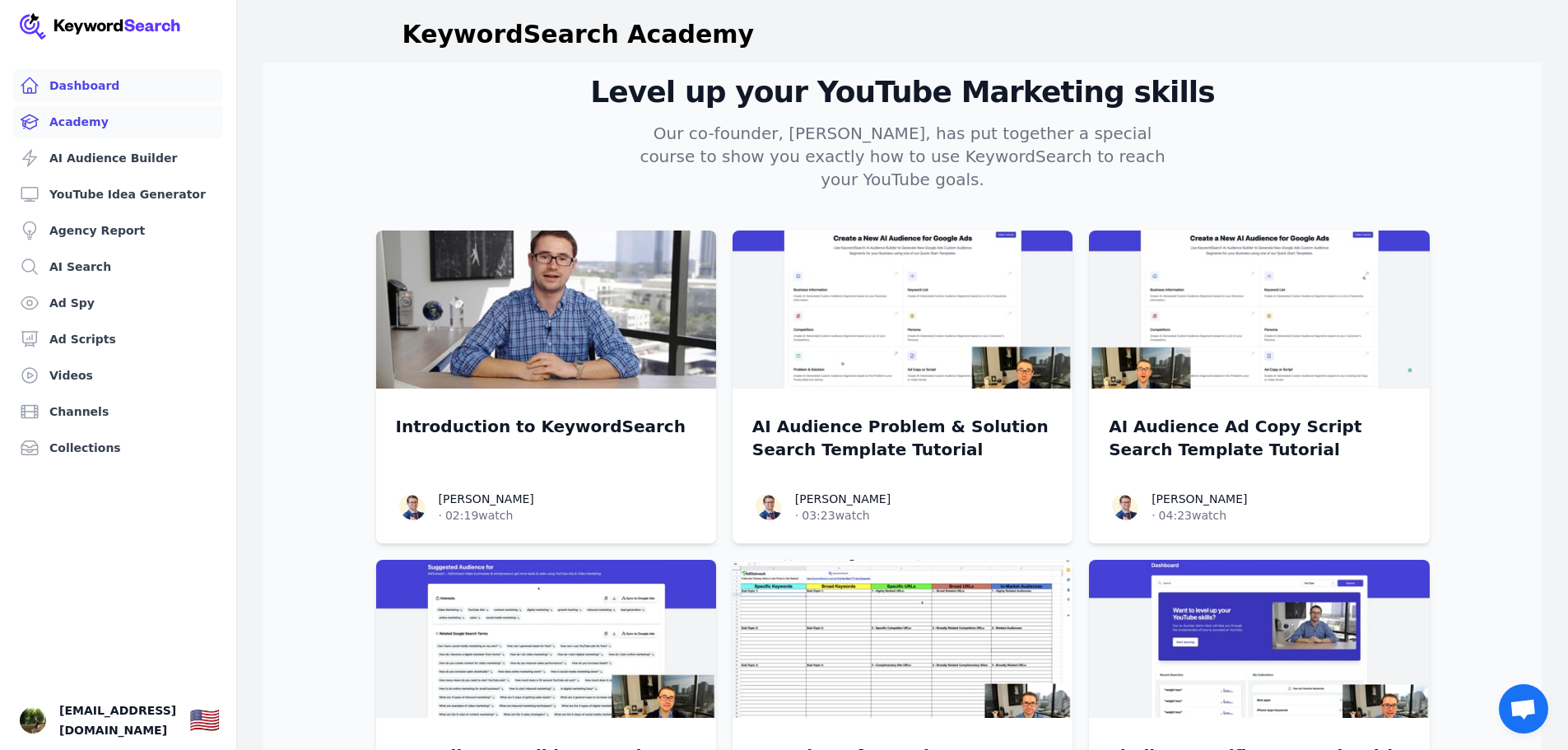
click at [84, 84] on link "Dashboard" at bounding box center [119, 85] width 210 height 33
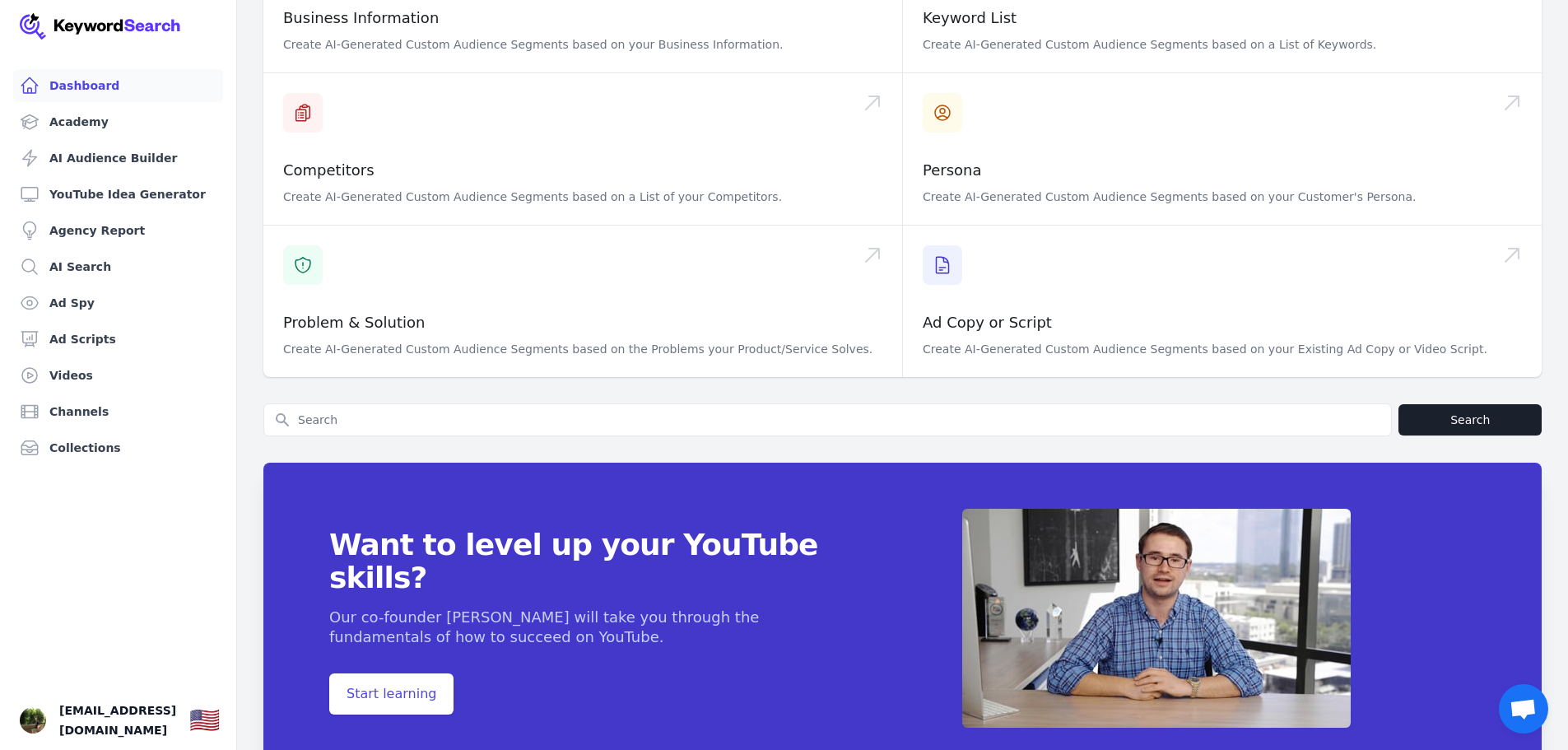
scroll to position [515, 0]
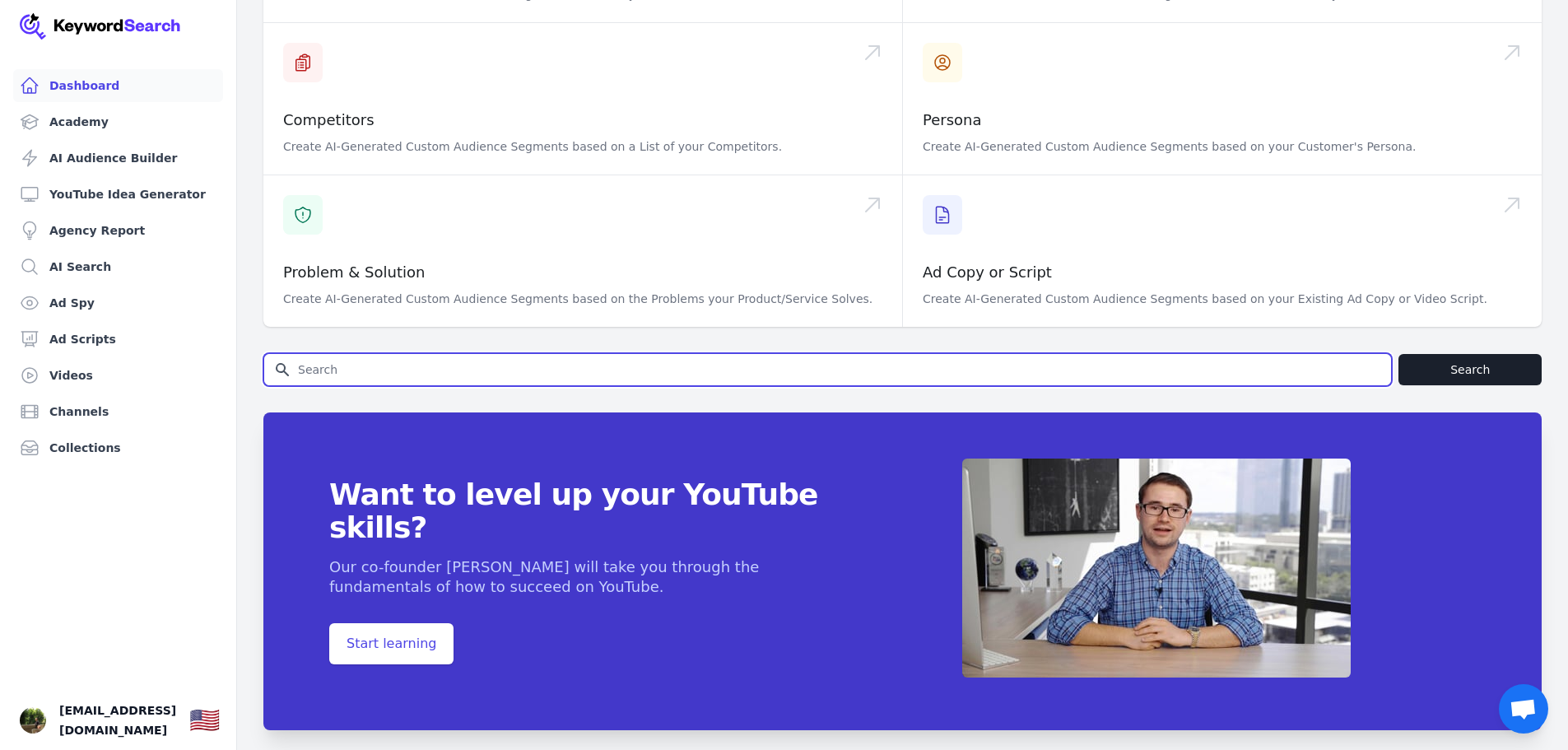
click at [377, 354] on input "Search for YouTube Keywords" at bounding box center [827, 369] width 1127 height 31
type input "self represented parents in family court"
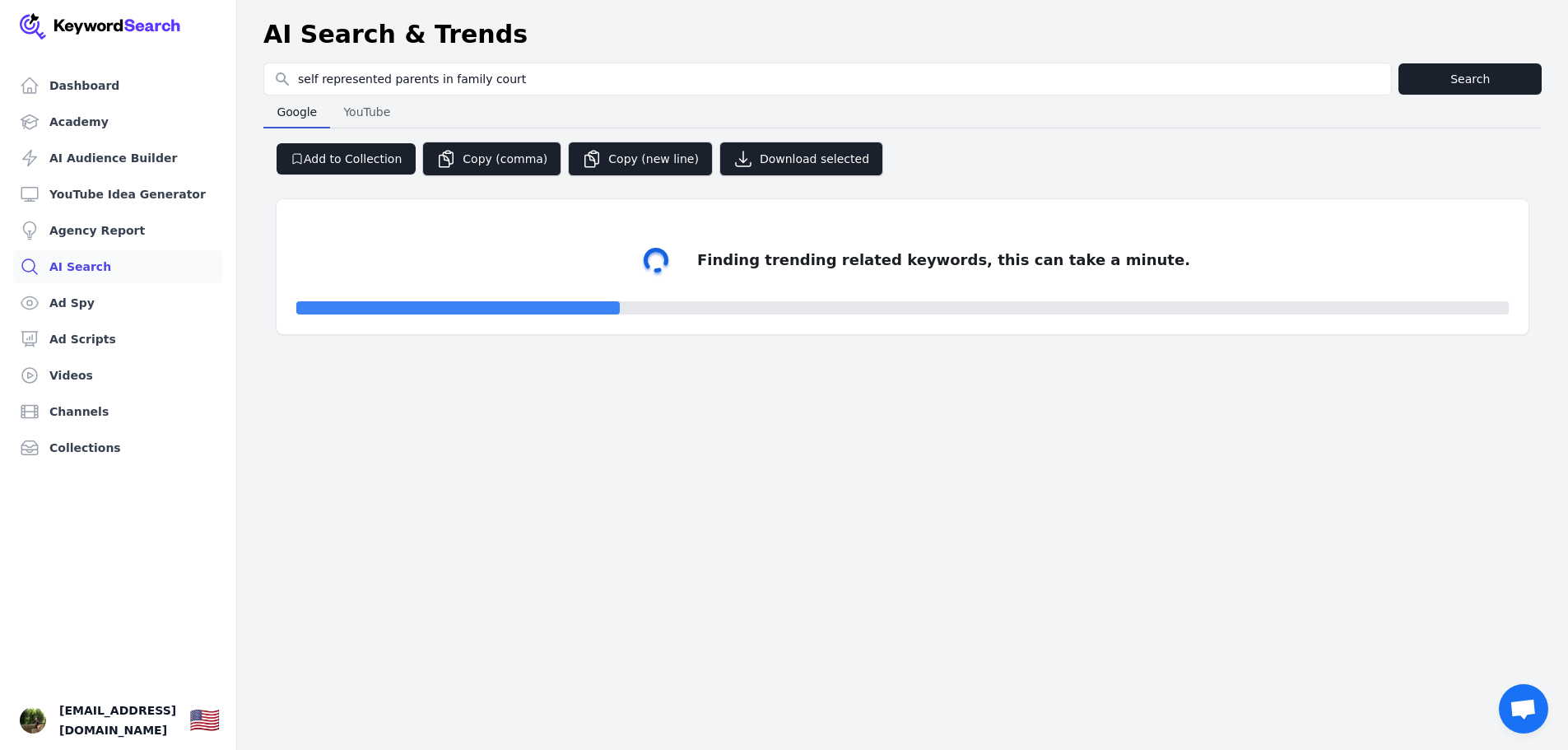
select select "50"
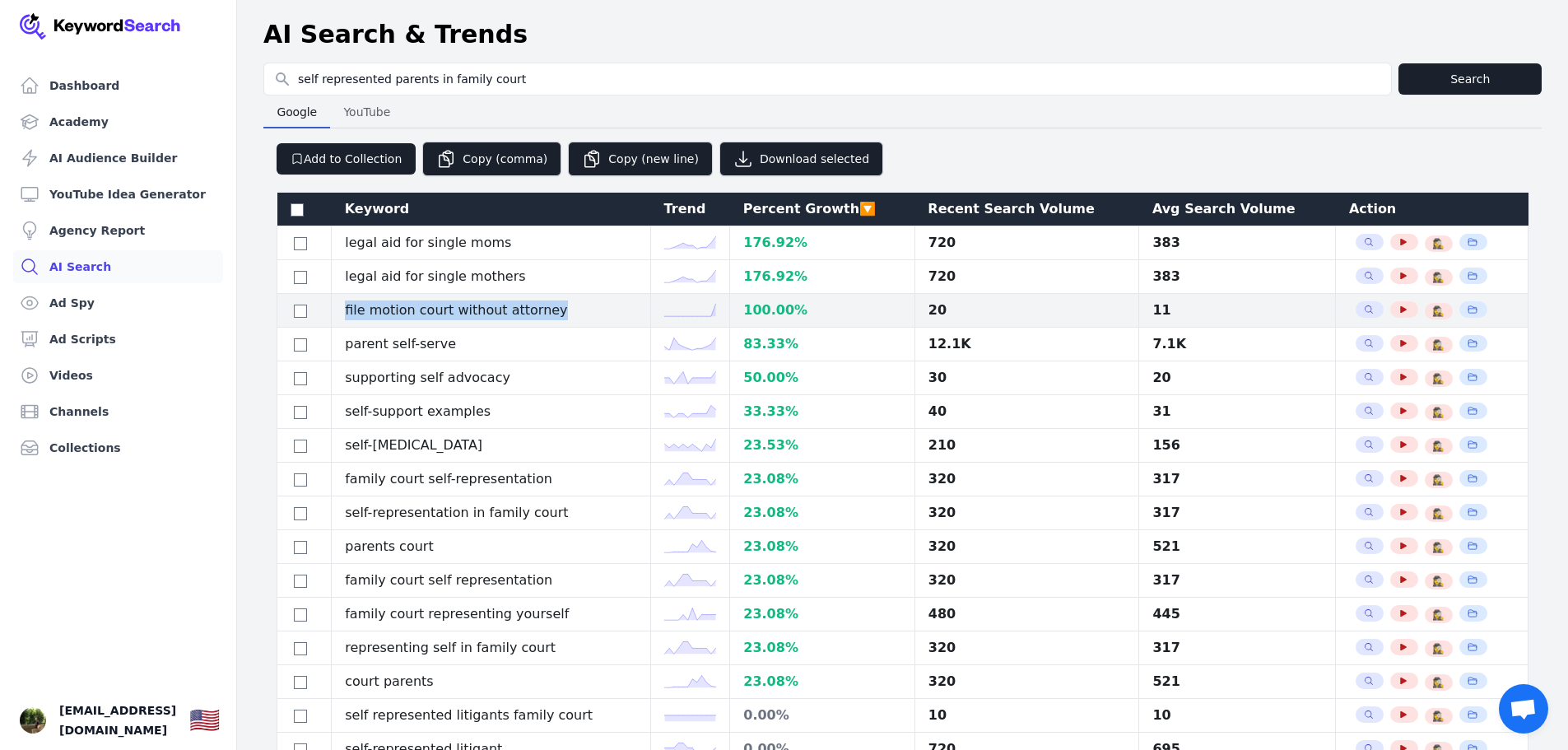
drag, startPoint x: 568, startPoint y: 313, endPoint x: 342, endPoint y: 314, distance: 226.0
click at [342, 314] on td "file motion court without attorney" at bounding box center [491, 311] width 320 height 34
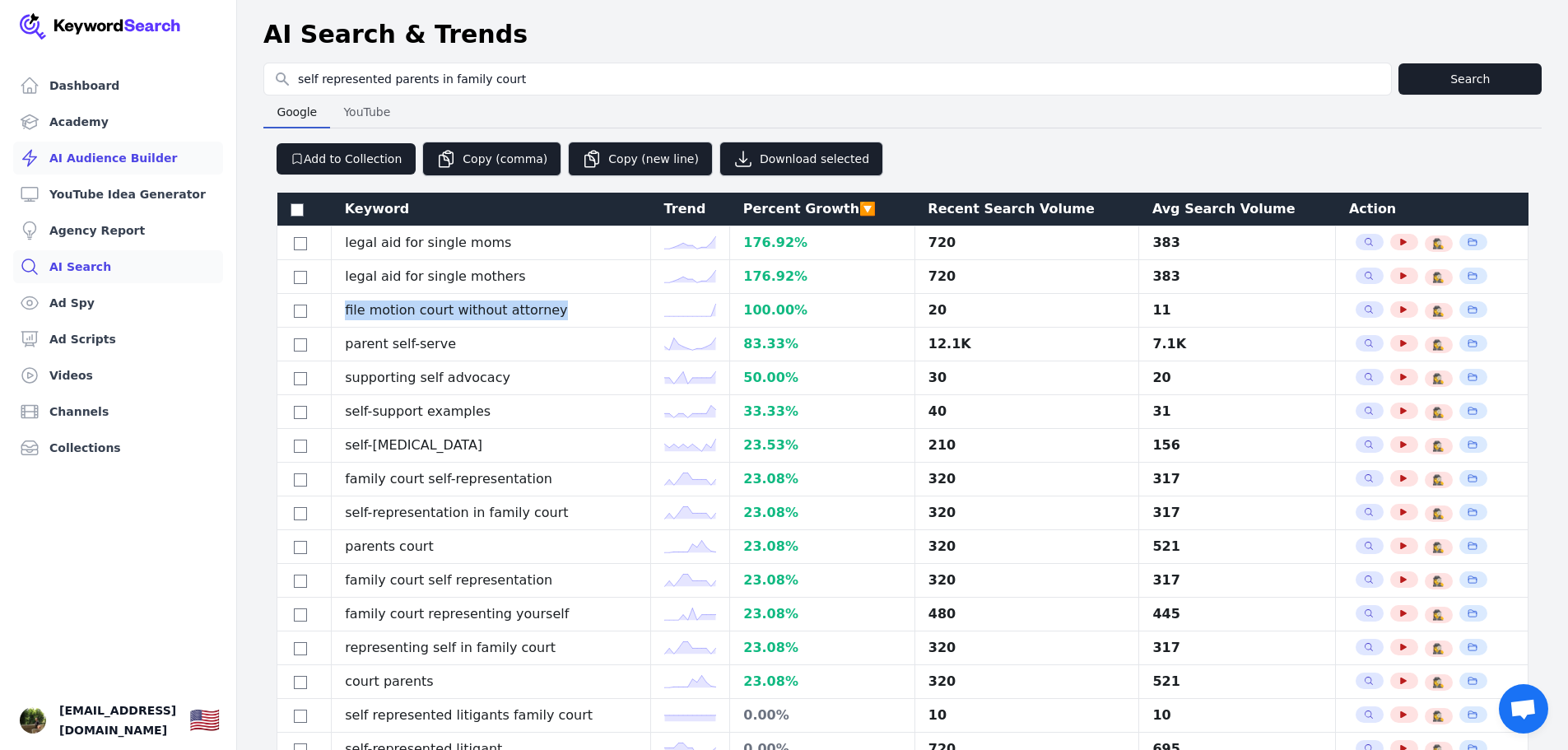
click at [109, 154] on link "AI Audience Builder" at bounding box center [119, 158] width 210 height 33
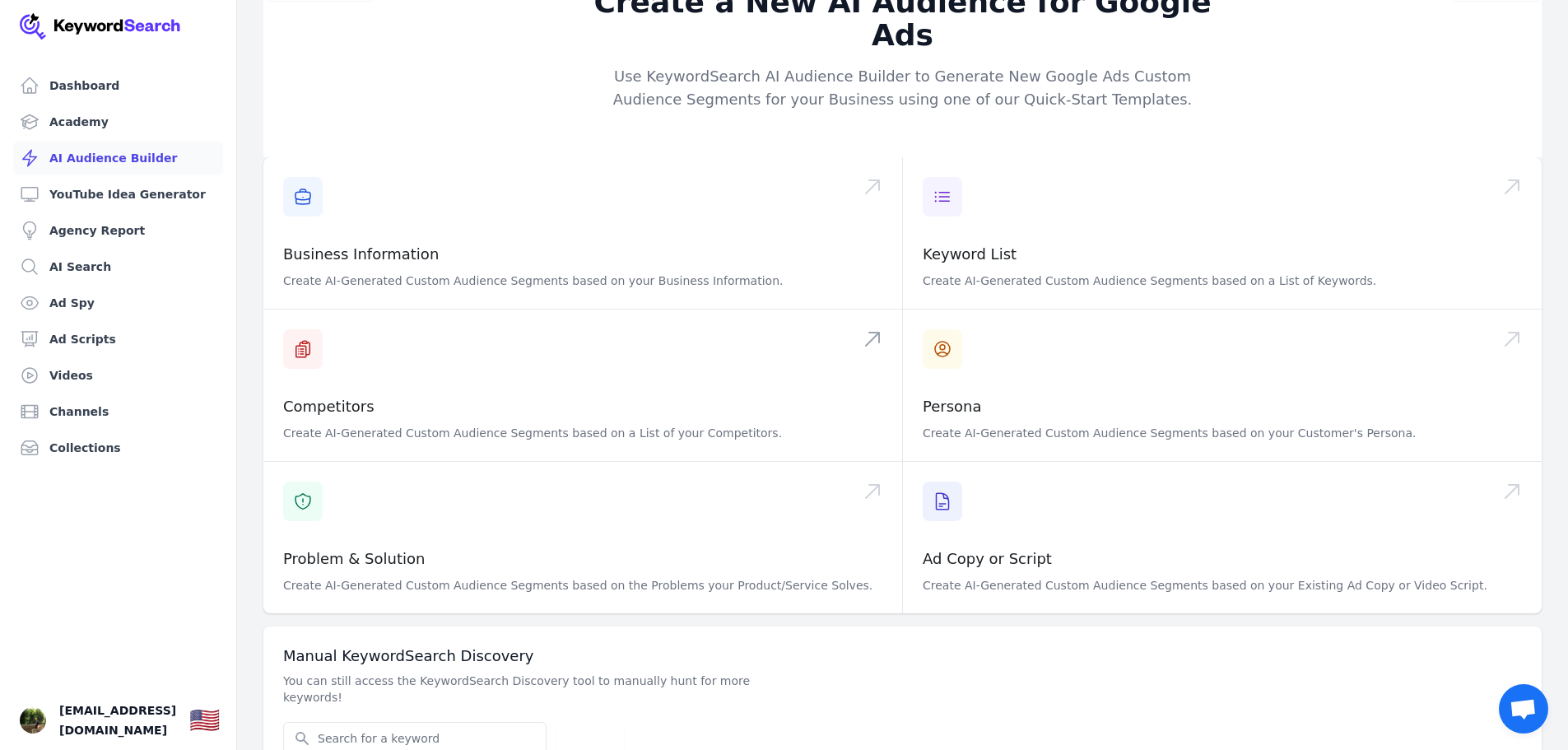
scroll to position [52, 0]
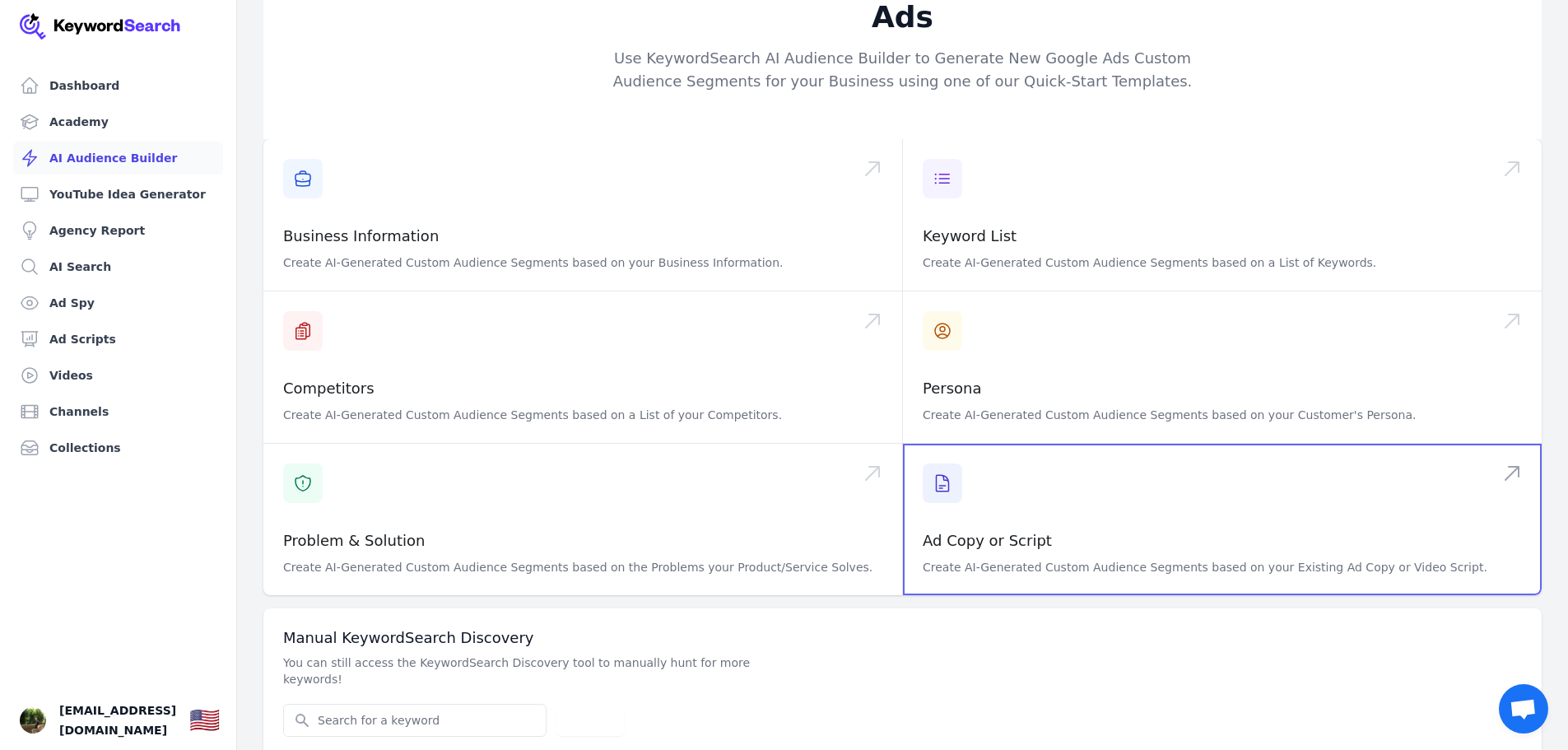
click at [969, 501] on span at bounding box center [1222, 519] width 639 height 152
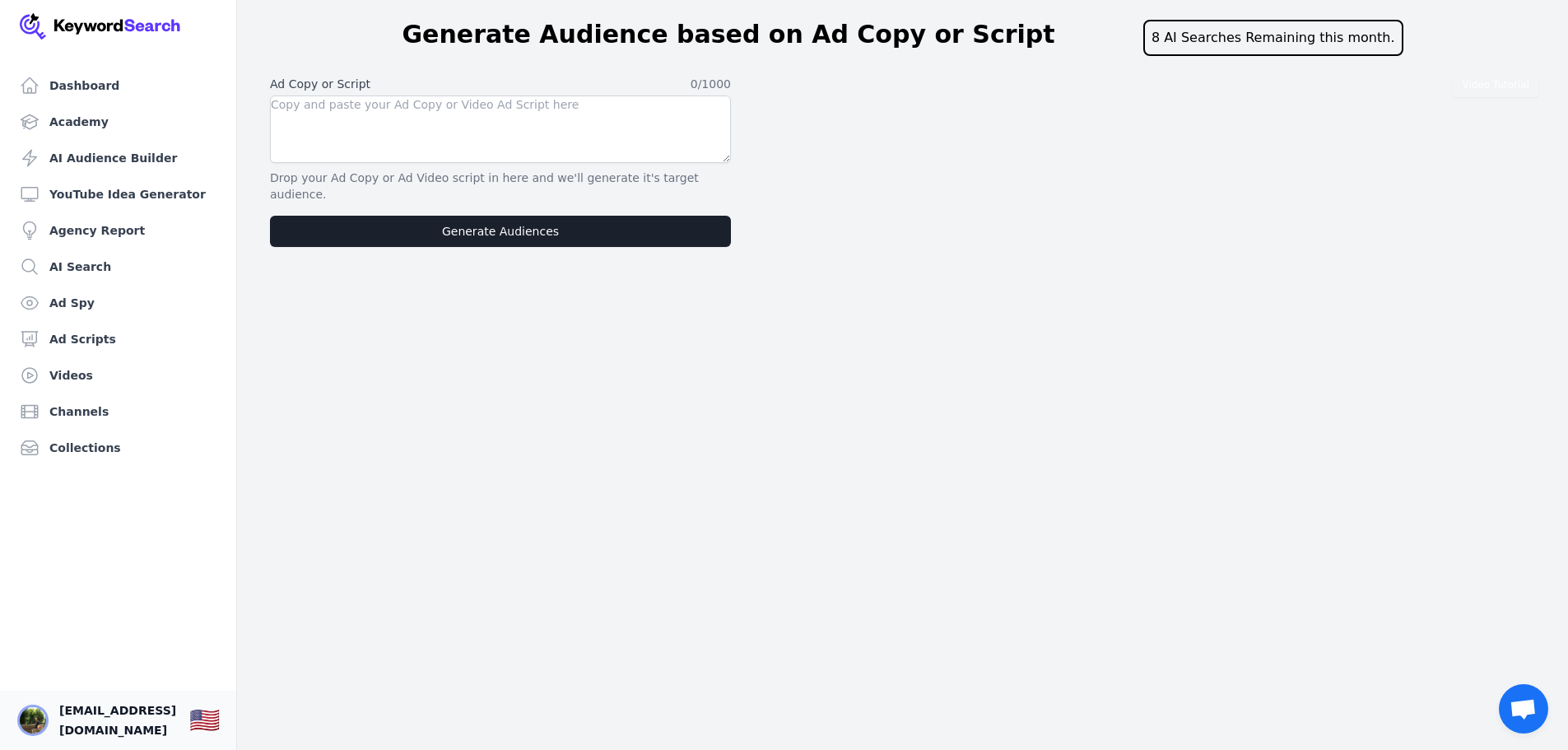
click at [31, 714] on img "Open user button" at bounding box center [32, 720] width 26 height 26
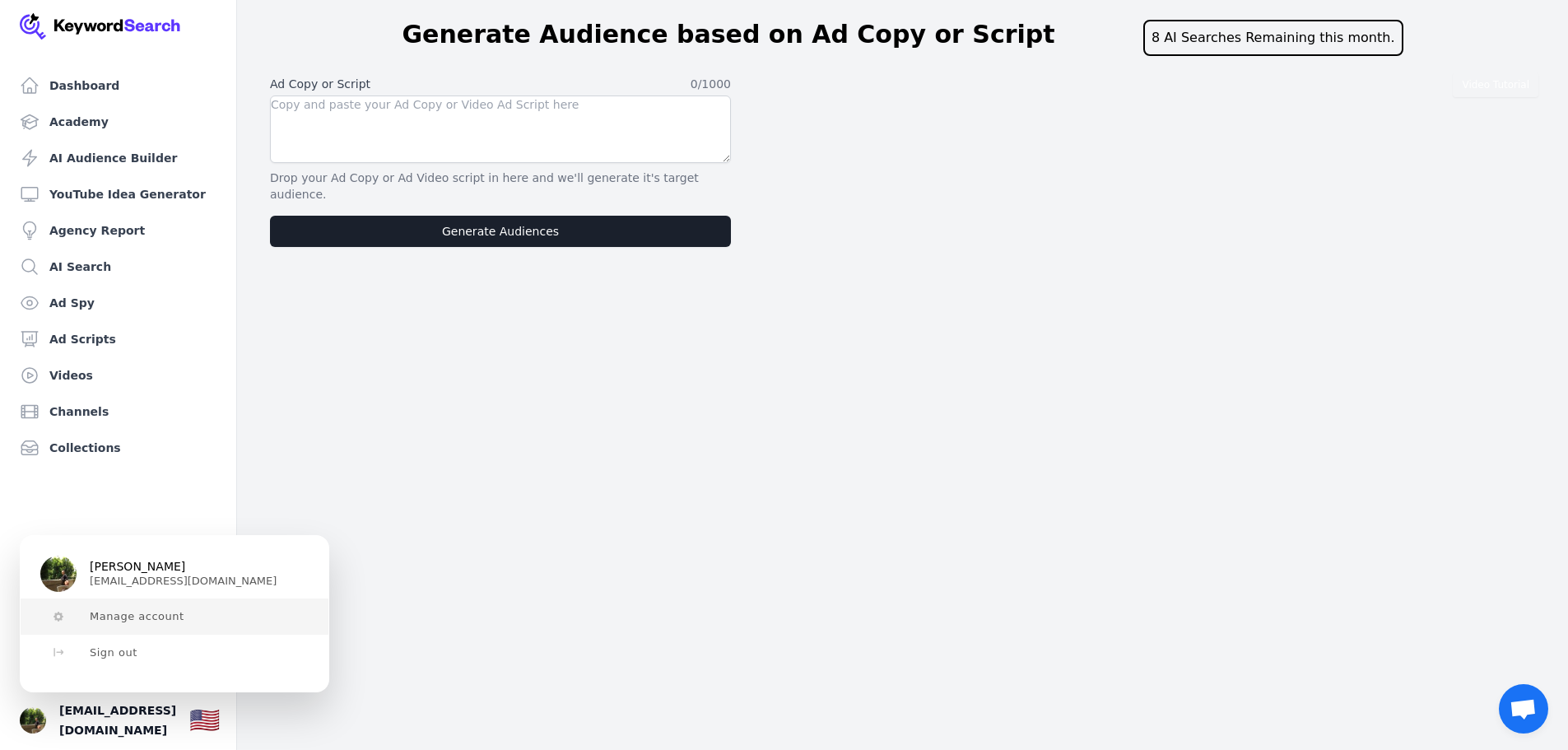
click at [145, 619] on span "Manage account" at bounding box center [137, 616] width 94 height 13
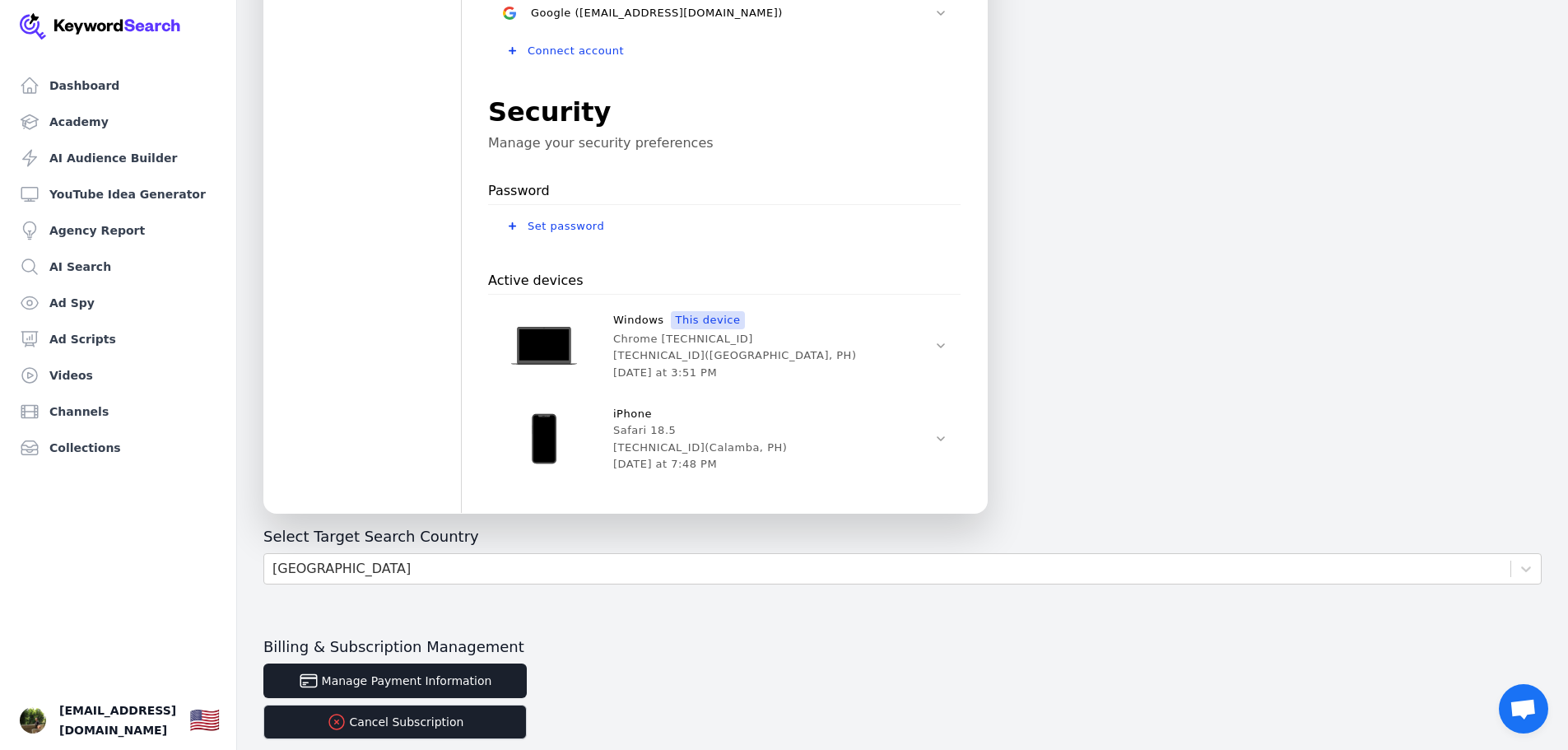
scroll to position [555, 0]
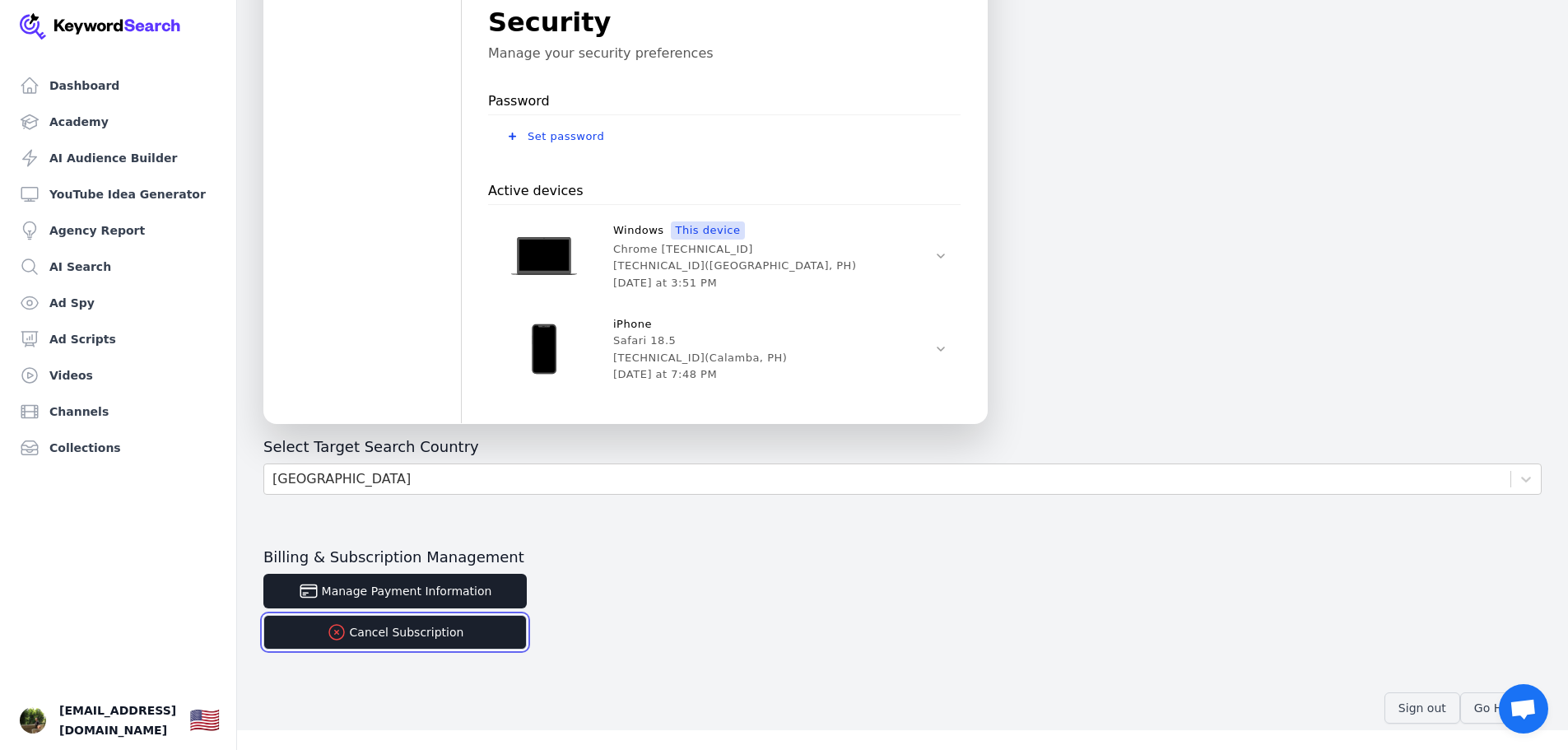
click at [450, 631] on button "Cancel Subscription" at bounding box center [394, 632] width 263 height 35
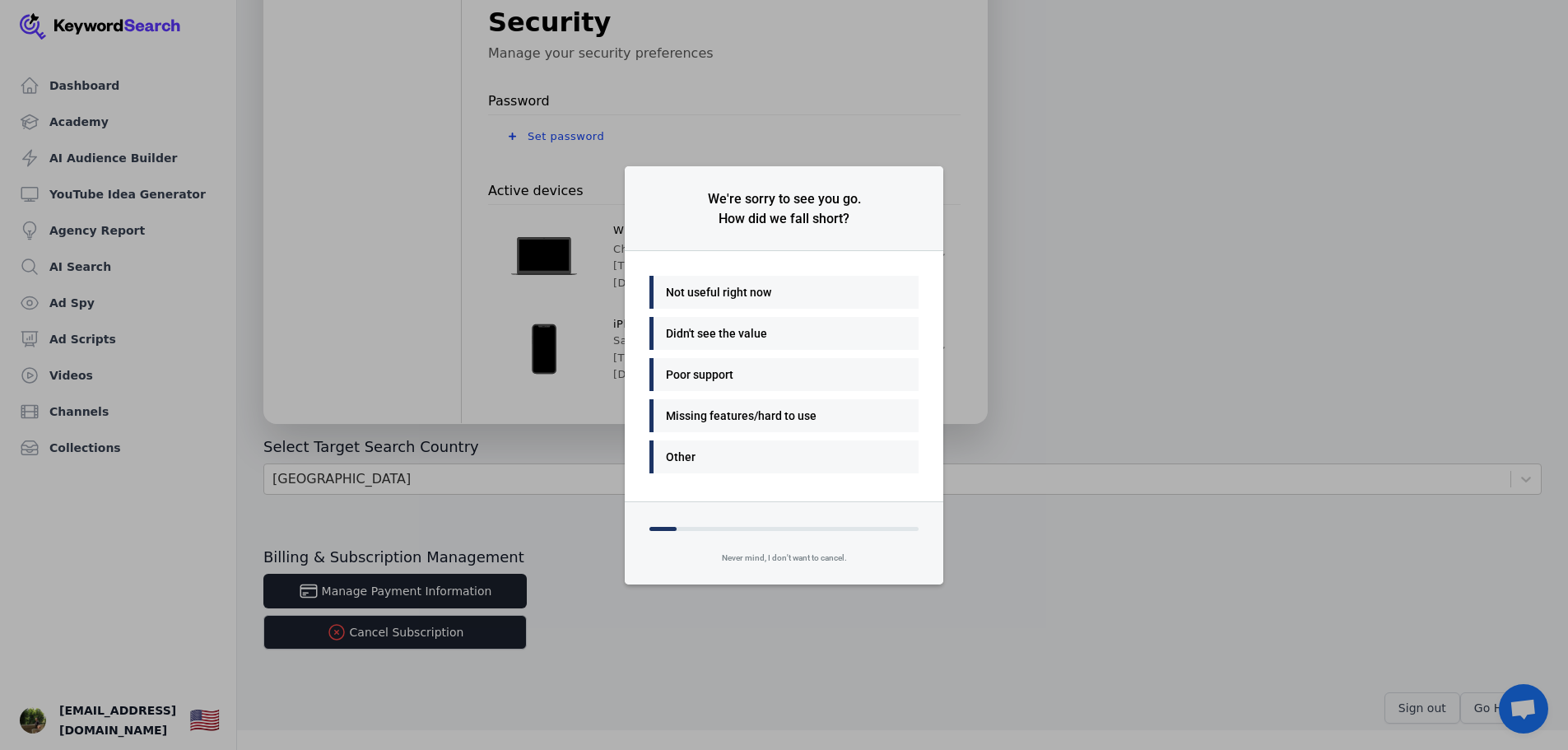
click at [720, 286] on div "Not useful right now" at bounding box center [780, 292] width 228 height 20
click at [725, 293] on div "Many things - I'll be back" at bounding box center [780, 292] width 228 height 20
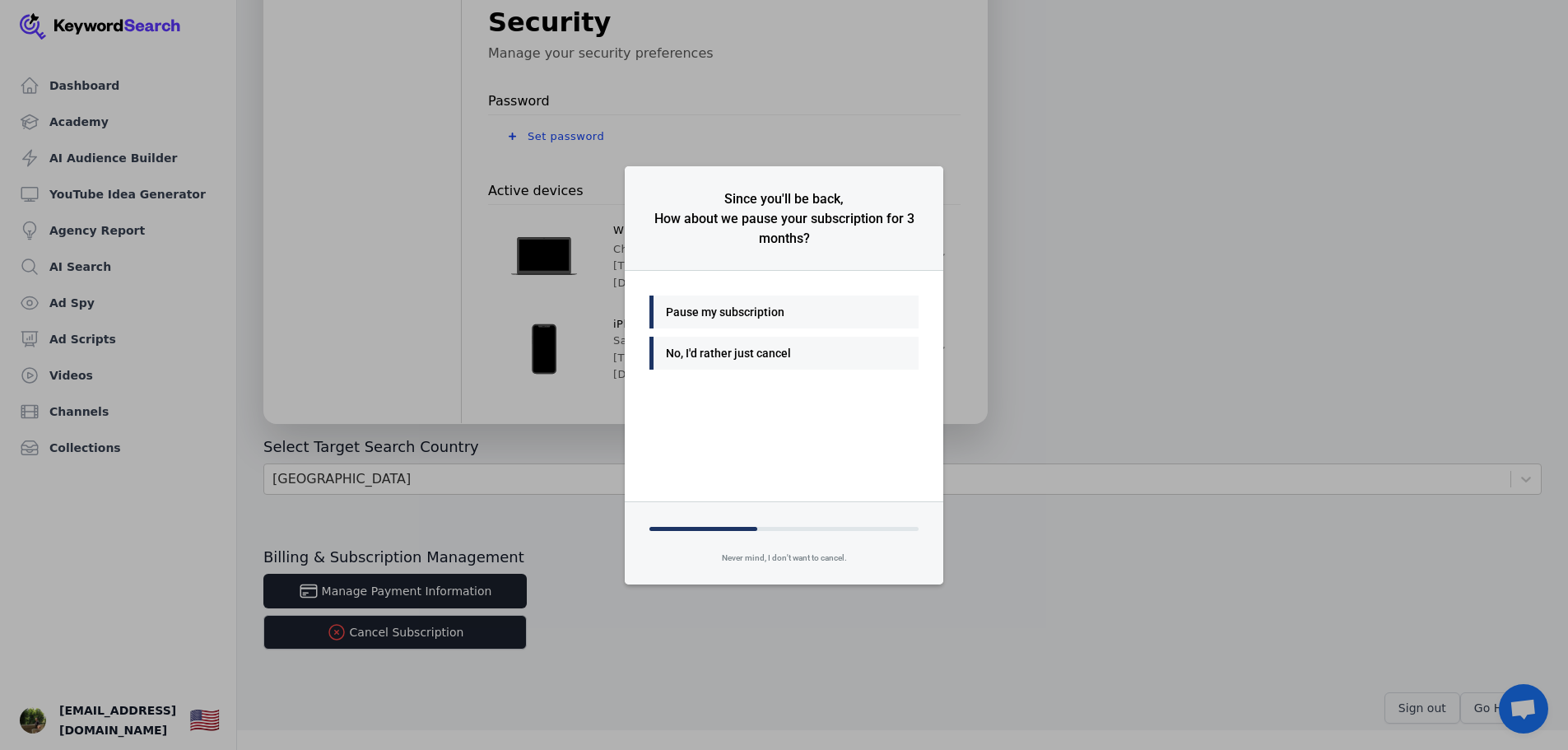
click at [722, 356] on div "No, I'd rather just cancel" at bounding box center [780, 353] width 228 height 20
click at [736, 356] on div "No, I'd rather just cancel" at bounding box center [780, 353] width 228 height 20
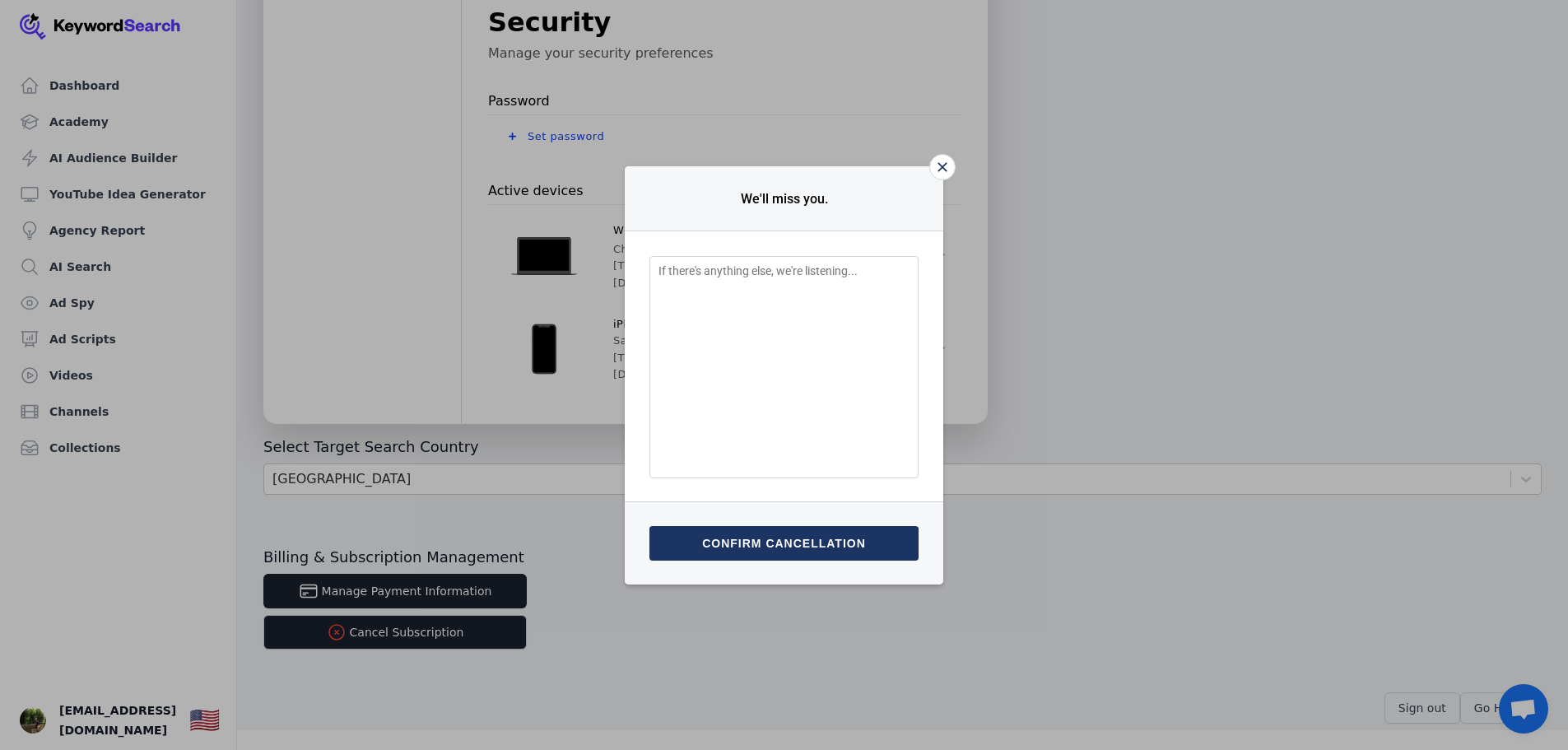
click at [741, 281] on textarea "Feedback Input" at bounding box center [784, 367] width 269 height 223
click at [735, 359] on textarea "Feedback Input" at bounding box center [784, 367] width 269 height 223
click at [938, 167] on icon "Close" at bounding box center [942, 167] width 10 height 10
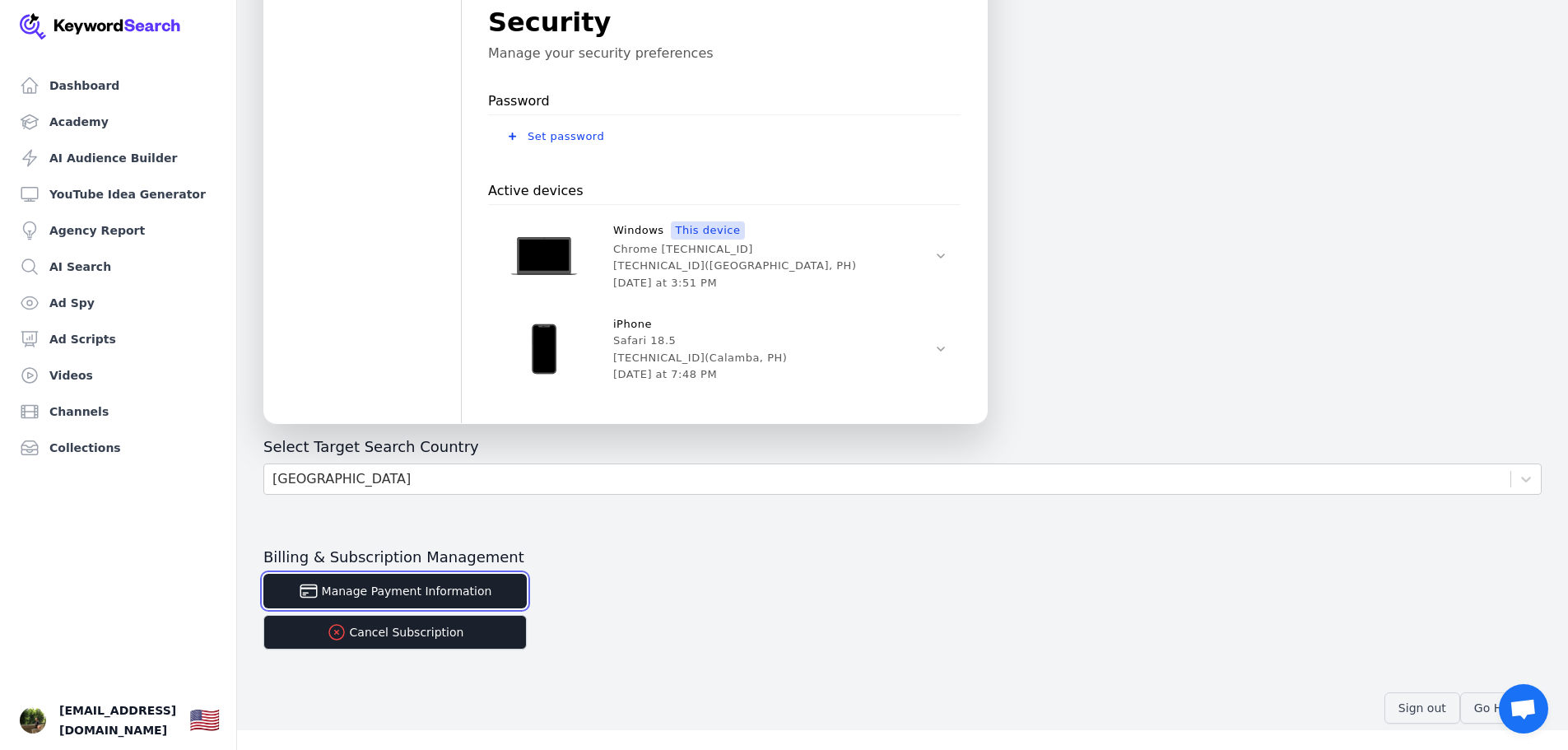
click at [347, 595] on button "Manage Payment Information" at bounding box center [394, 591] width 263 height 35
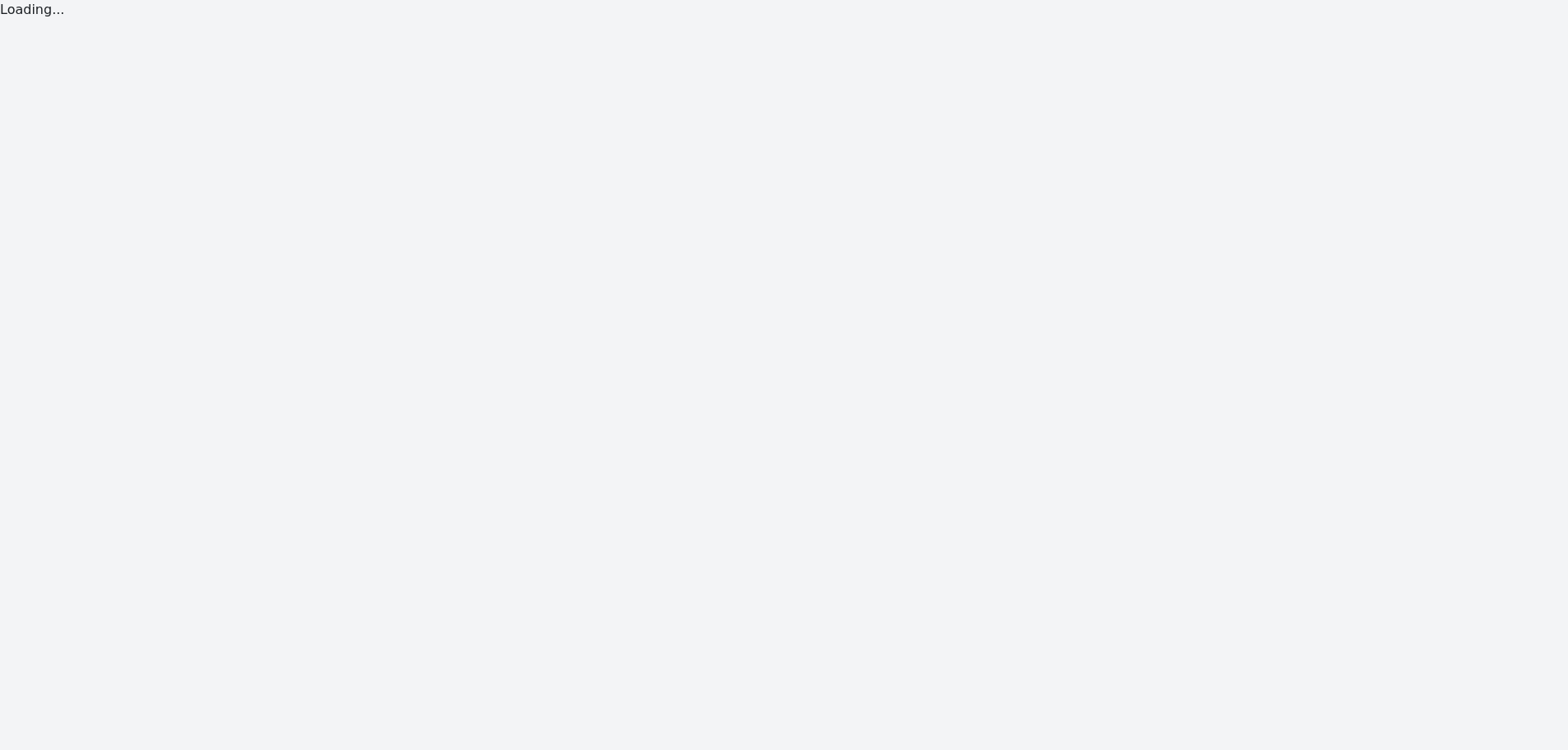
scroll to position [20, 0]
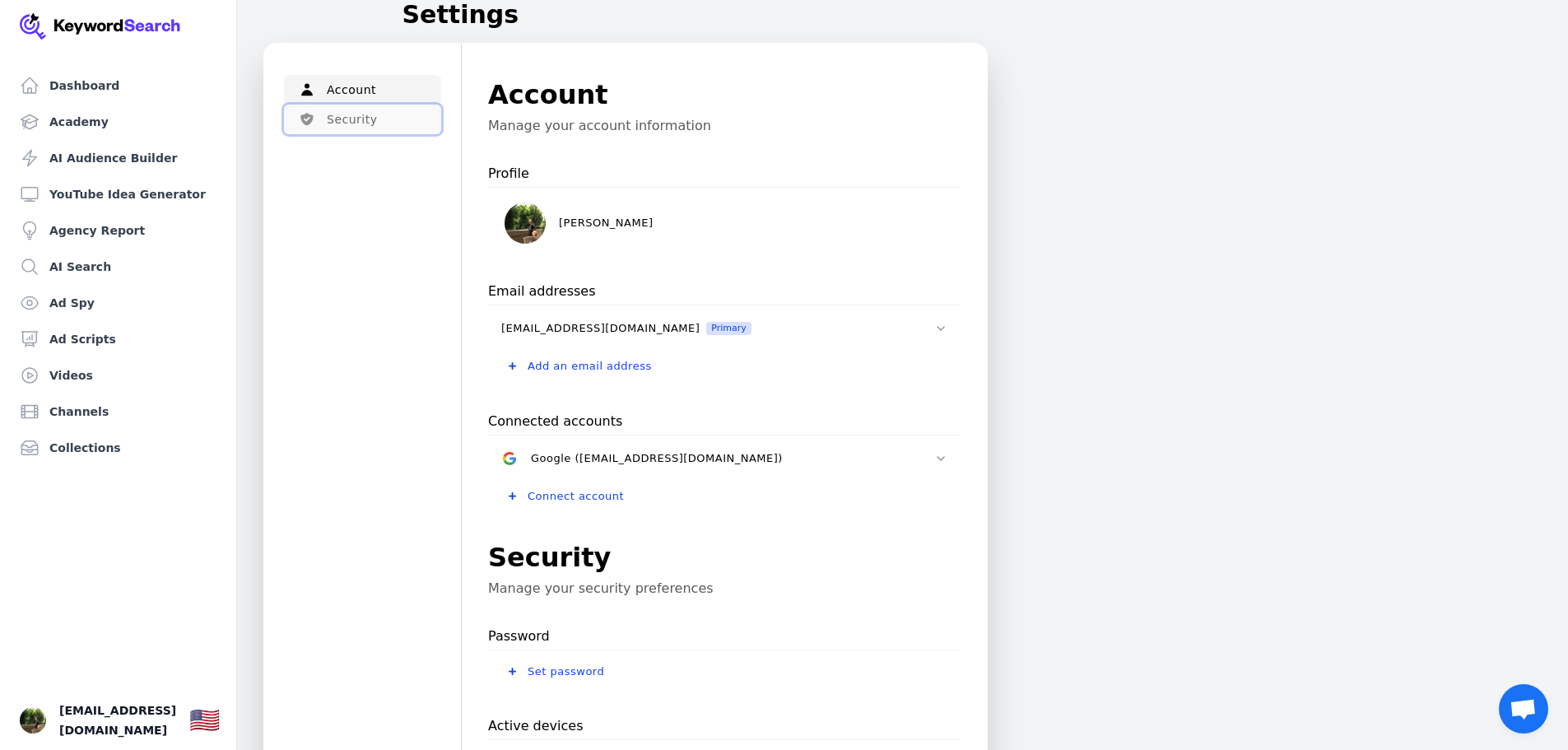
click at [371, 129] on button "Security" at bounding box center [362, 119] width 157 height 30
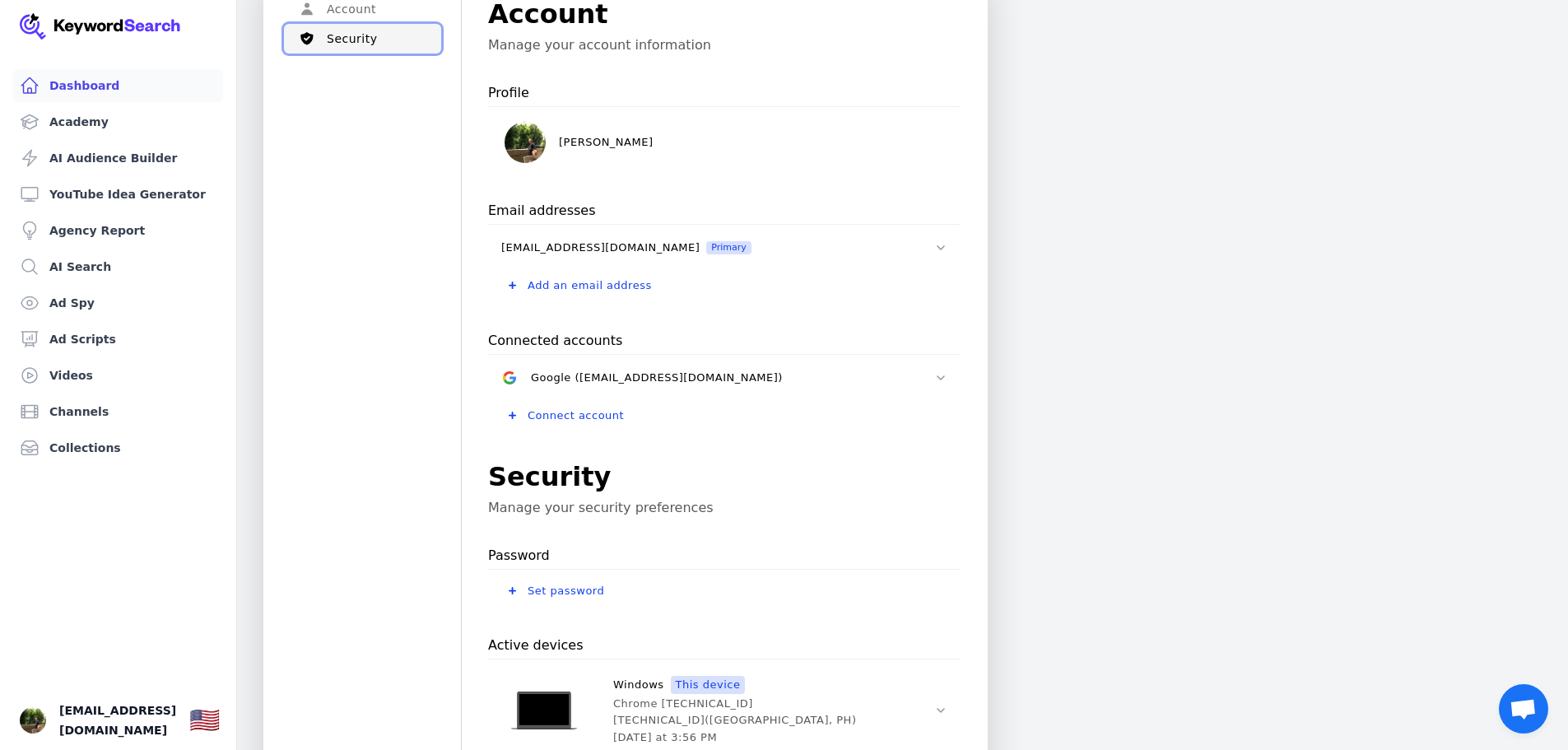
scroll to position [61, 0]
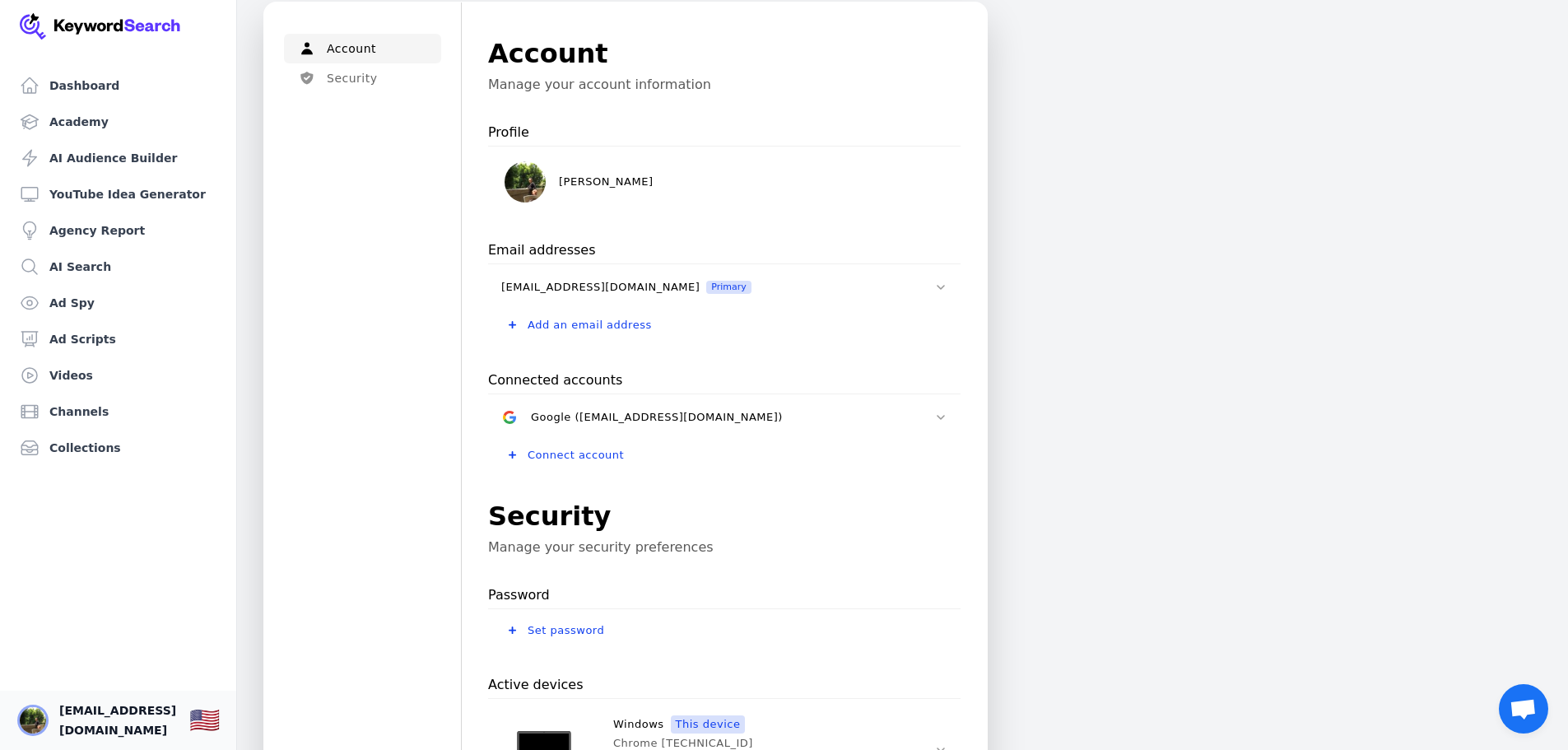
click at [40, 712] on img "Open user button" at bounding box center [32, 720] width 26 height 26
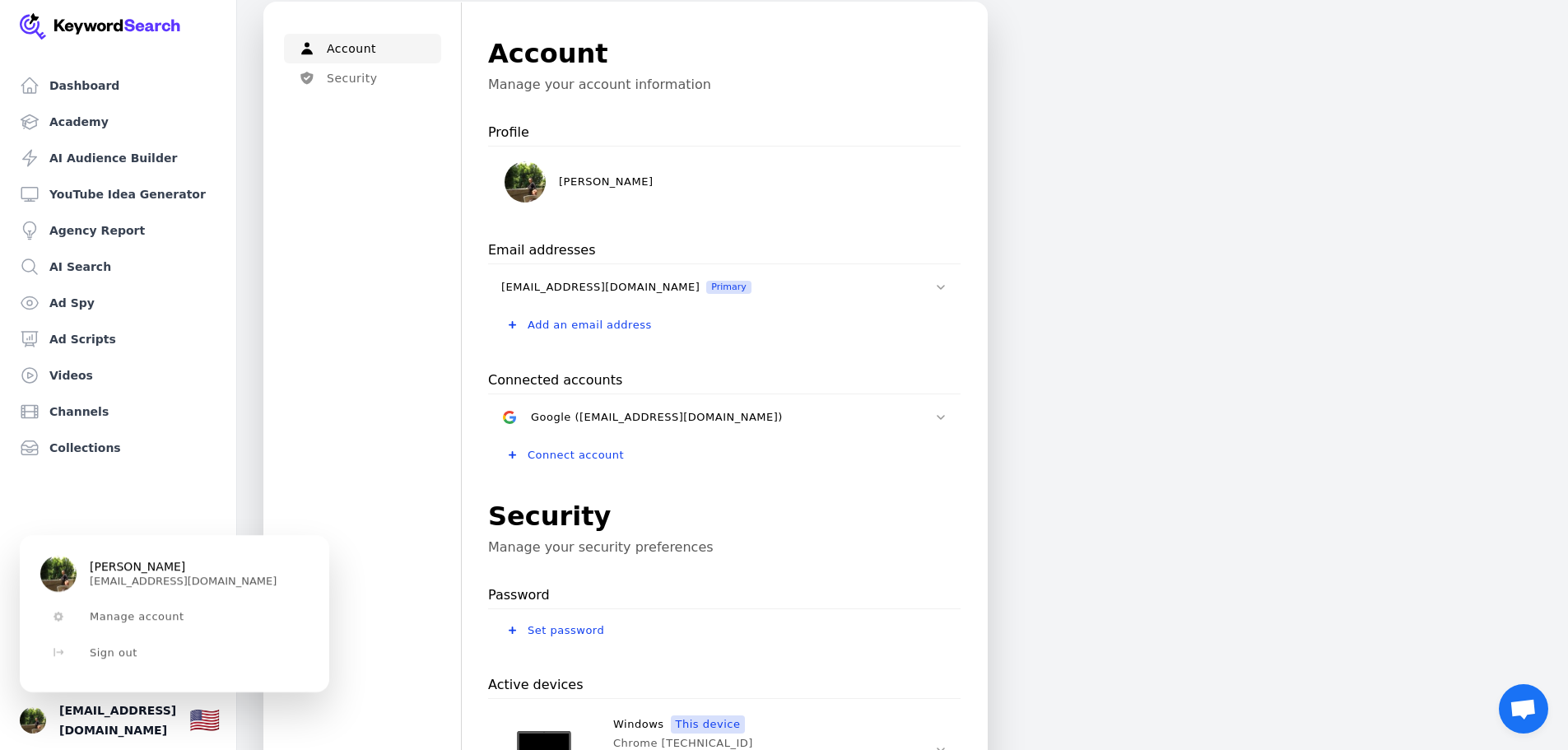
click at [65, 569] on img "User button popover" at bounding box center [58, 574] width 36 height 36
drag, startPoint x: 65, startPoint y: 569, endPoint x: 136, endPoint y: 576, distance: 71.3
click at [66, 569] on img "User button popover" at bounding box center [58, 574] width 36 height 36
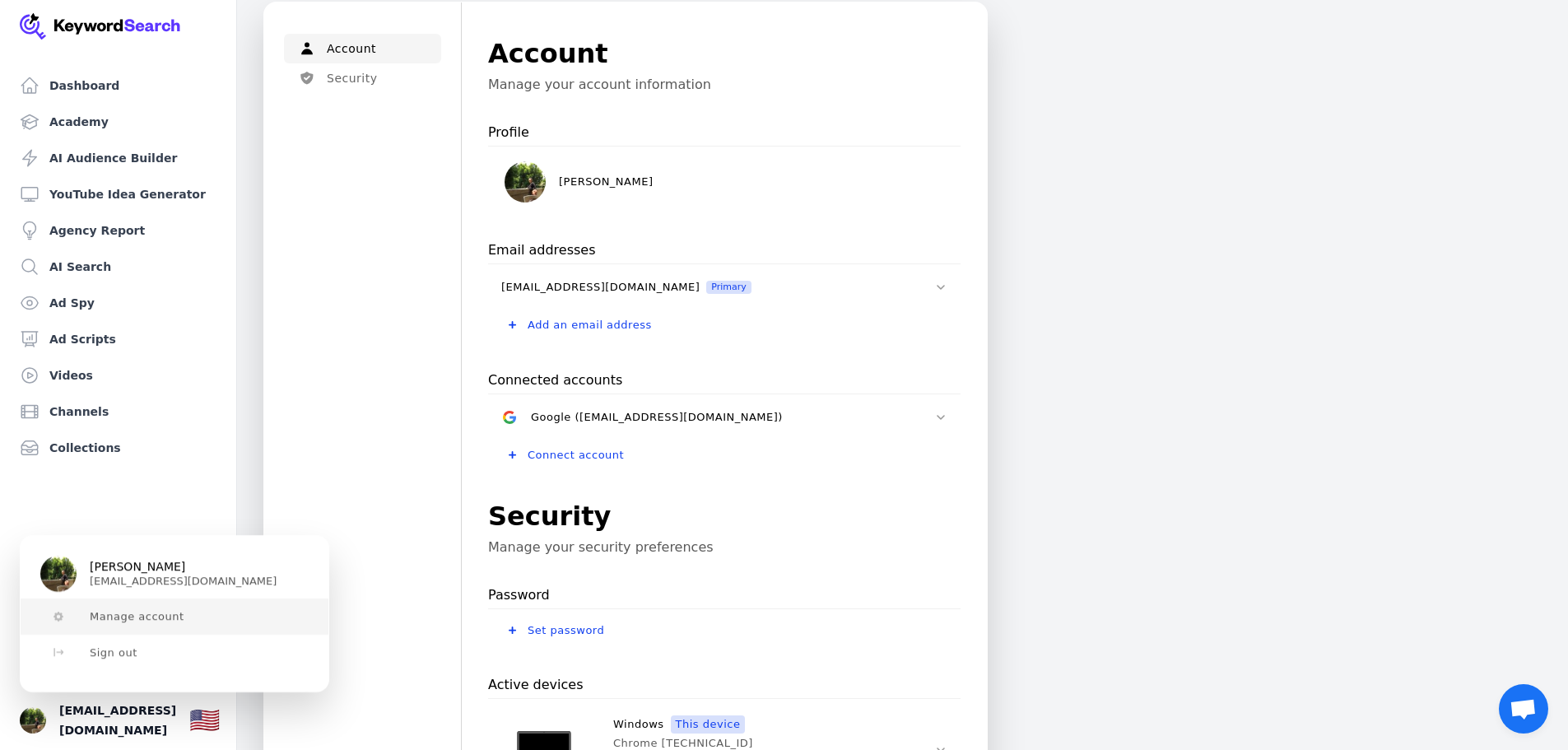
drag, startPoint x: 136, startPoint y: 576, endPoint x: 136, endPoint y: 631, distance: 55.0
click at [136, 579] on p "camilamonetjaylo@gmail.com" at bounding box center [183, 580] width 187 height 13
click at [138, 625] on button "Manage account" at bounding box center [174, 617] width 308 height 36
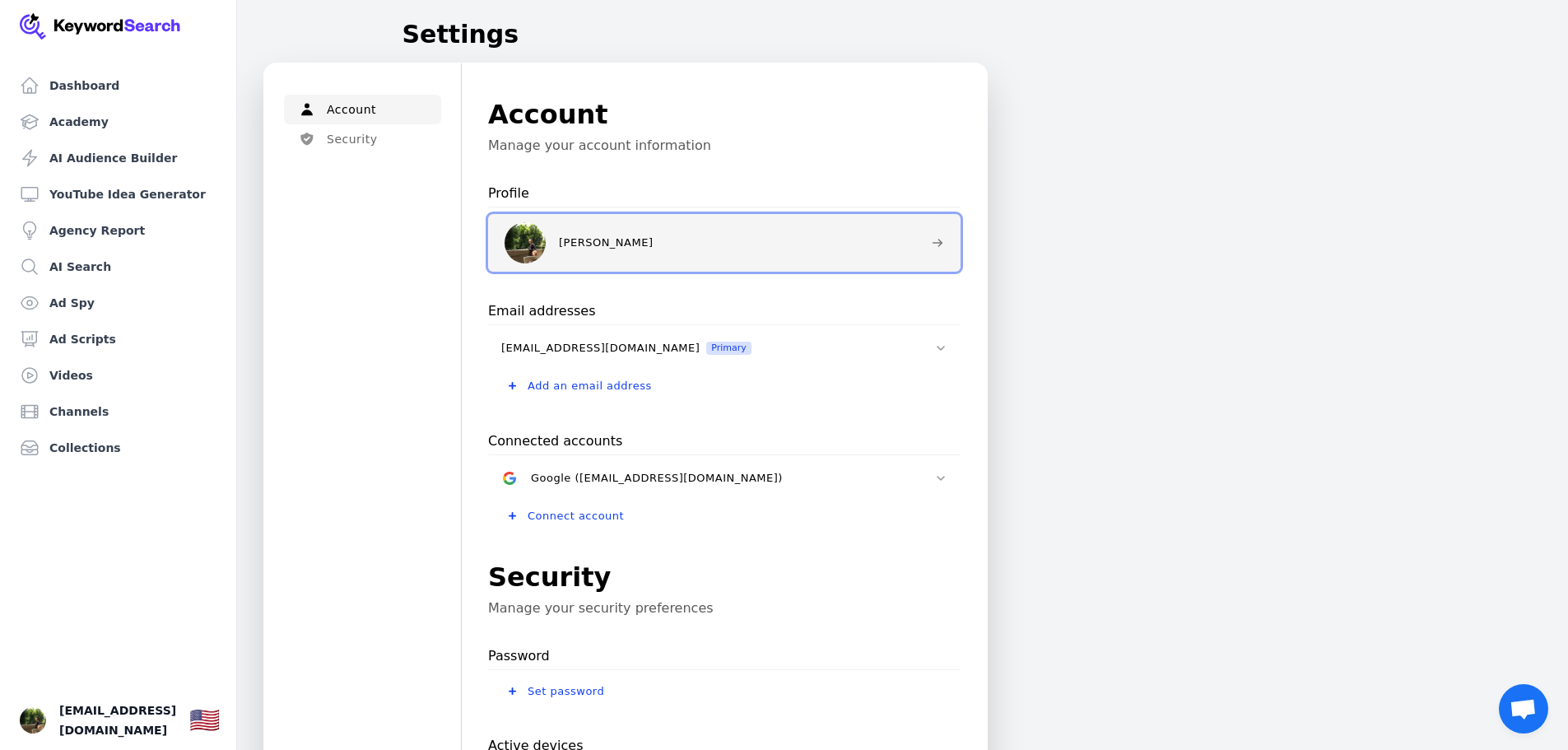
click at [527, 252] on img at bounding box center [525, 243] width 41 height 41
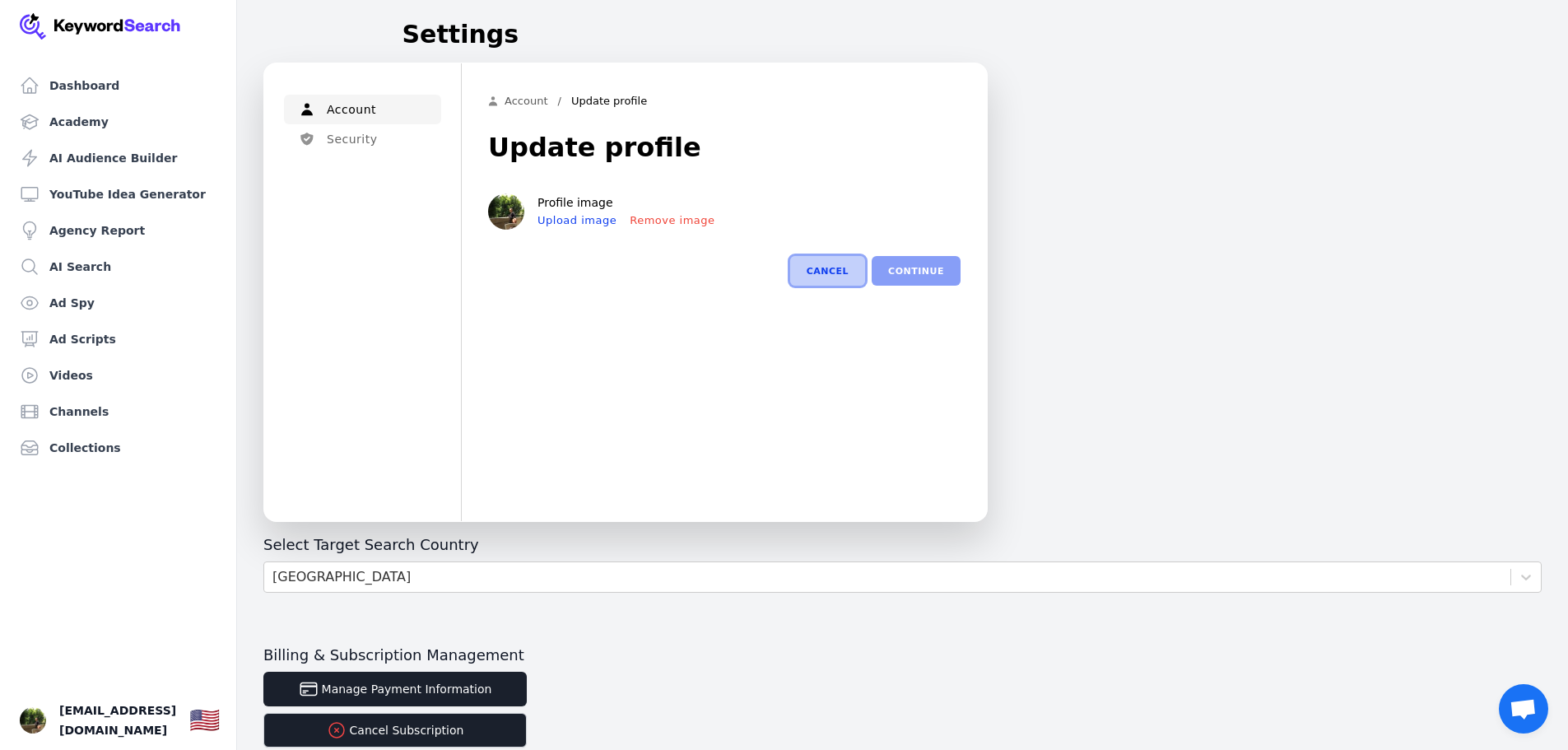
click at [840, 273] on button "Cancel" at bounding box center [827, 270] width 75 height 30
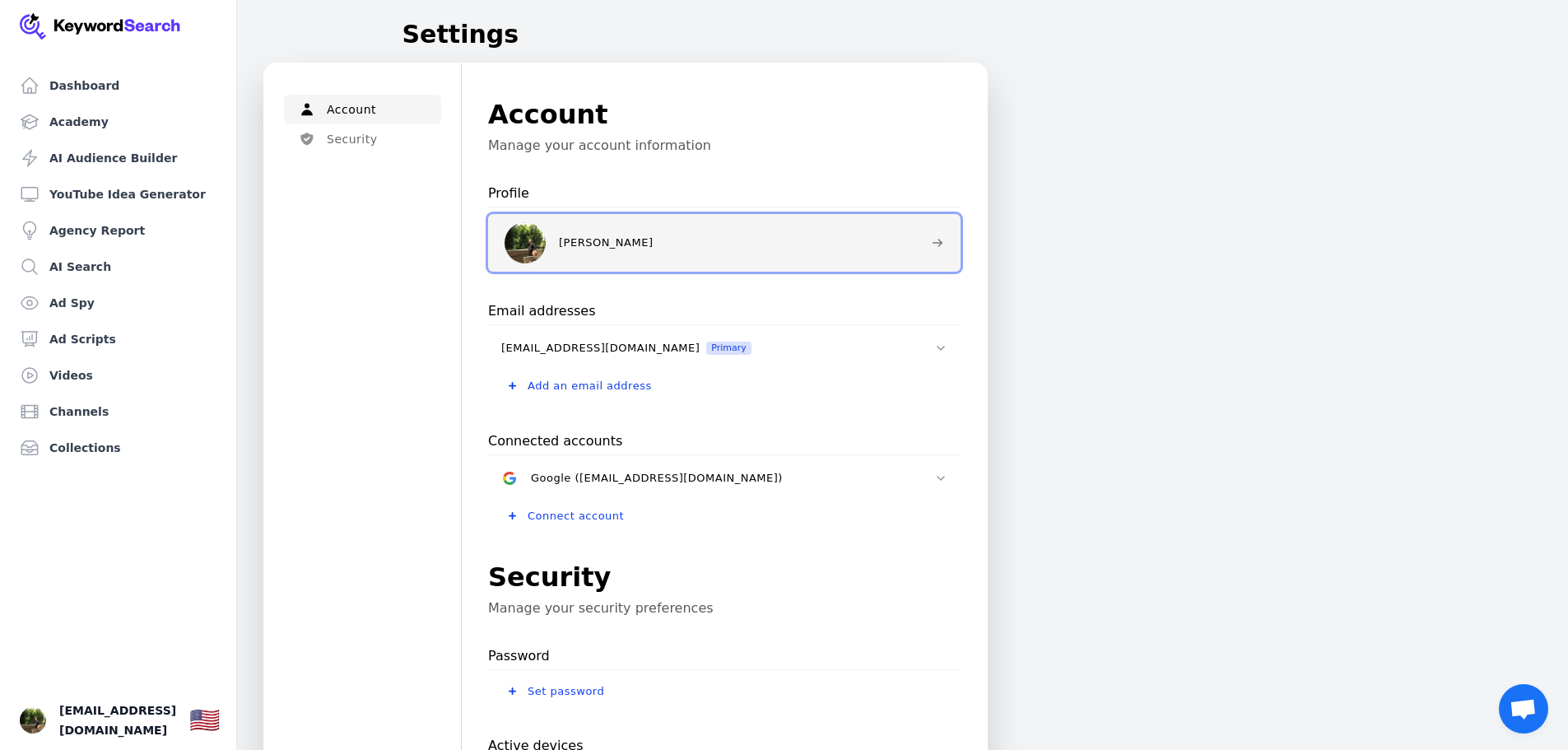
click at [932, 241] on icon at bounding box center [938, 243] width 13 height 13
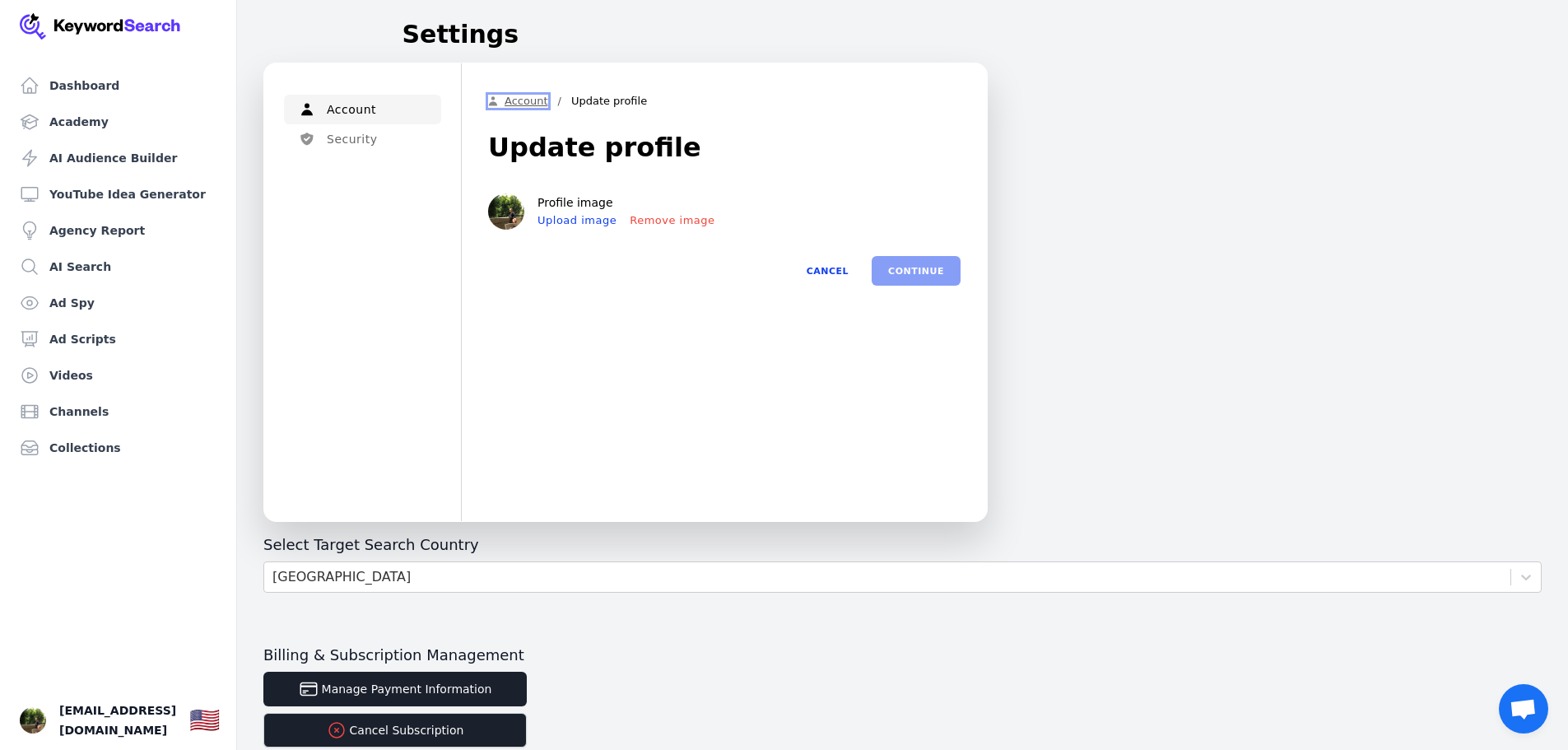
click at [537, 101] on link "Account" at bounding box center [518, 101] width 60 height 13
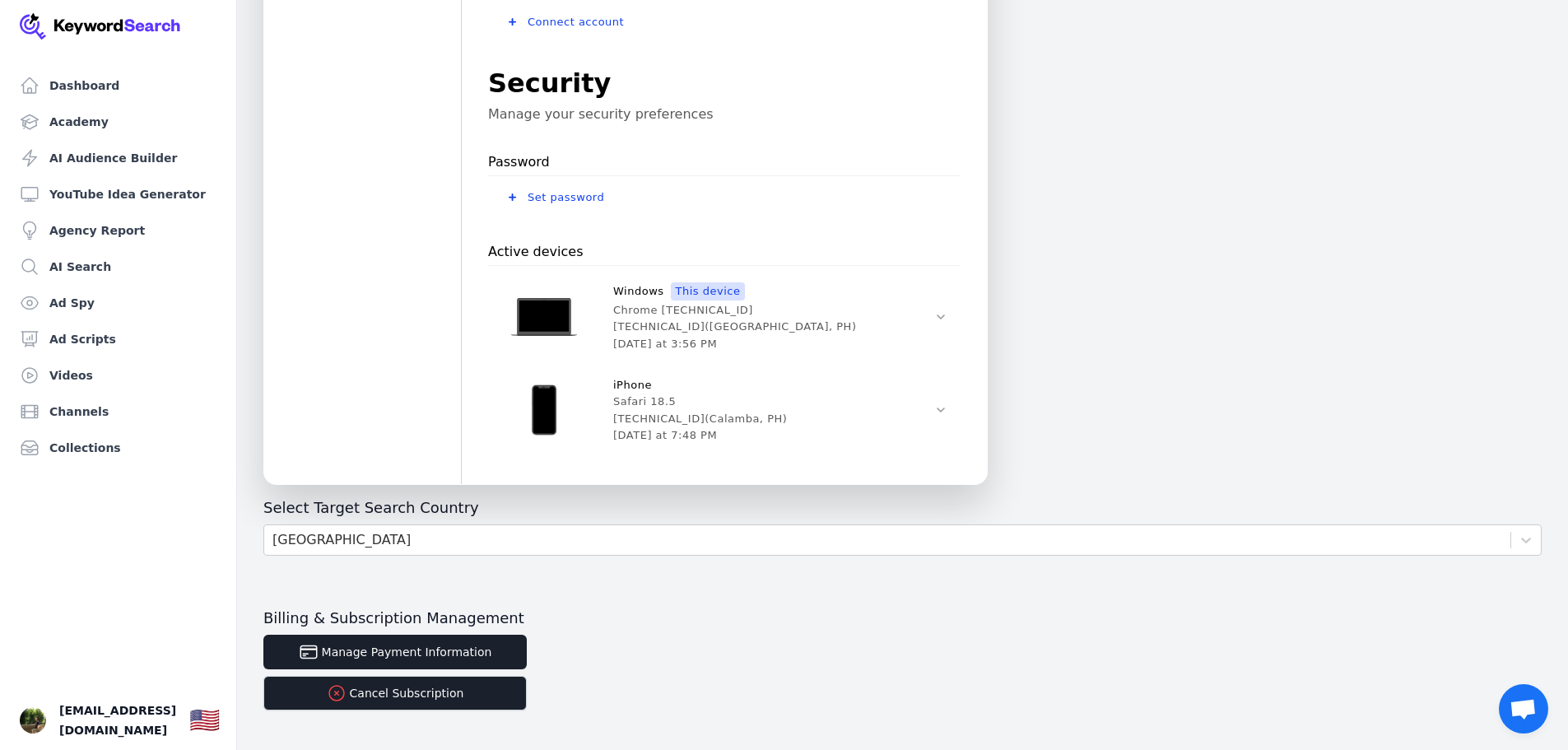
scroll to position [411, 0]
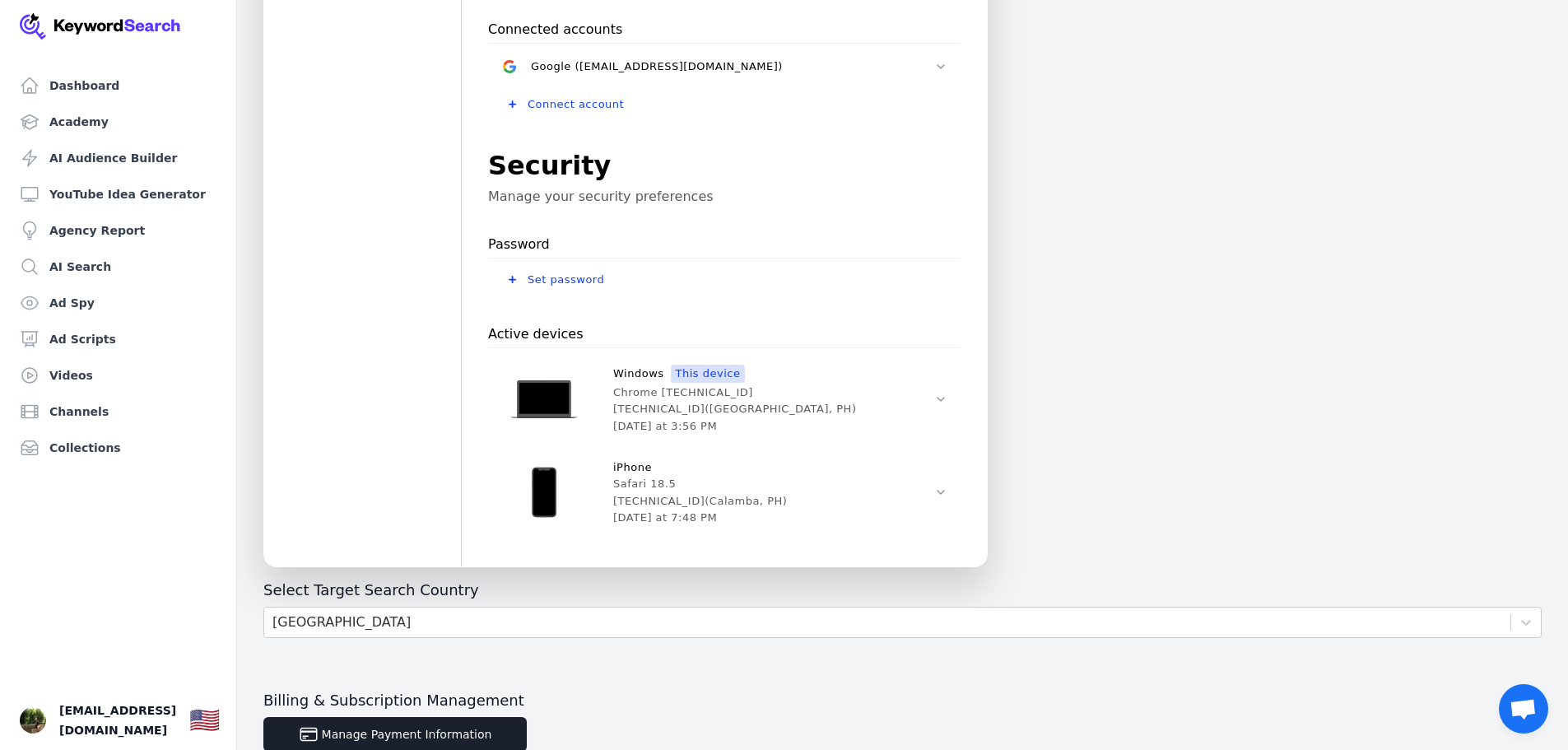
click at [655, 195] on p "Manage your security preferences" at bounding box center [725, 197] width 472 height 16
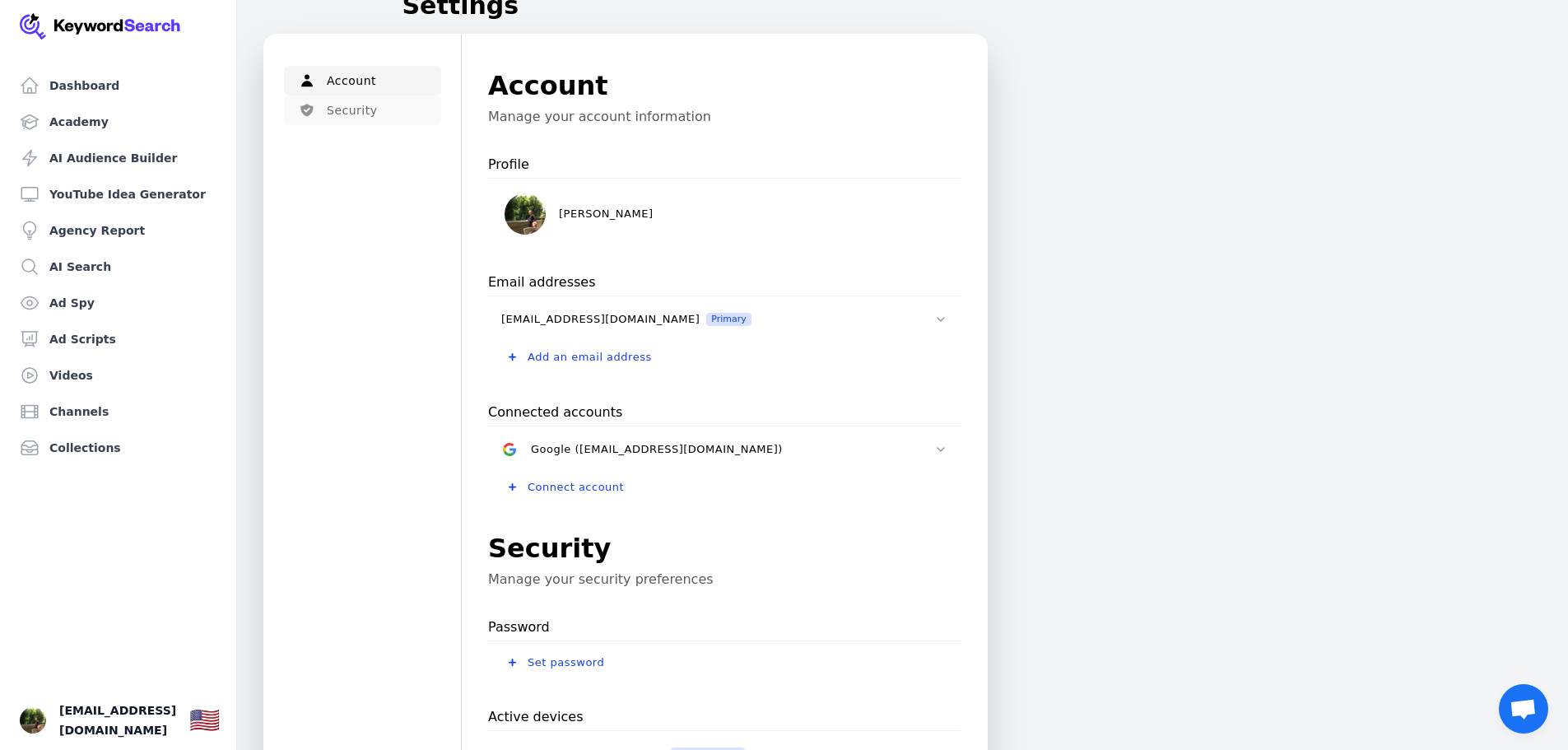
scroll to position [0, 0]
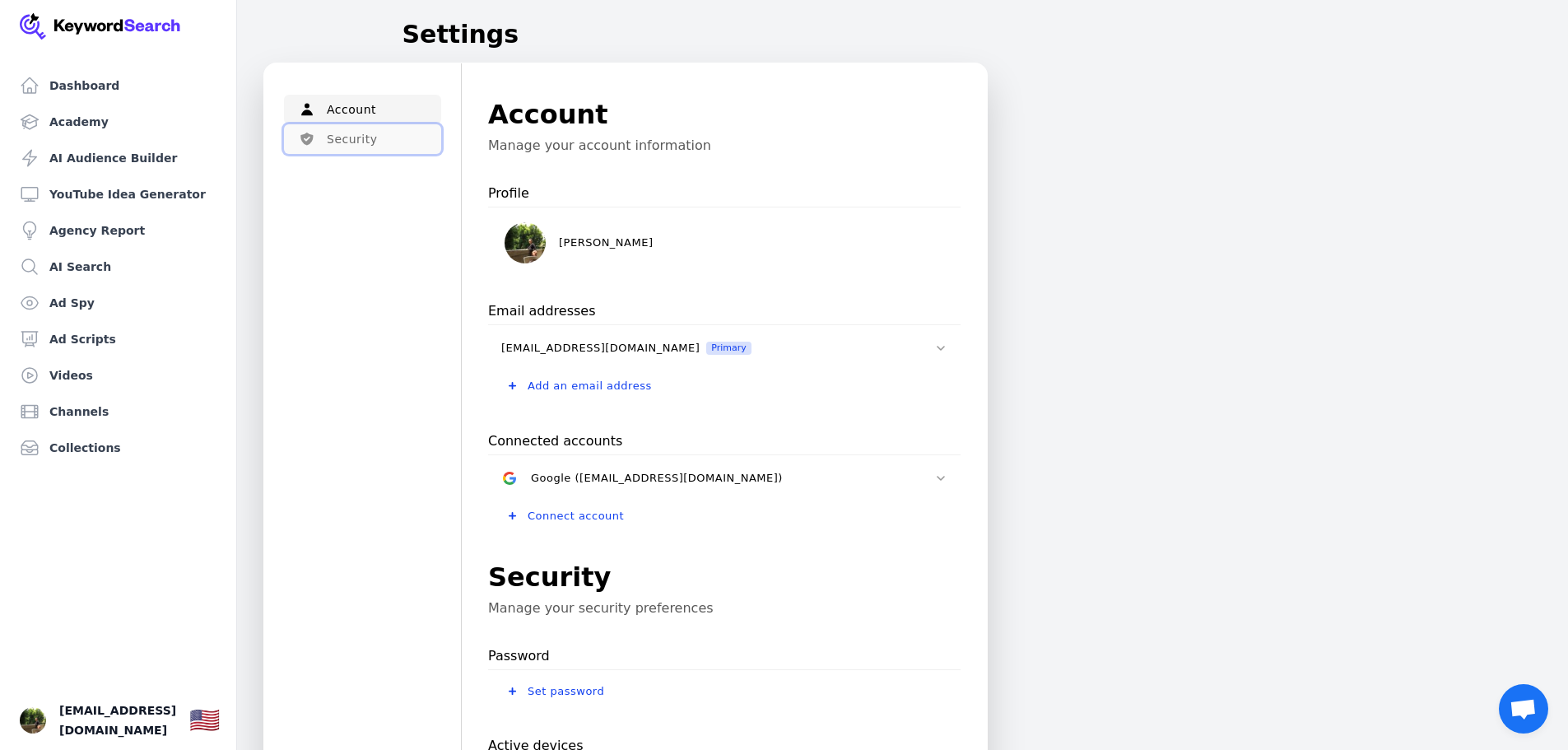
click at [352, 150] on button "Security" at bounding box center [362, 138] width 157 height 30
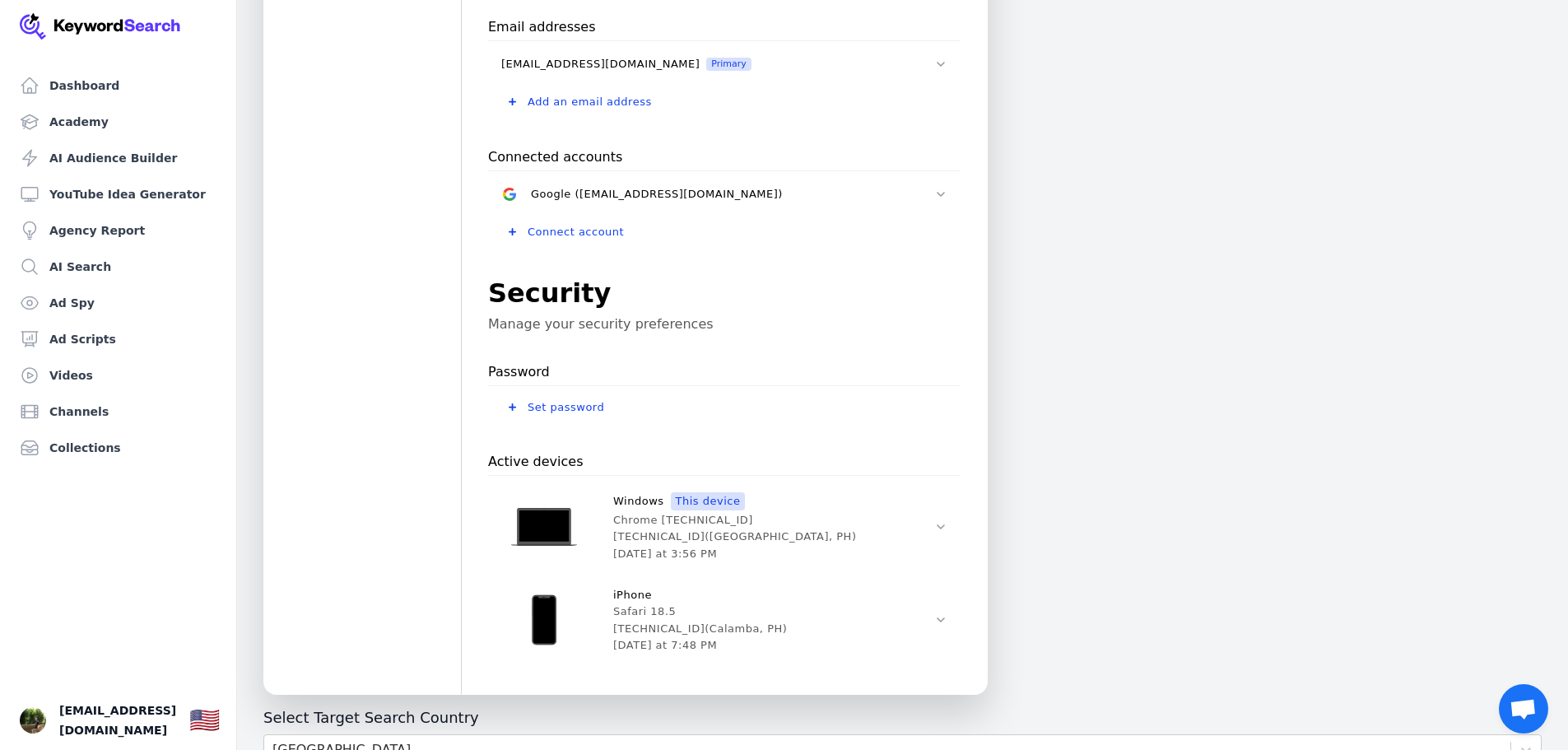
scroll to position [61, 0]
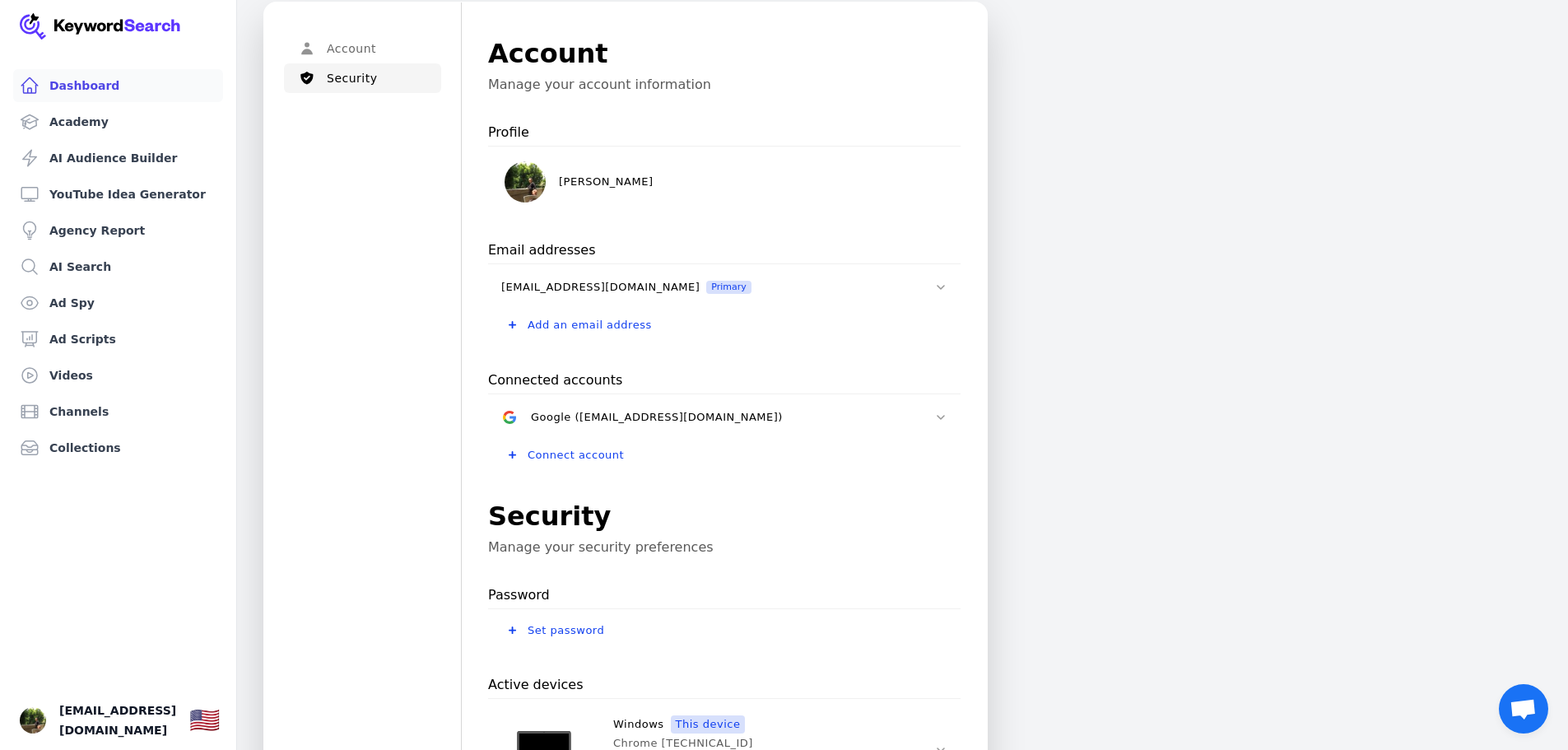
click at [58, 85] on link "Dashboard" at bounding box center [119, 85] width 210 height 33
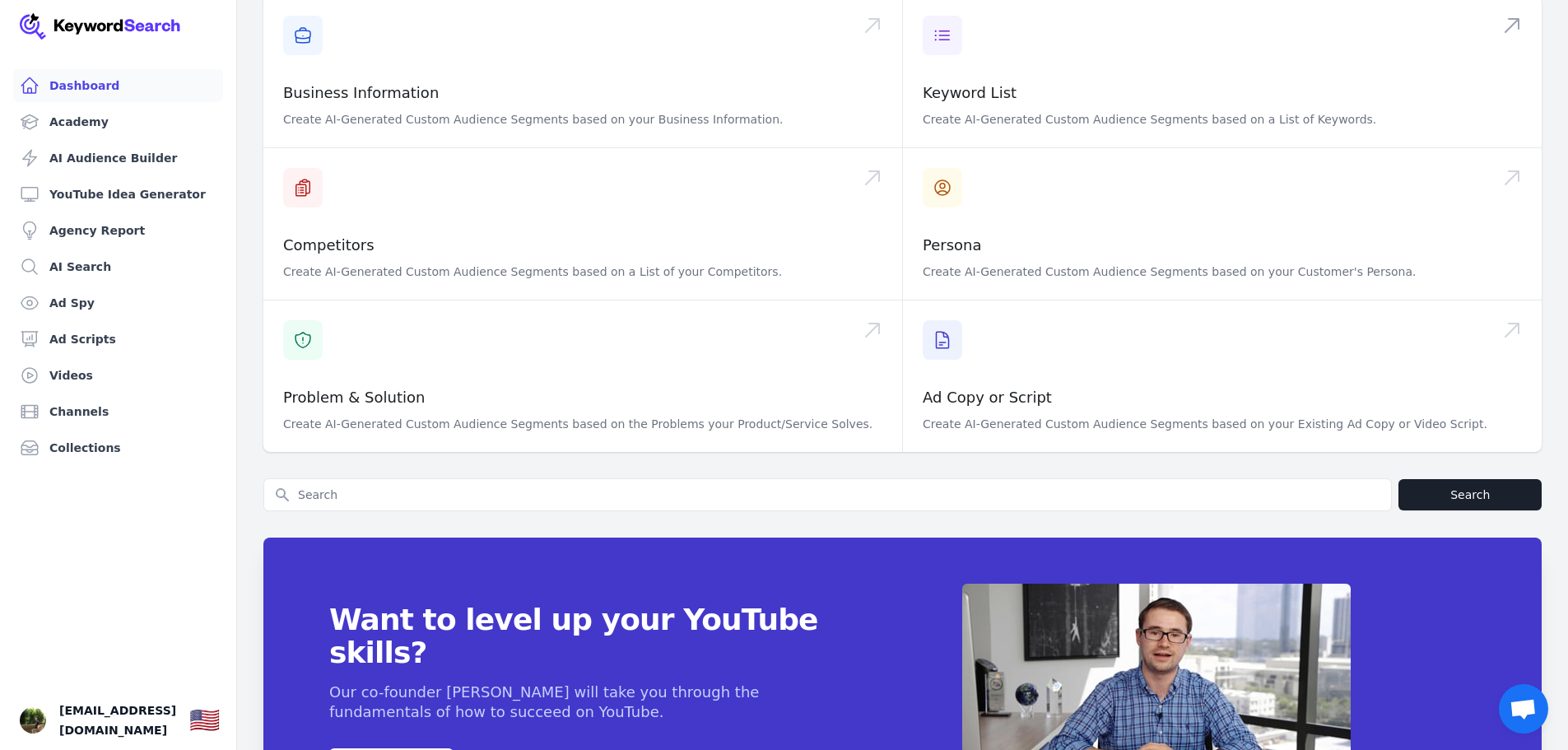
scroll to position [515, 0]
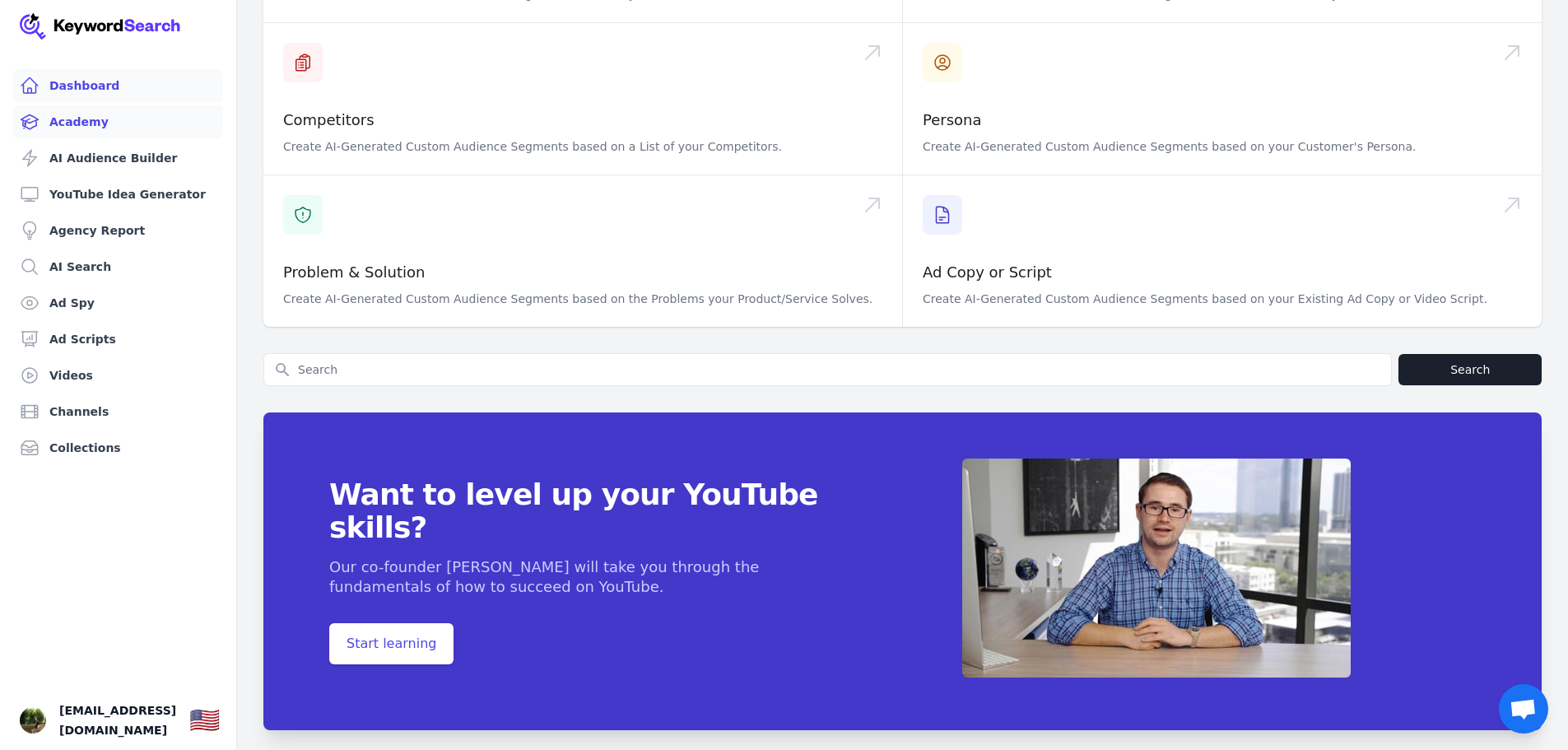
click at [75, 130] on link "Academy" at bounding box center [119, 121] width 210 height 33
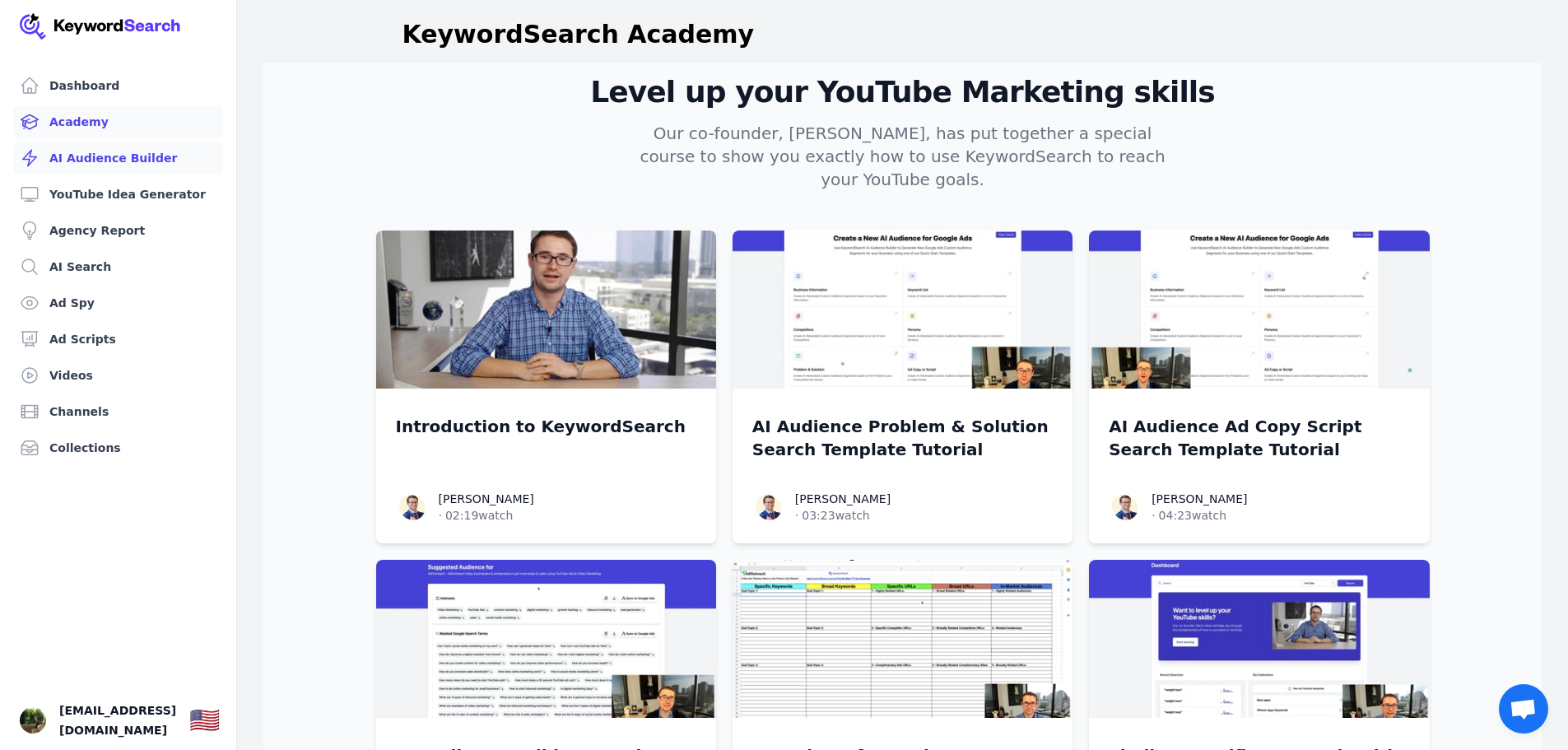
click at [132, 154] on link "AI Audience Builder" at bounding box center [119, 158] width 210 height 33
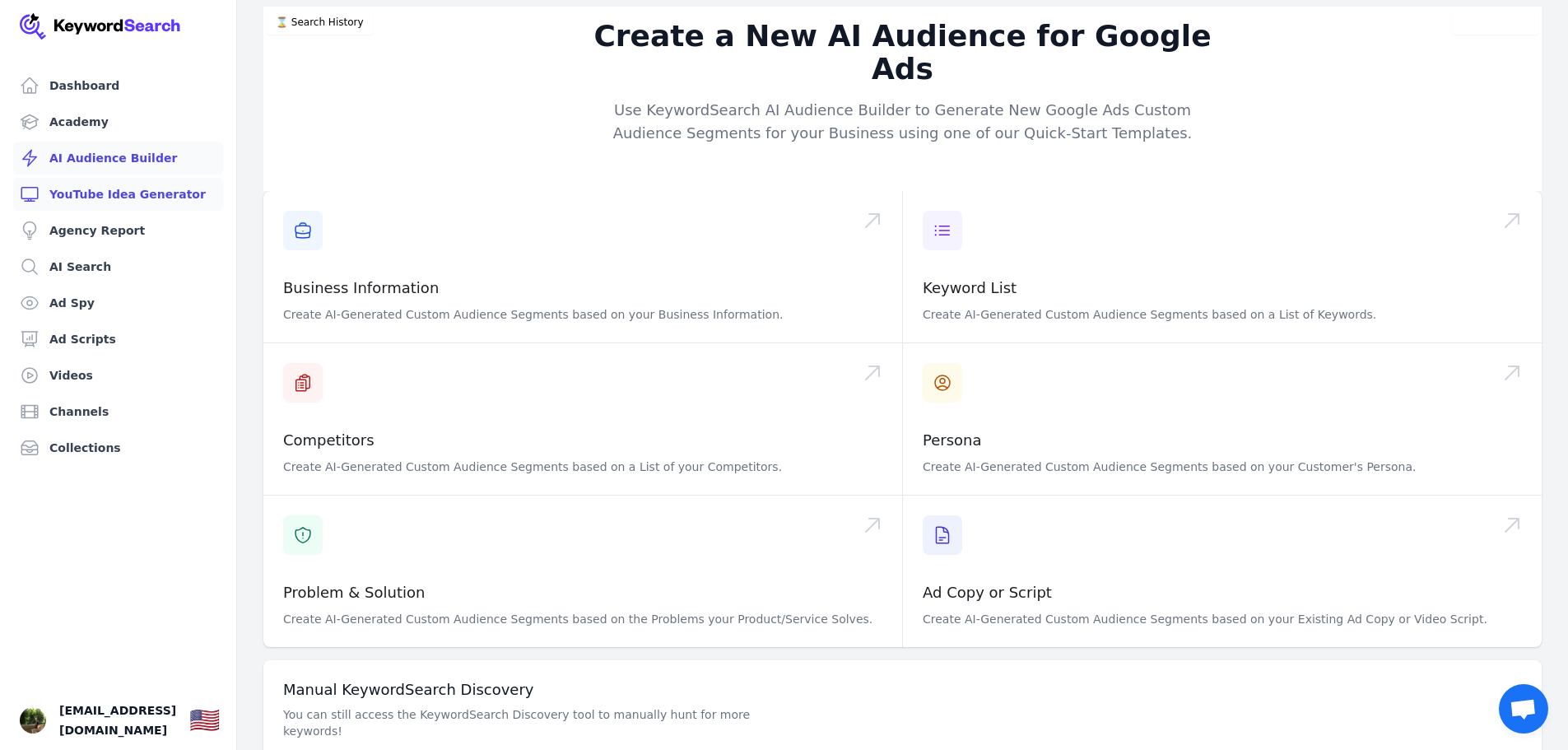
click at [128, 182] on link "YouTube Idea Generator" at bounding box center [119, 194] width 210 height 33
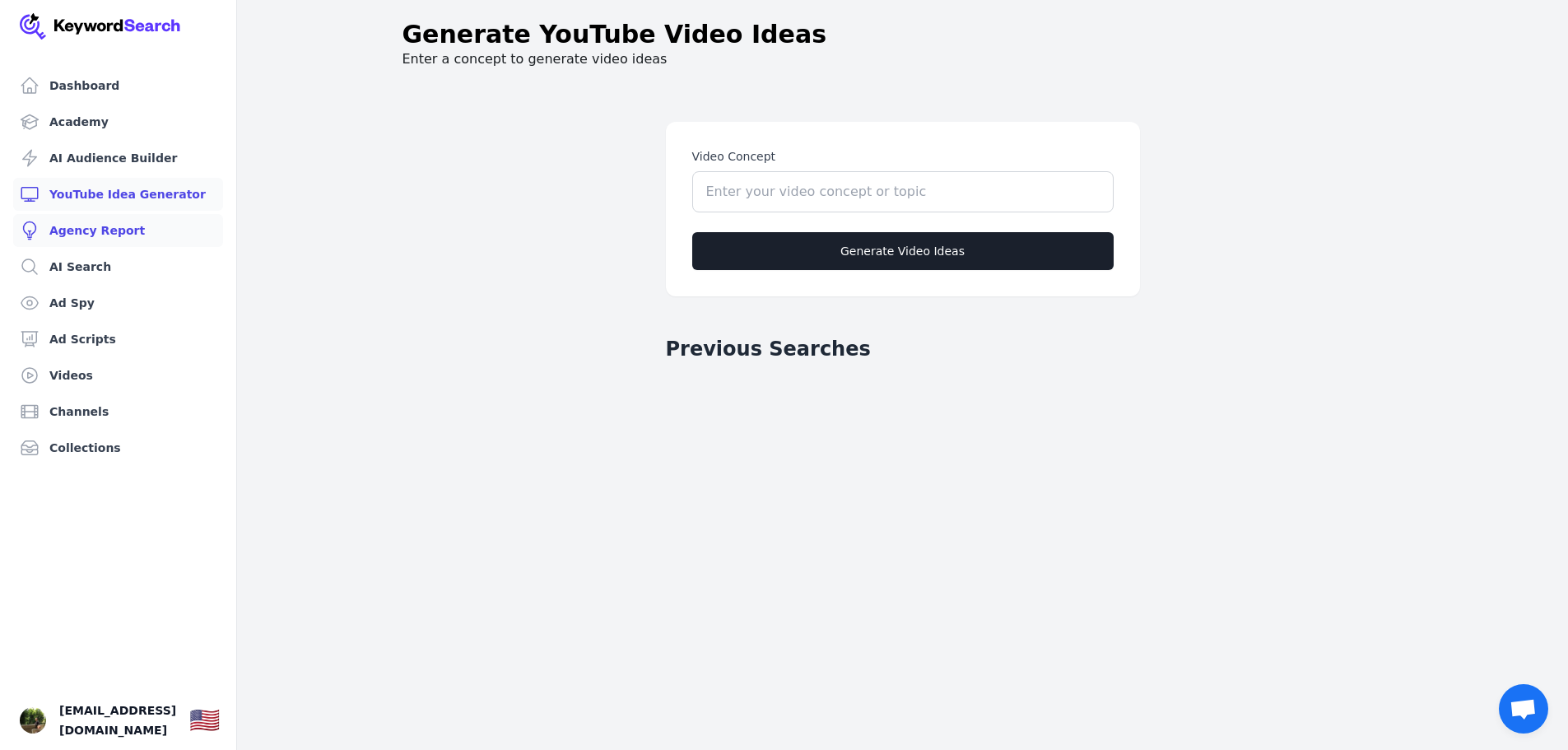
click at [114, 223] on link "Agency Report" at bounding box center [119, 230] width 210 height 33
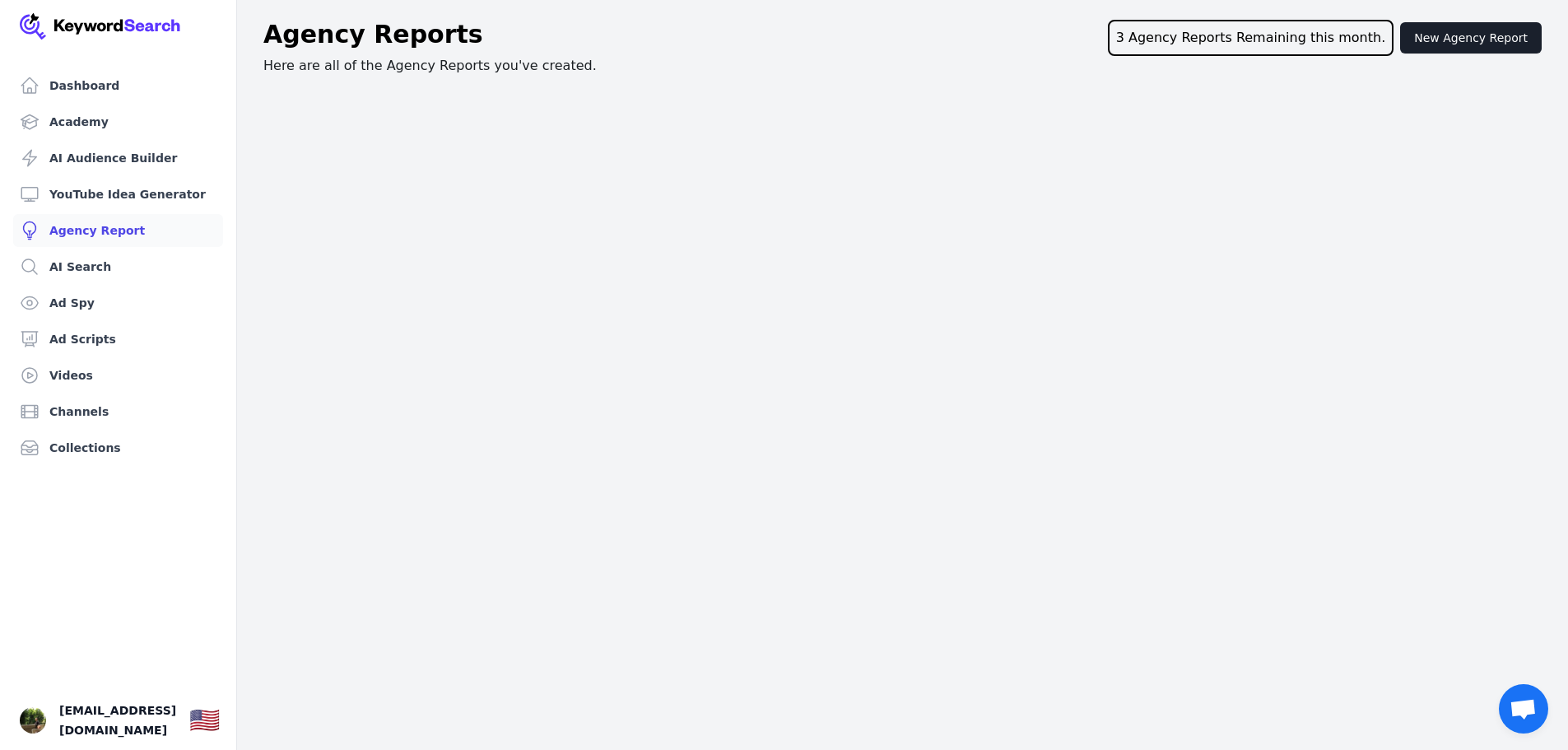
click at [1520, 713] on span "Open chat" at bounding box center [1523, 710] width 27 height 23
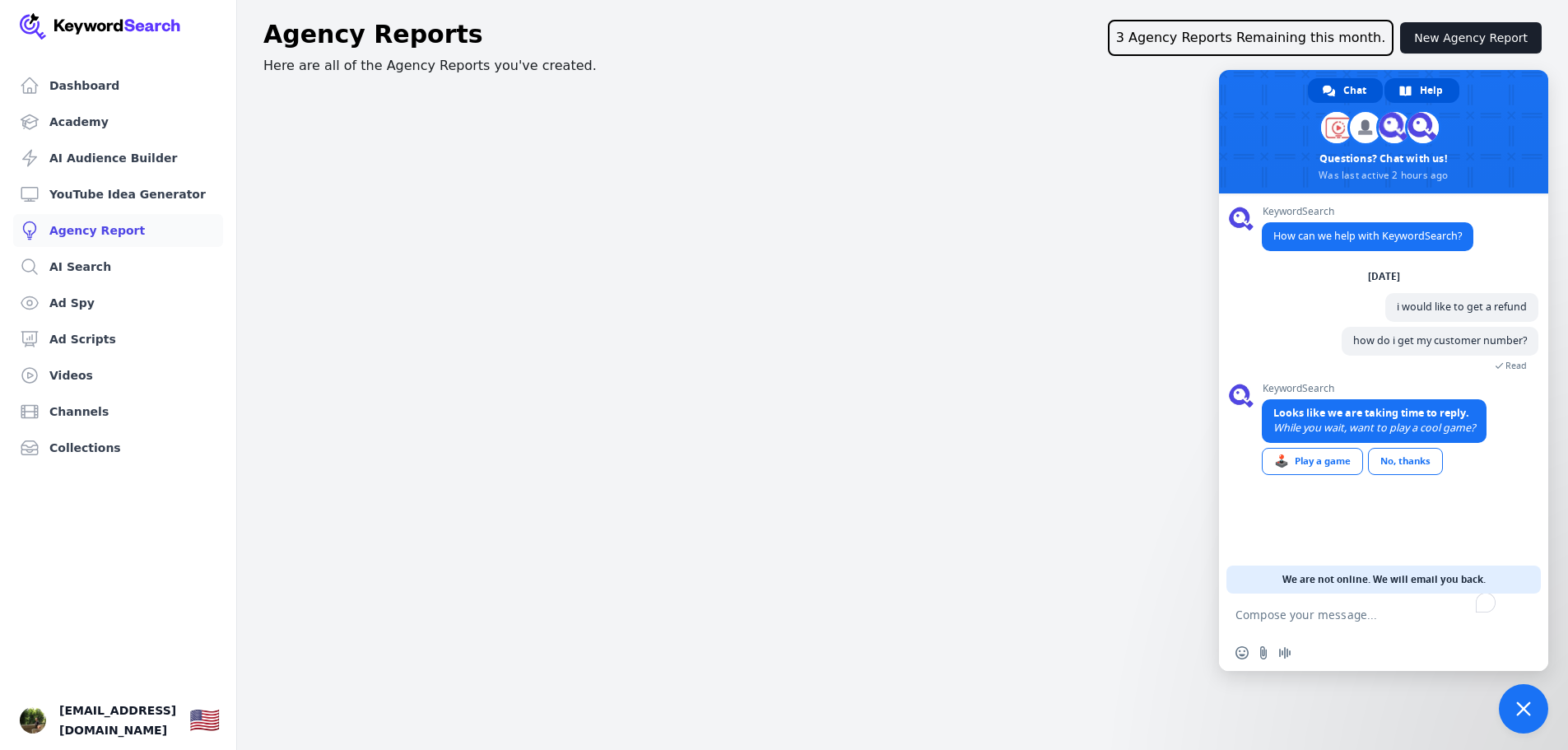
click at [1430, 86] on span "Help" at bounding box center [1431, 91] width 23 height 25
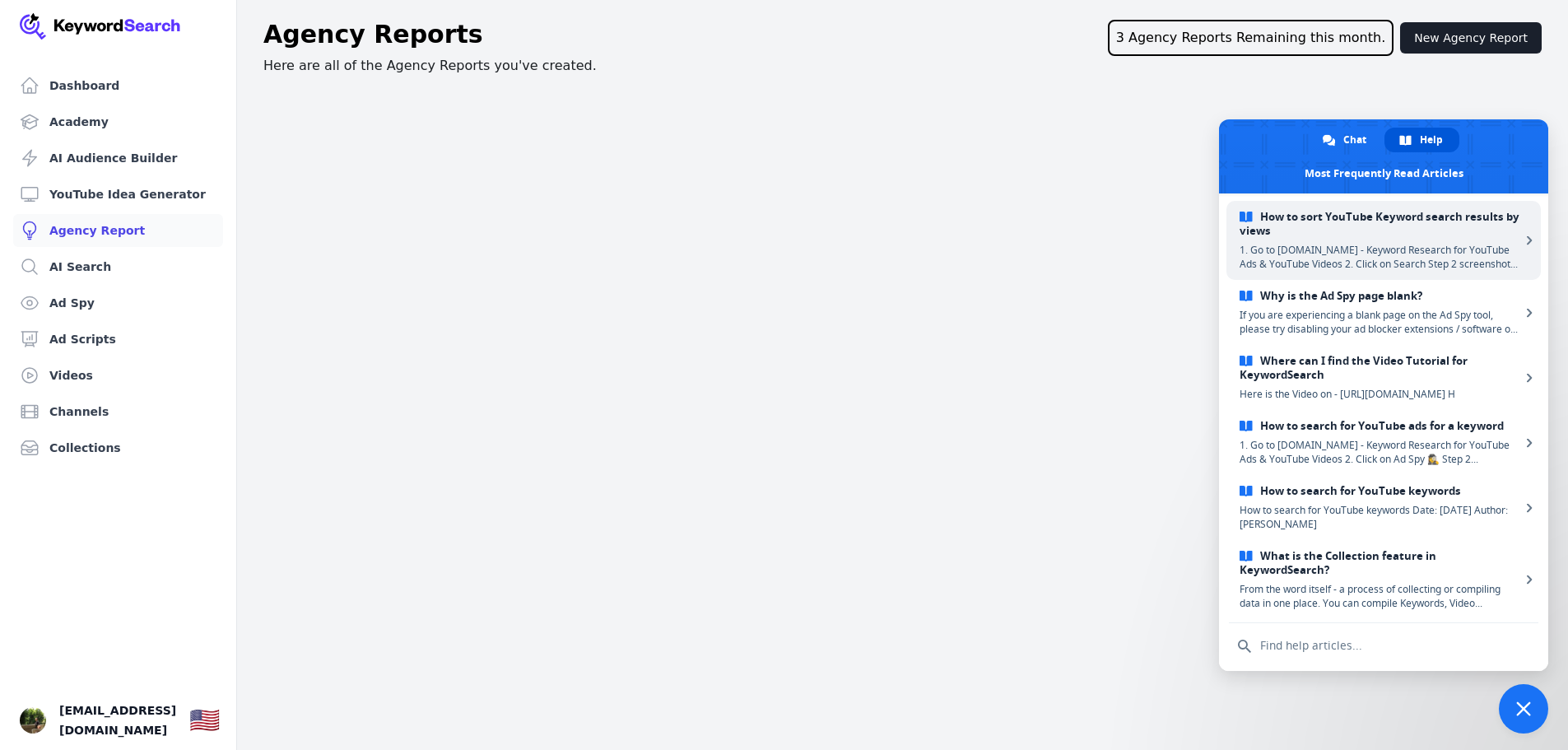
click at [1379, 203] on link "How to sort YouTube Keyword search results by views 1. Go to KeywordSearch.com …" at bounding box center [1384, 241] width 314 height 79
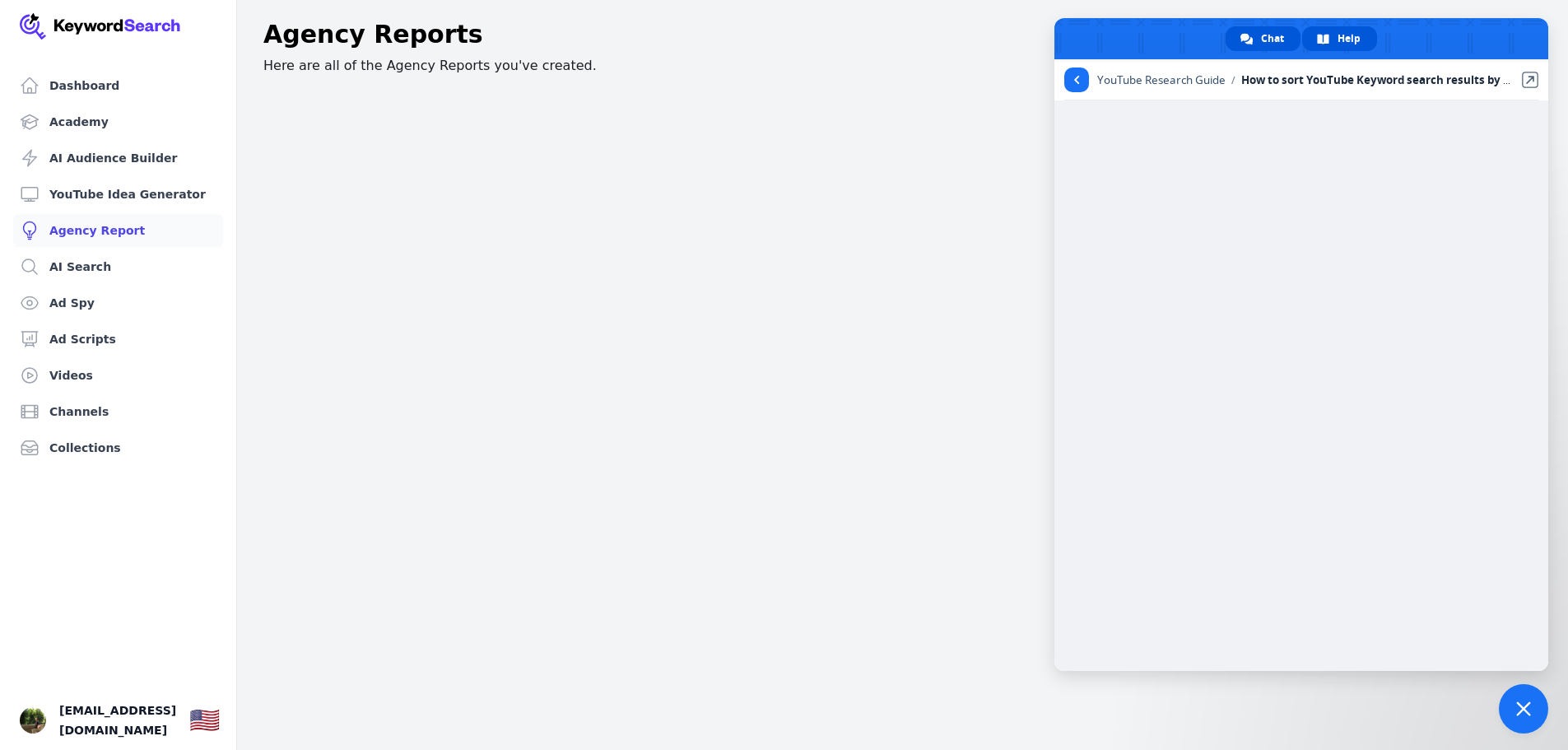
click at [1273, 36] on span "Chat" at bounding box center [1273, 39] width 23 height 25
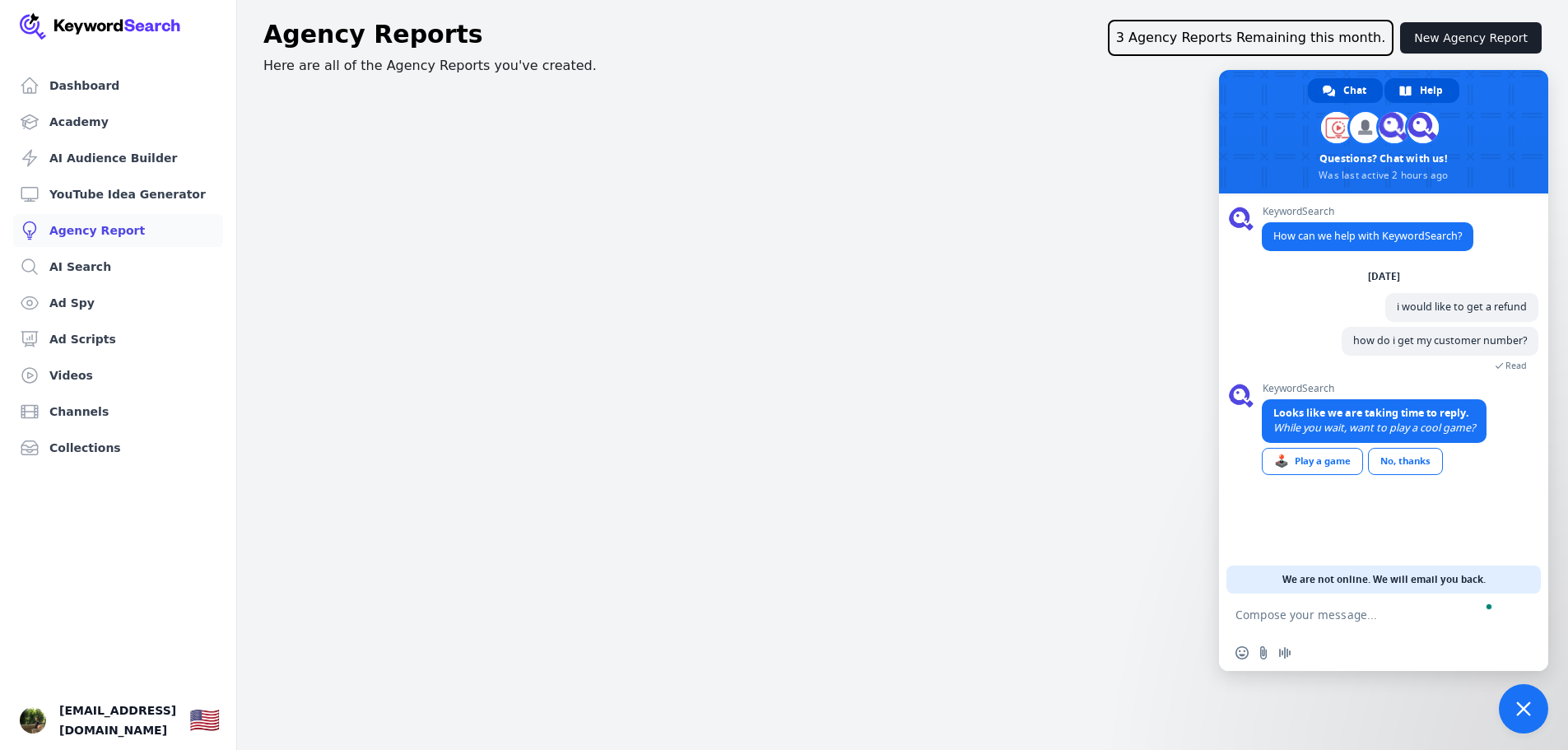
click at [1410, 85] on span at bounding box center [1406, 91] width 13 height 13
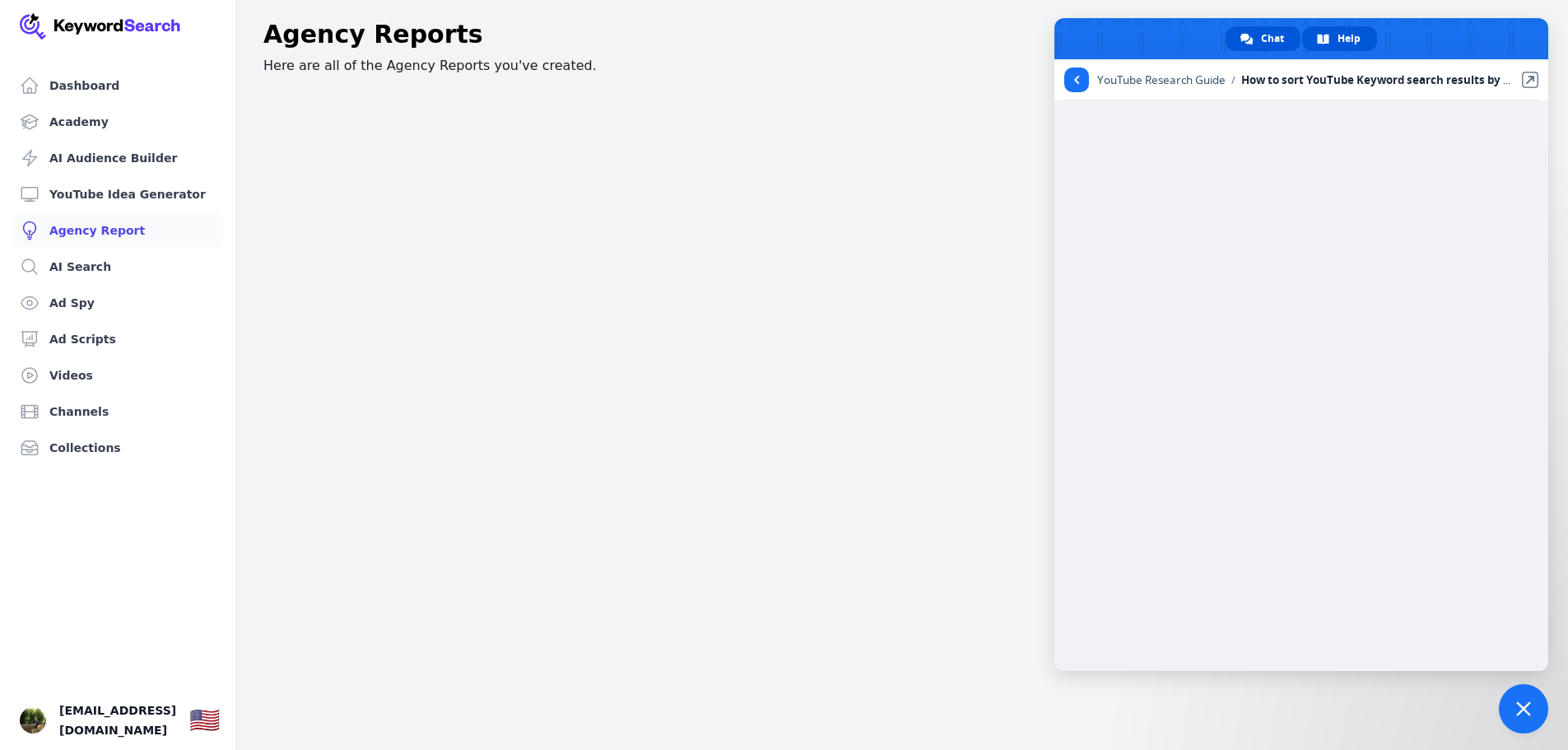
click at [1264, 32] on span "Chat" at bounding box center [1273, 39] width 23 height 25
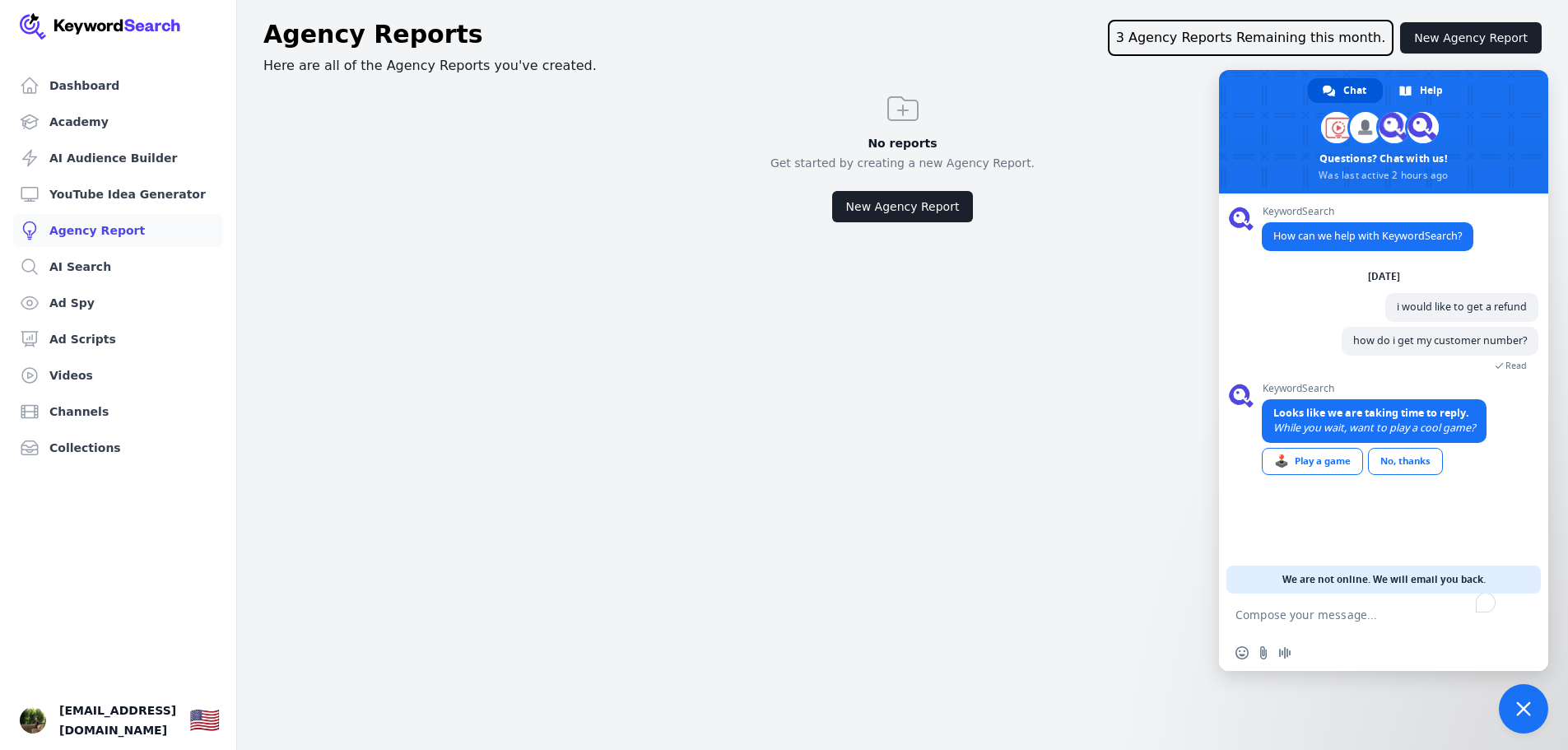
drag, startPoint x: 1405, startPoint y: 465, endPoint x: 1397, endPoint y: 460, distance: 9.4
click at [1401, 464] on link "No, thanks" at bounding box center [1405, 462] width 75 height 27
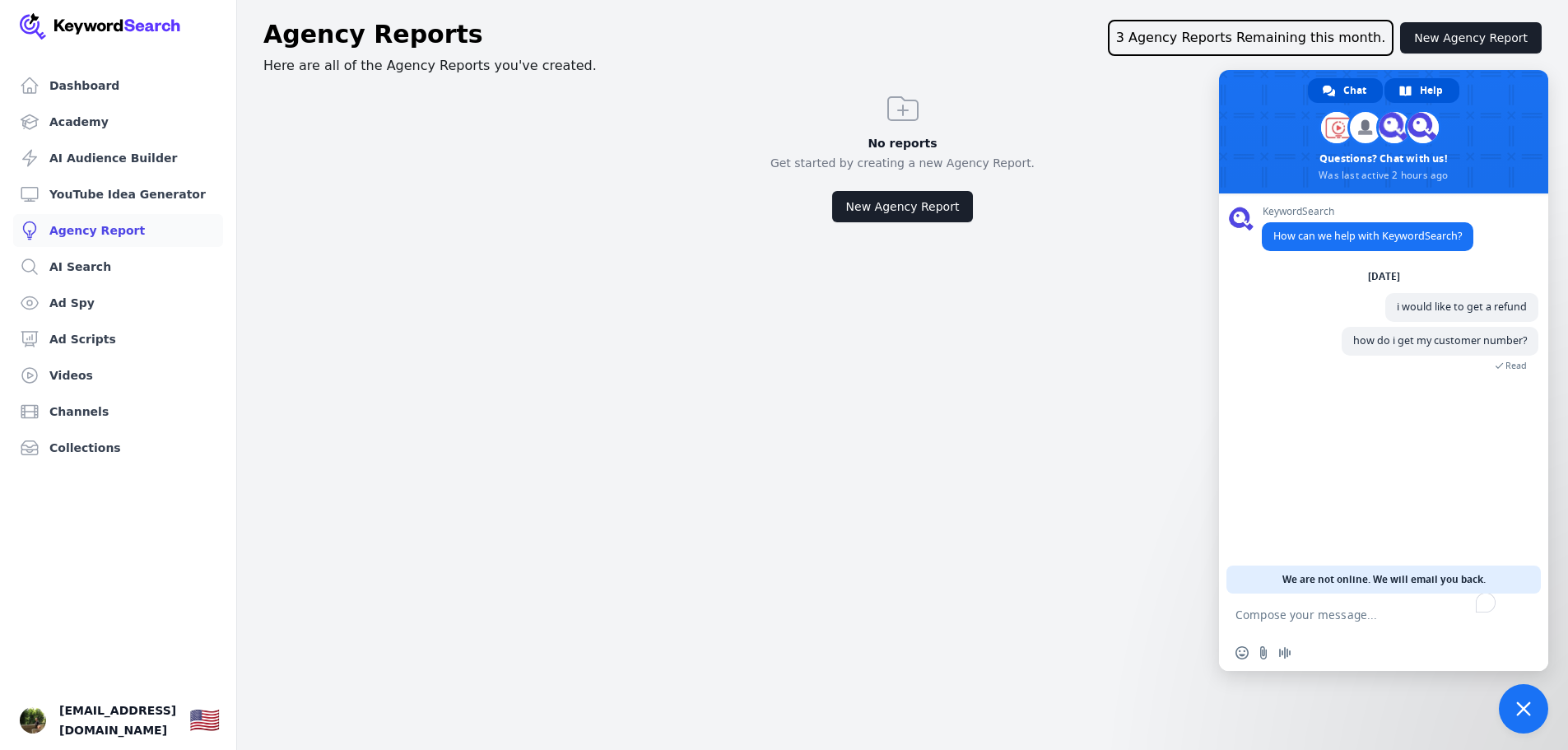
click at [1400, 84] on link "Help" at bounding box center [1422, 91] width 75 height 25
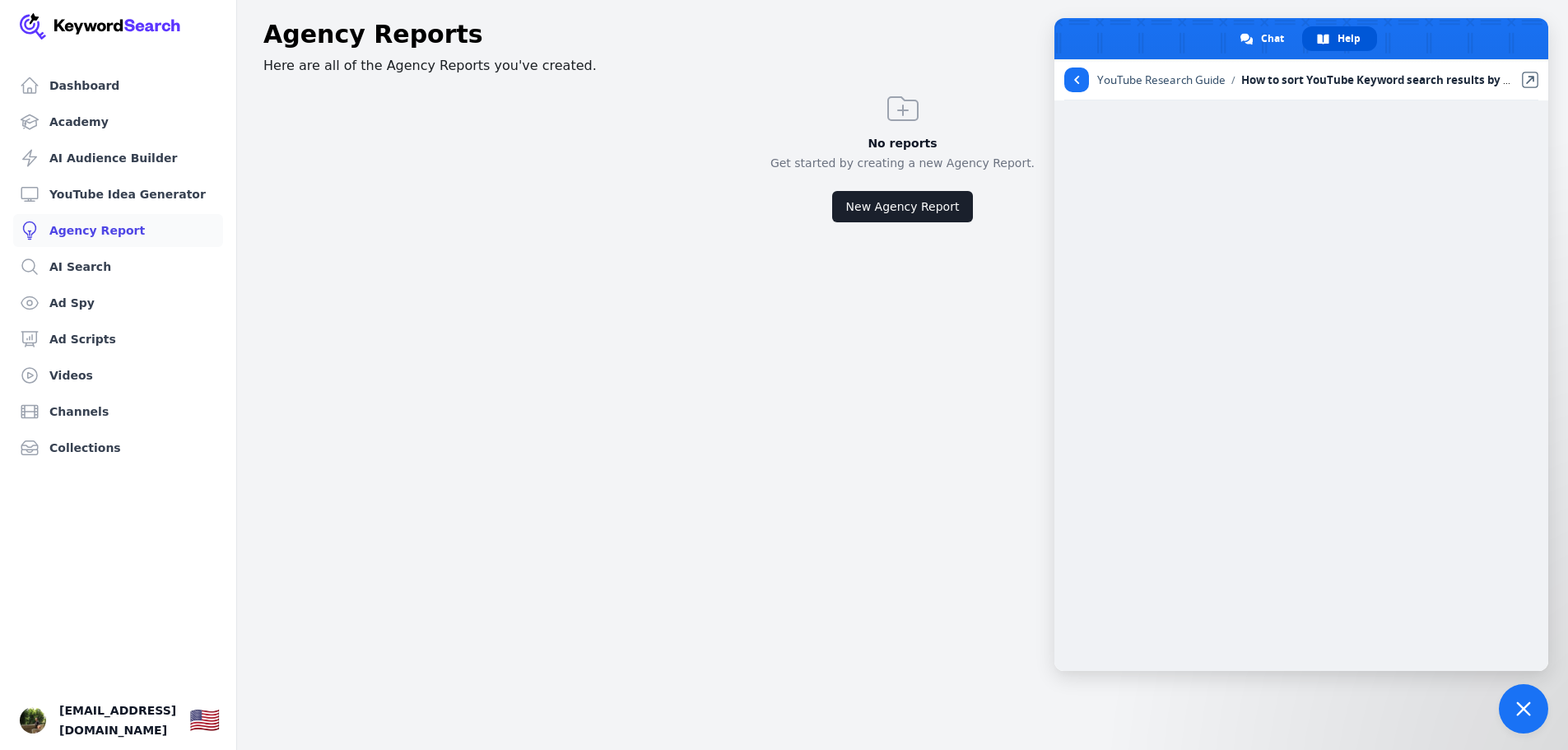
click at [1192, 73] on span "YouTube Research Guide" at bounding box center [1161, 80] width 128 height 15
click at [1078, 88] on link at bounding box center [1077, 80] width 25 height 25
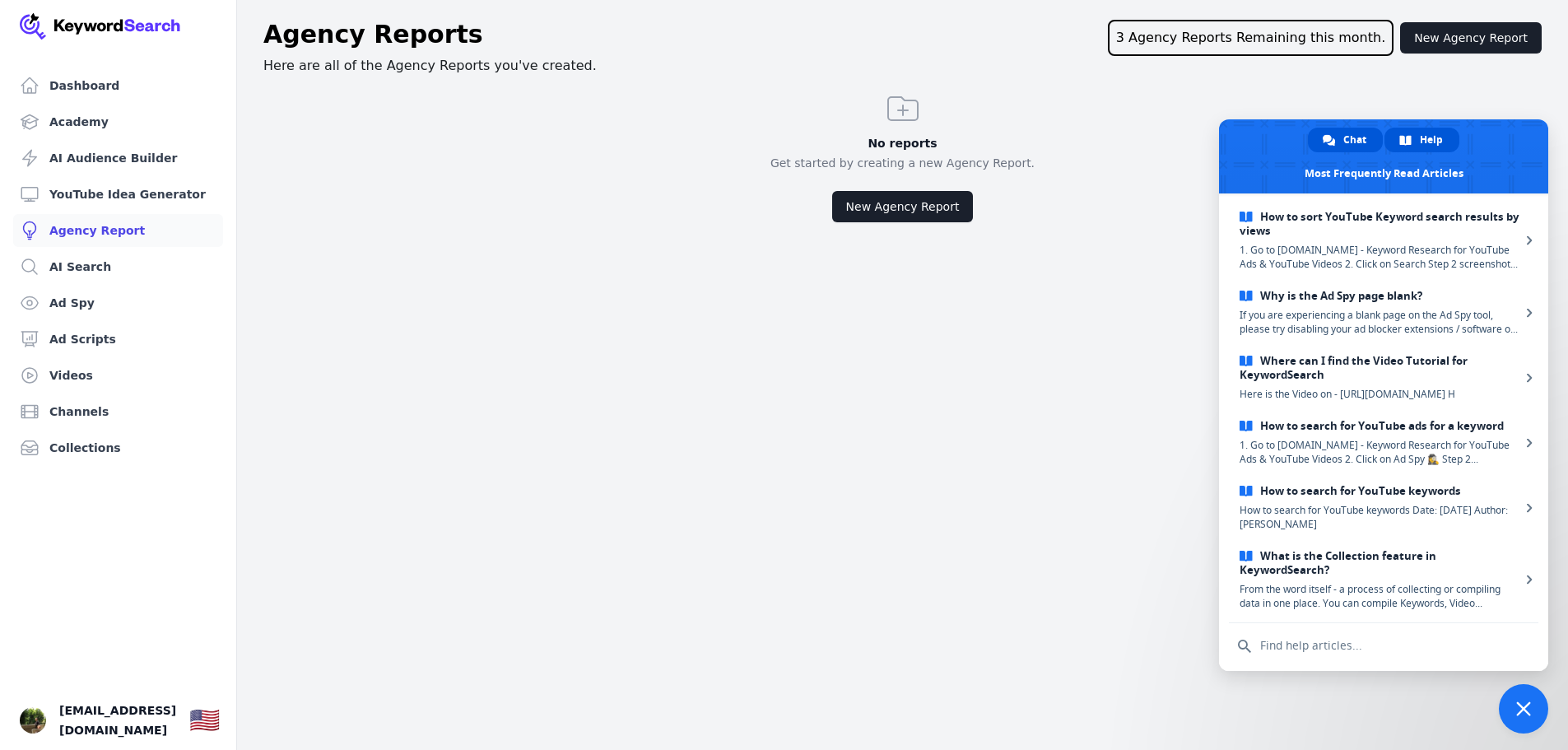
click at [1354, 143] on span "Chat" at bounding box center [1355, 140] width 23 height 25
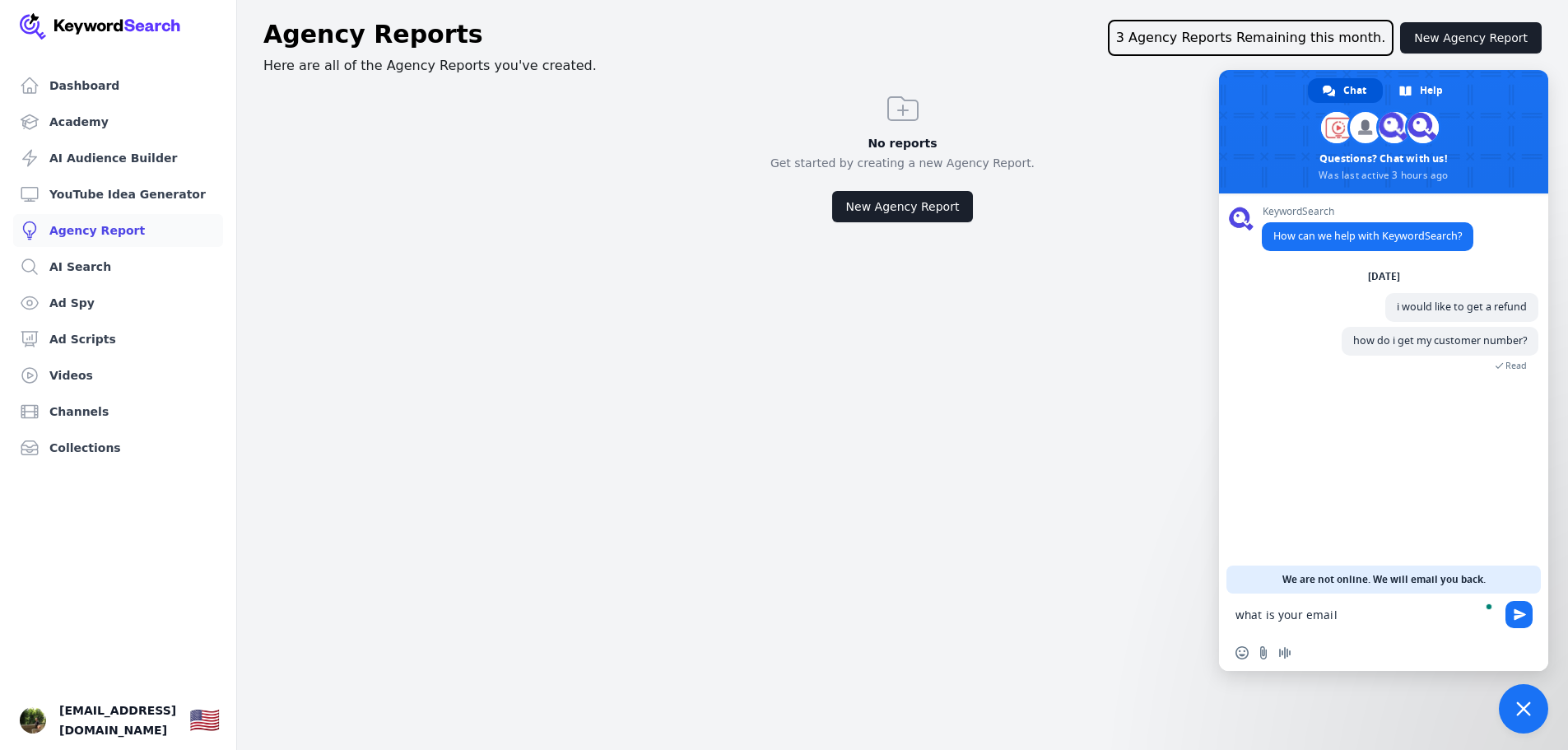
type textarea "what is your email?"
click at [1430, 90] on span "Help" at bounding box center [1431, 91] width 23 height 25
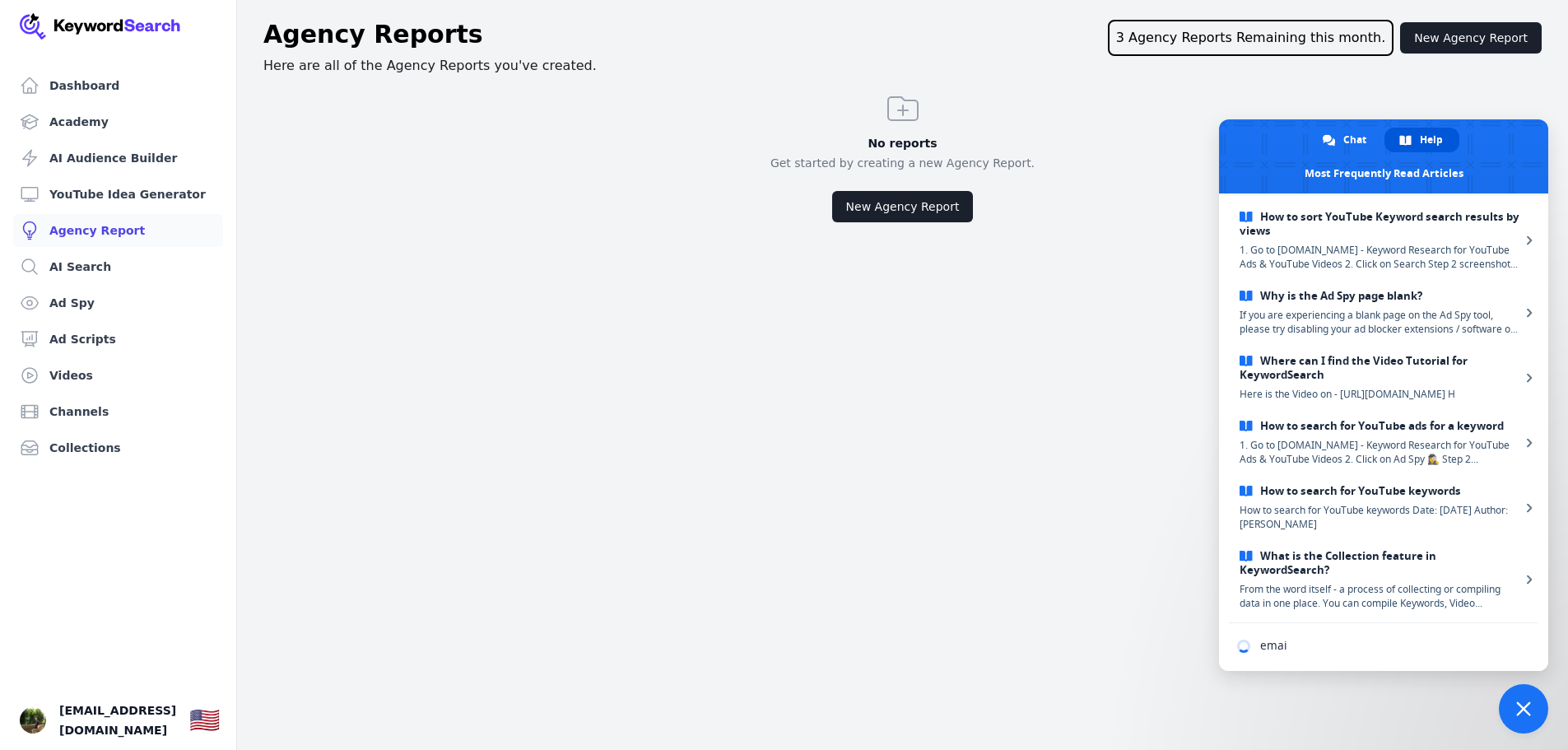
type input "email"
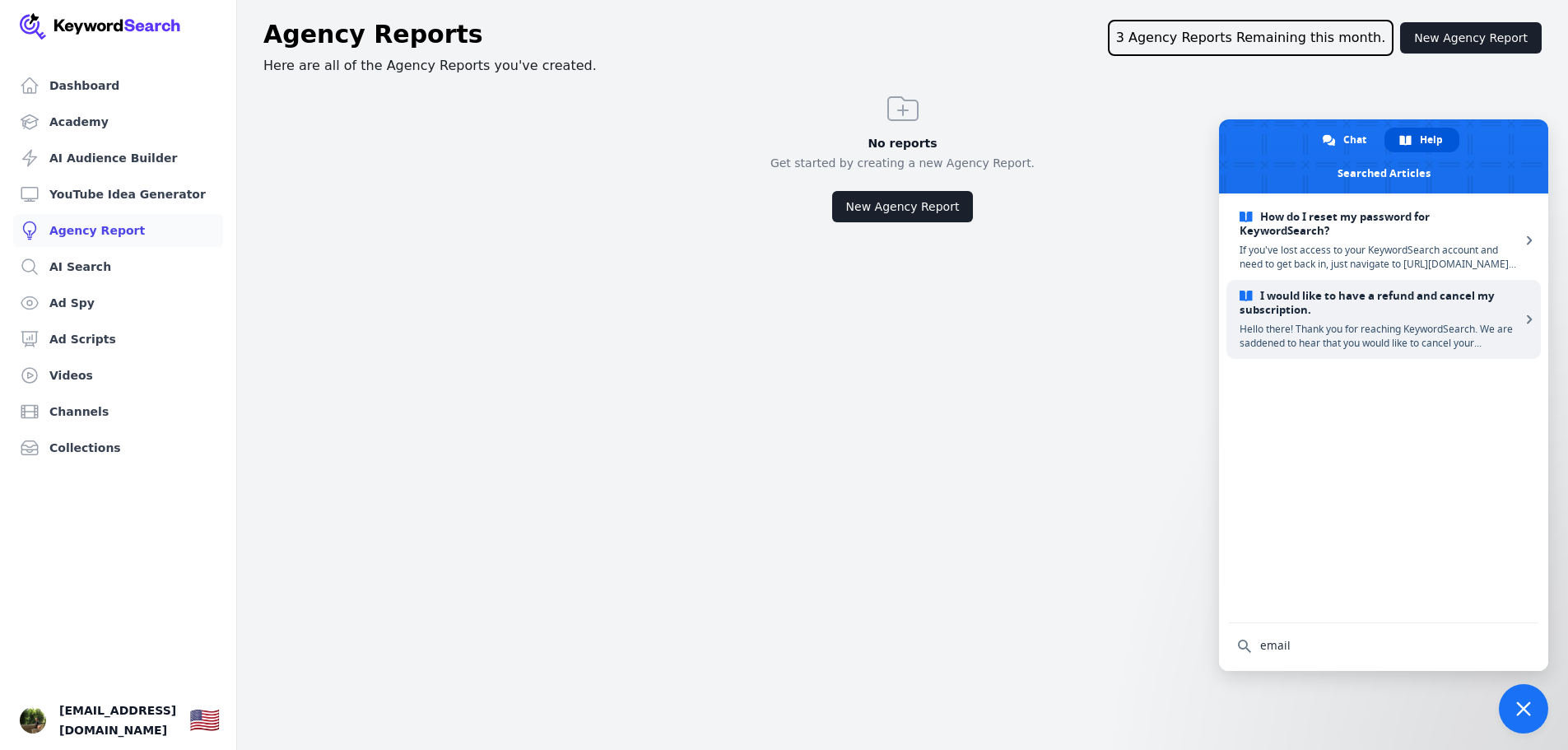
click at [1415, 325] on span "Hello there! Thank you for reaching KeywordSearch. We are saddened to hear that…" at bounding box center [1380, 335] width 281 height 28
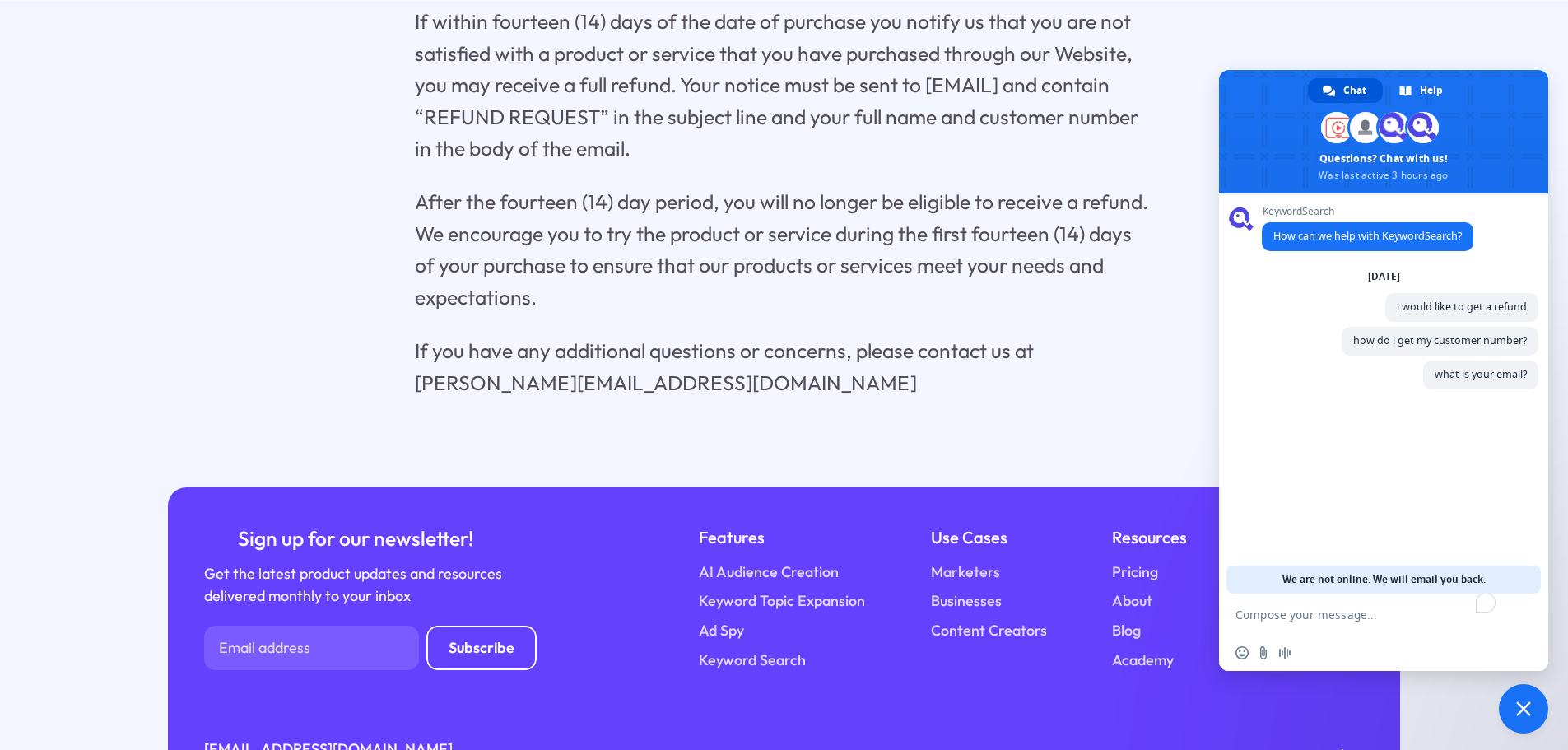
scroll to position [652, 0]
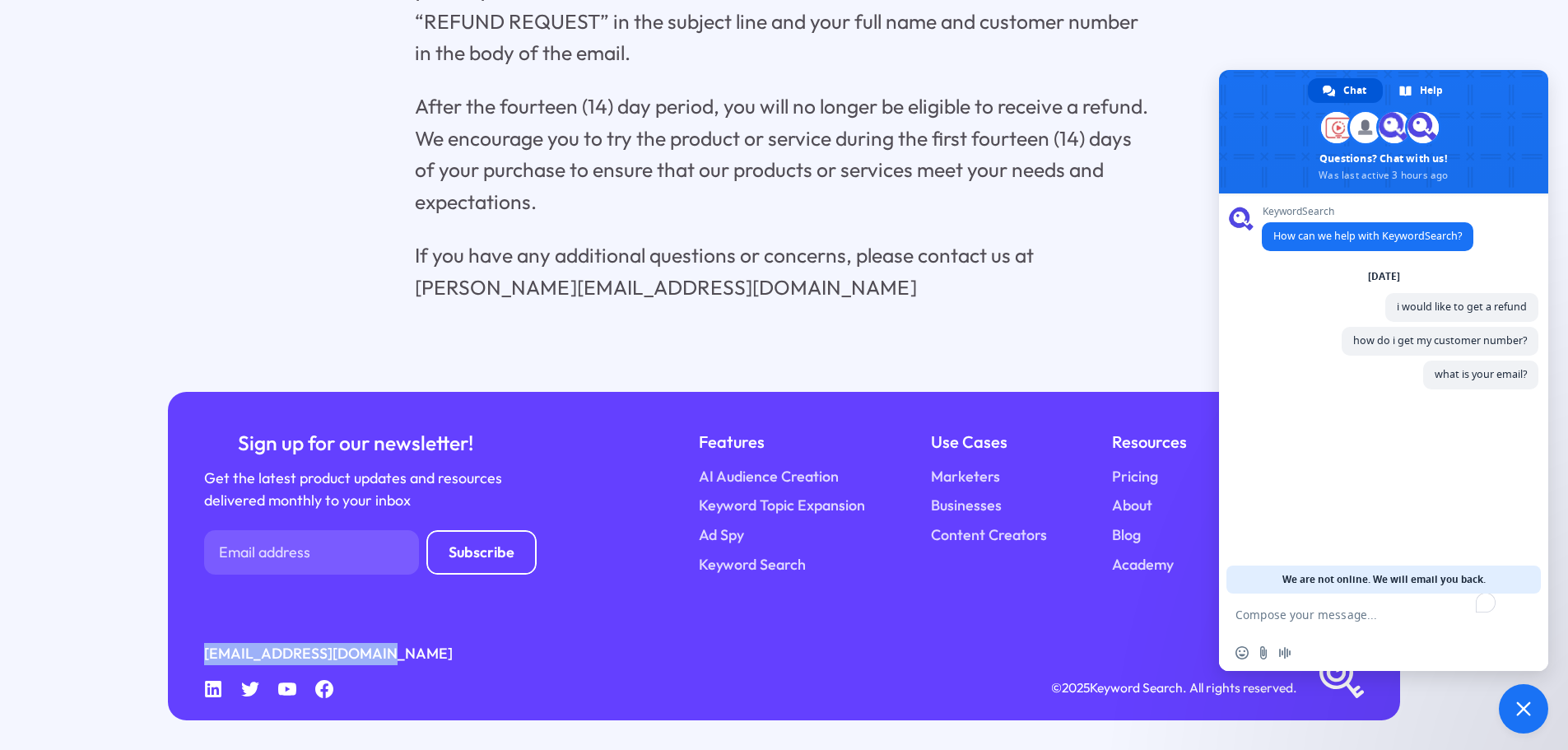
drag, startPoint x: 390, startPoint y: 653, endPoint x: 180, endPoint y: 653, distance: 210.0
click at [180, 653] on div "Sign up for our newsletter! Get the latest product updates and resources delive…" at bounding box center [784, 556] width 1233 height 329
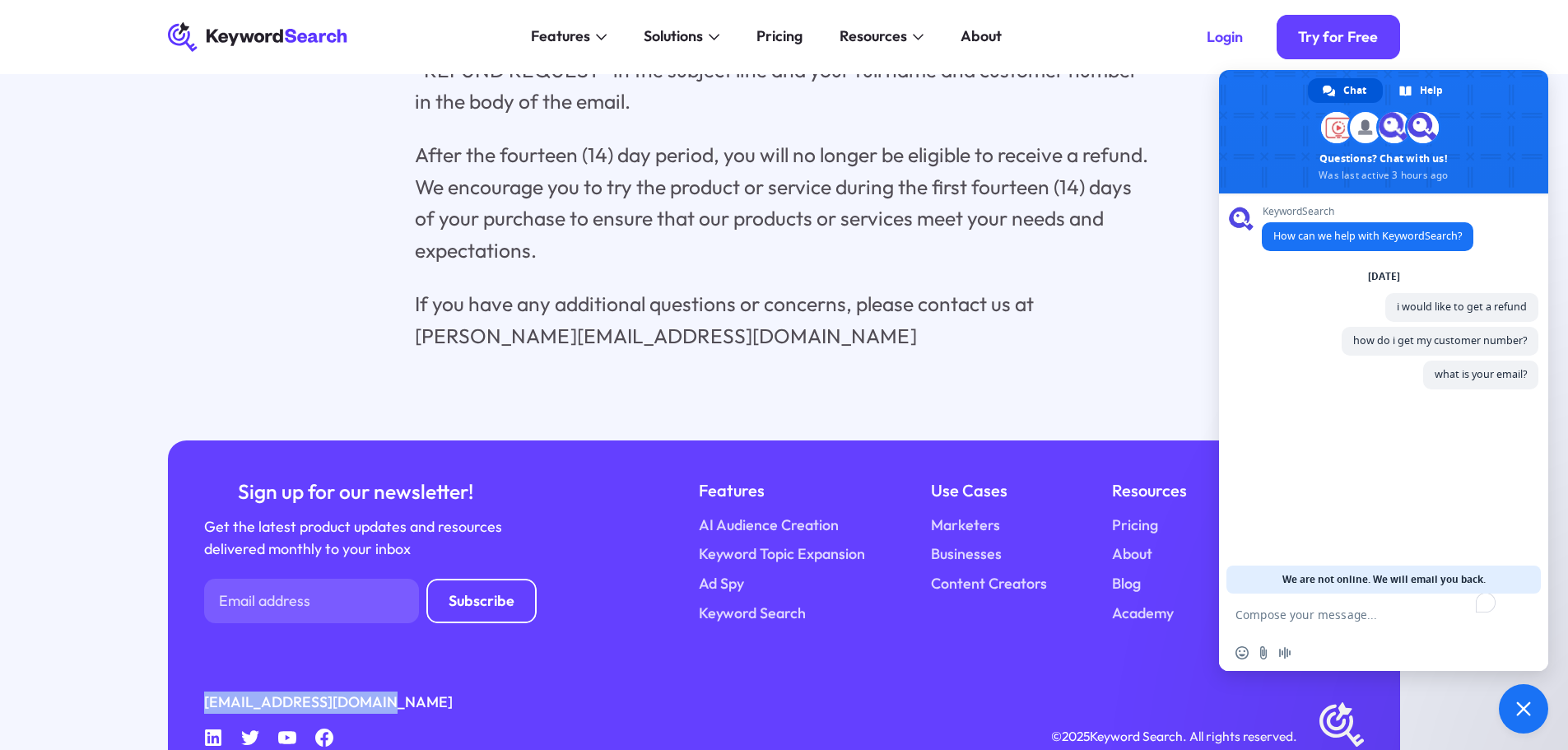
scroll to position [488, 0]
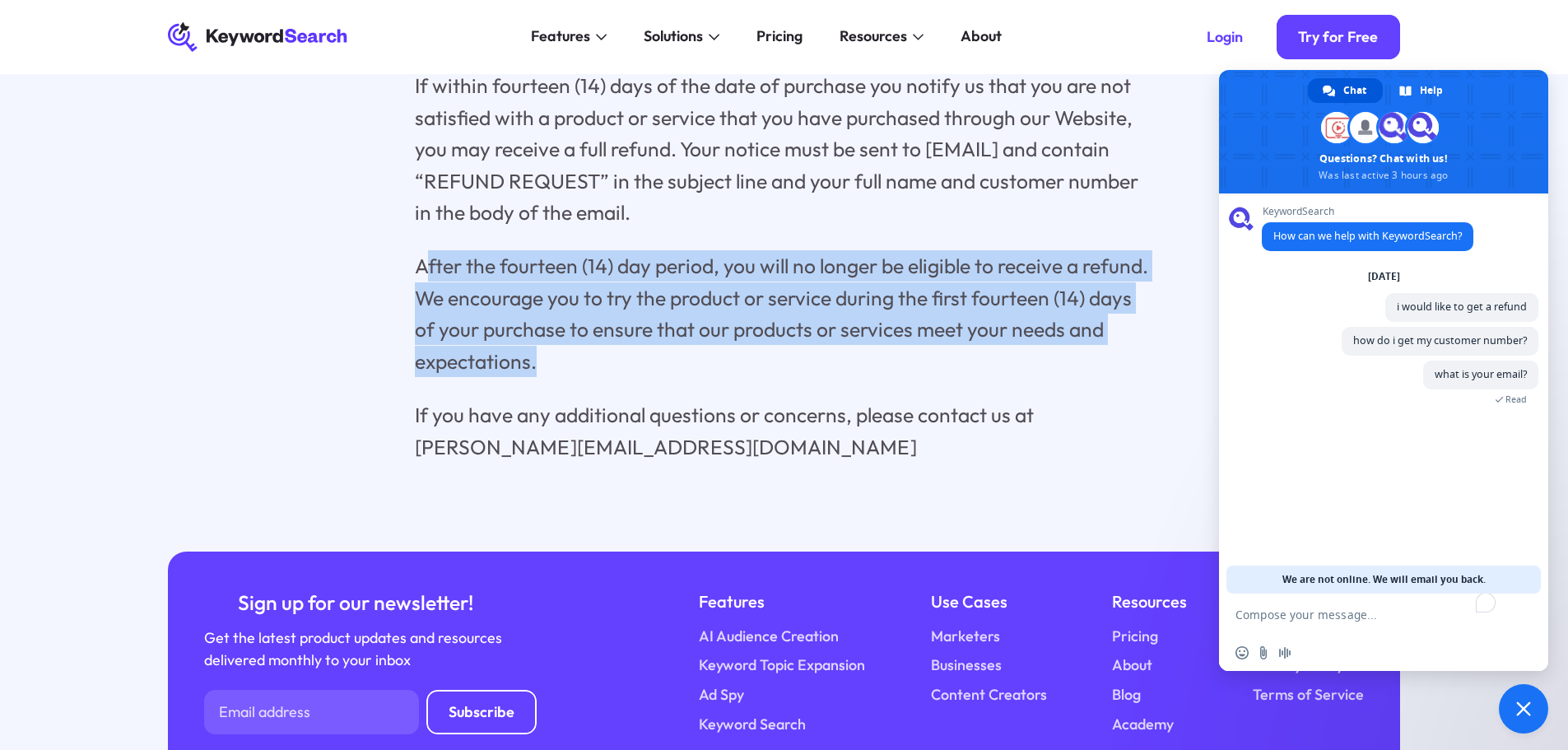
drag, startPoint x: 420, startPoint y: 269, endPoint x: 857, endPoint y: 373, distance: 449.2
click at [857, 373] on p "After the fourteen (14) day period, you will no longer be eligible to receive a…" at bounding box center [784, 313] width 738 height 127
drag, startPoint x: 806, startPoint y: 362, endPoint x: 362, endPoint y: 279, distance: 451.7
click at [362, 279] on div "KeywordSearch LLC., Refund Policy Thank you for subscribing to receive Keyword …" at bounding box center [784, 177] width 1292 height 571
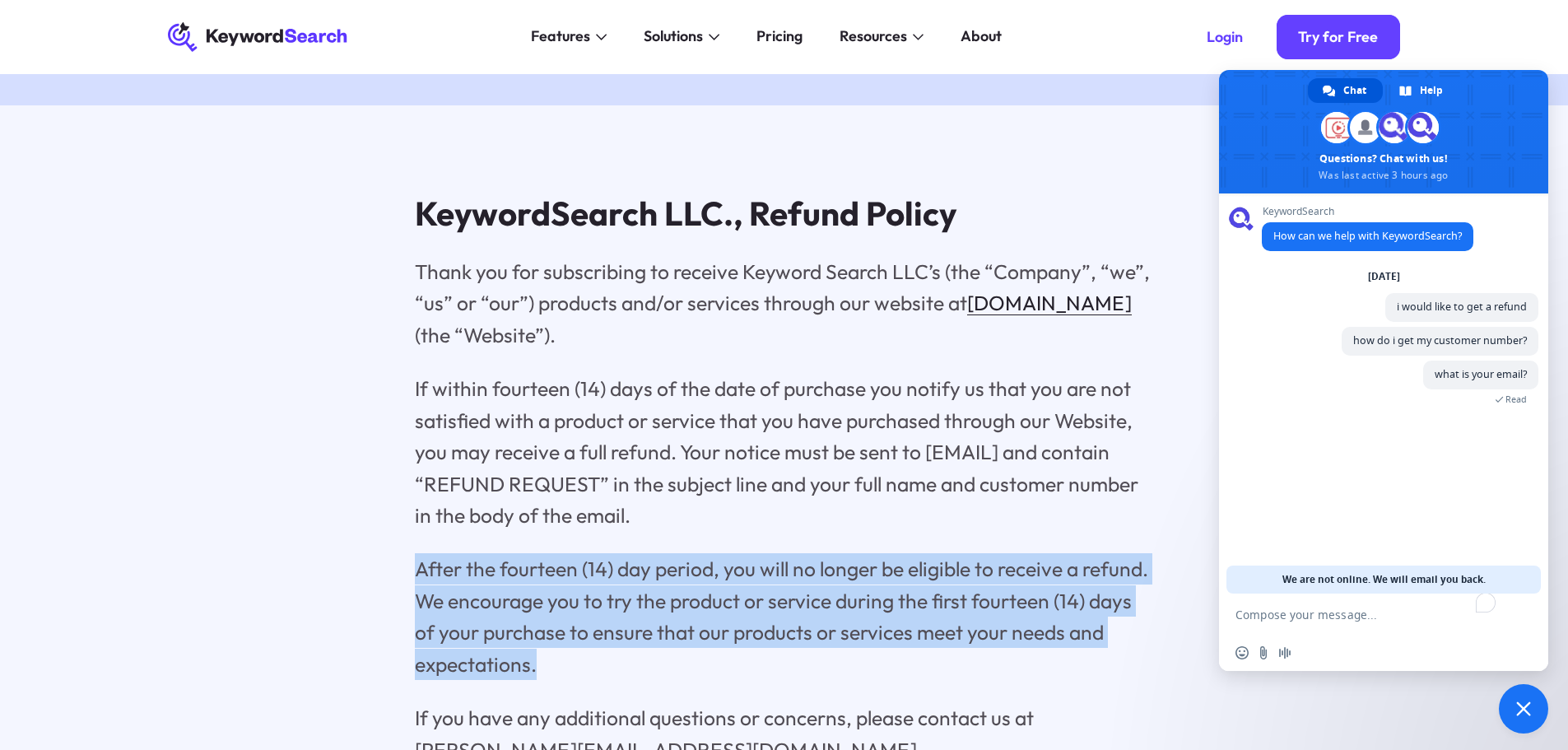
scroll to position [158, 0]
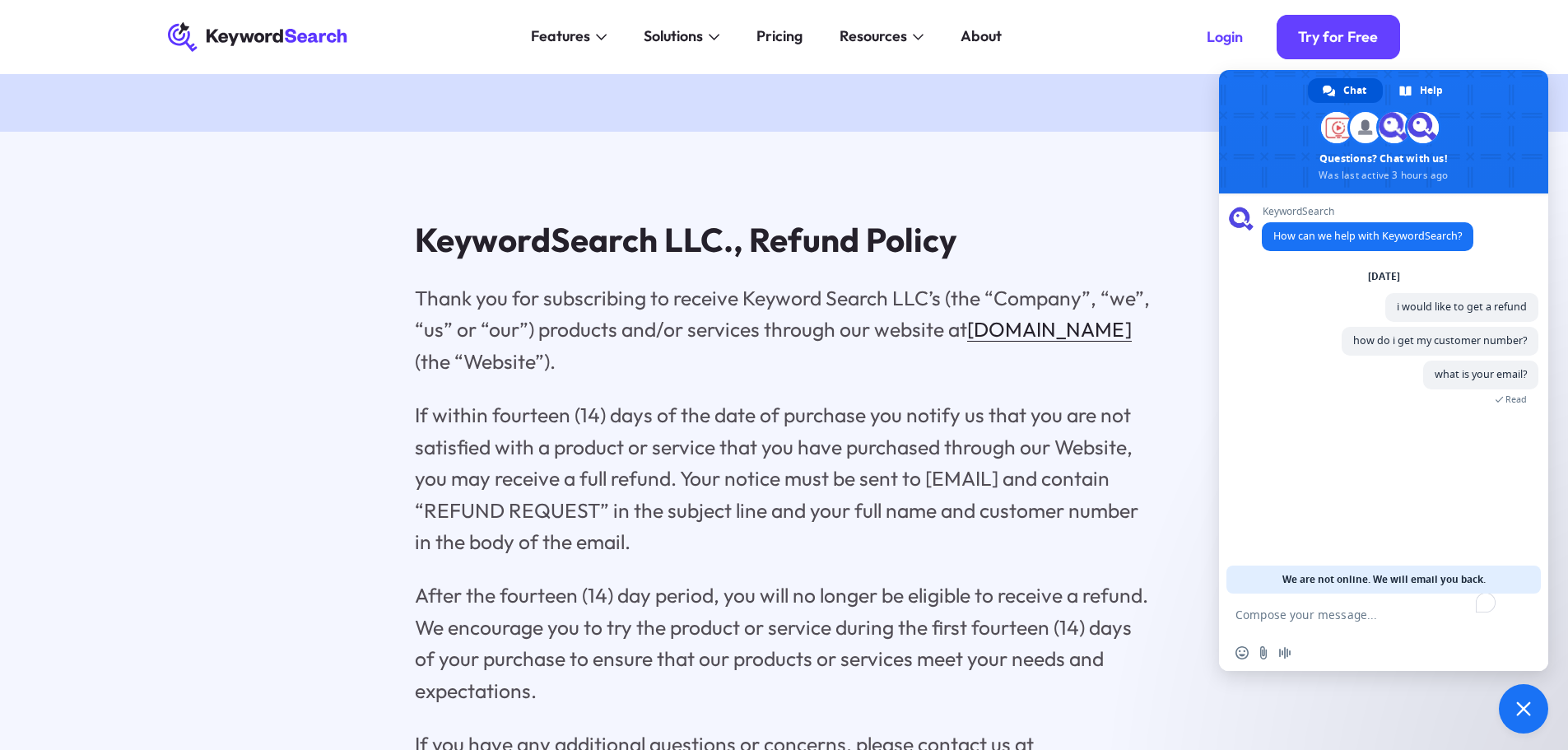
click at [797, 403] on p "If within fourteen (14) days of the date of purchase you notify us that you are…" at bounding box center [784, 479] width 738 height 158
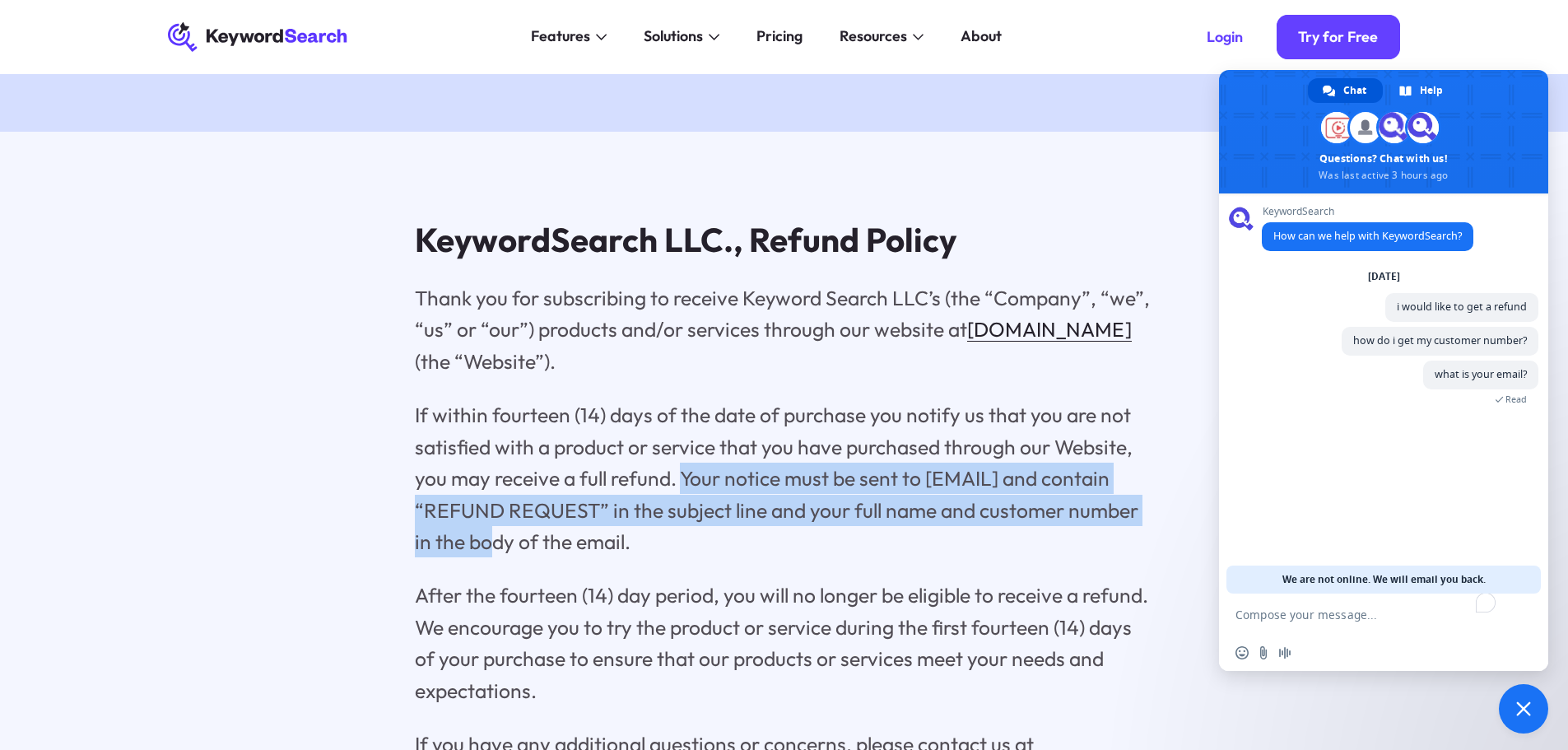
drag, startPoint x: 680, startPoint y: 473, endPoint x: 486, endPoint y: 541, distance: 205.6
click at [486, 541] on p "If within fourteen (14) days of the date of purchase you notify us that you are…" at bounding box center [784, 479] width 738 height 158
